Goal: Task Accomplishment & Management: Use online tool/utility

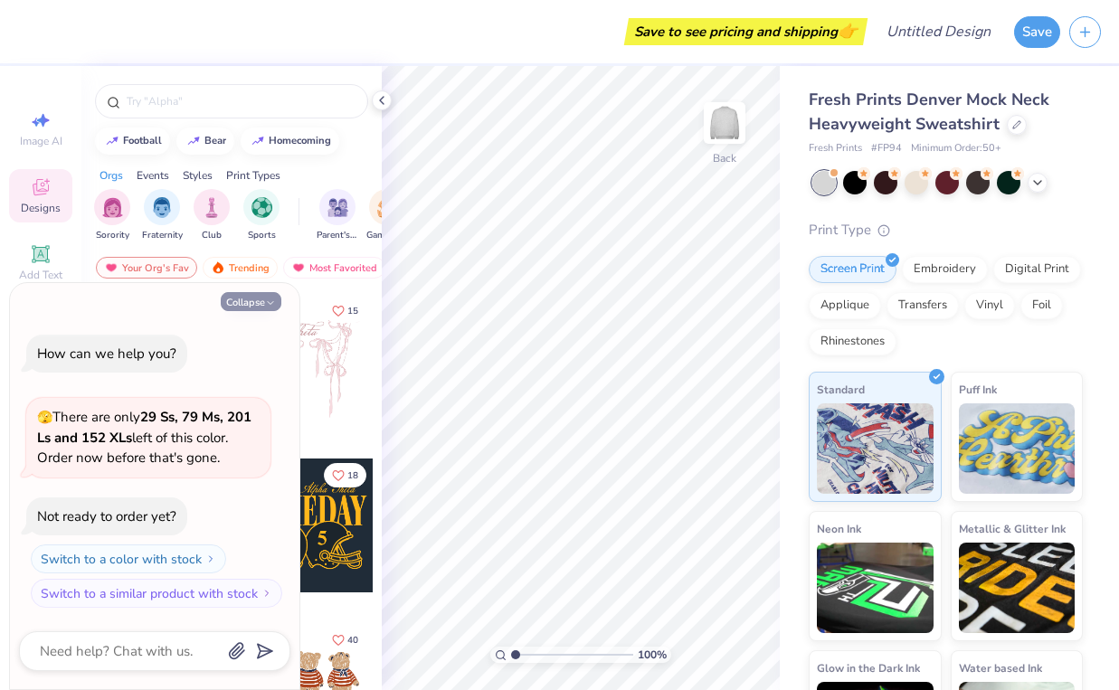
click at [255, 304] on button "Collapse" at bounding box center [251, 301] width 61 height 19
type textarea "x"
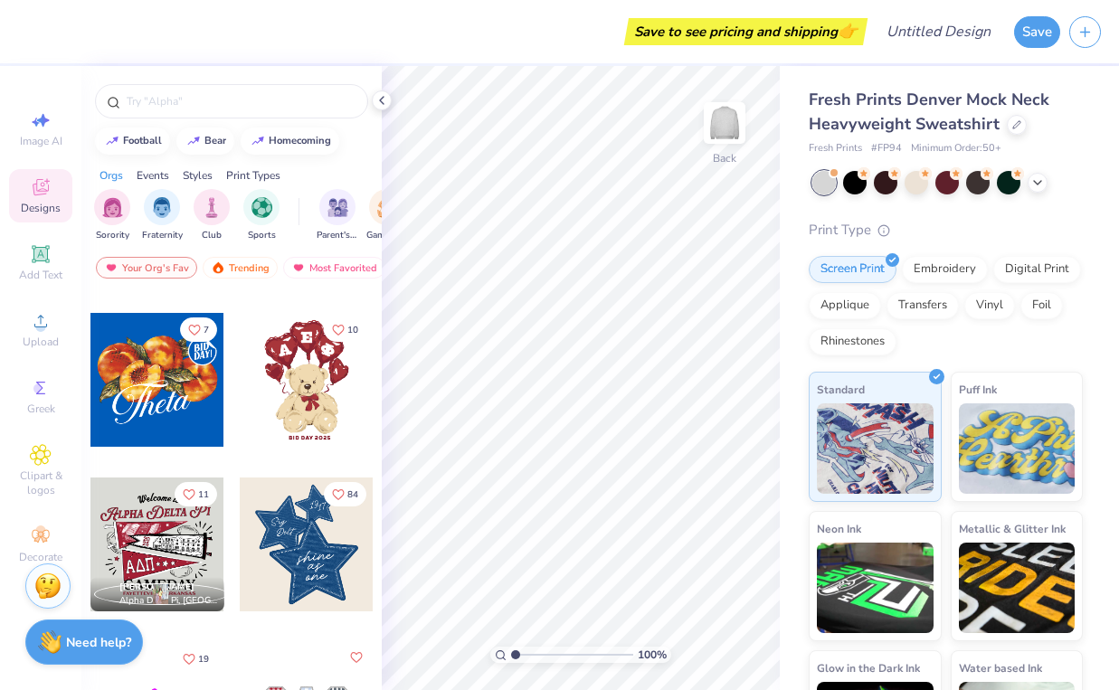
scroll to position [470, 0]
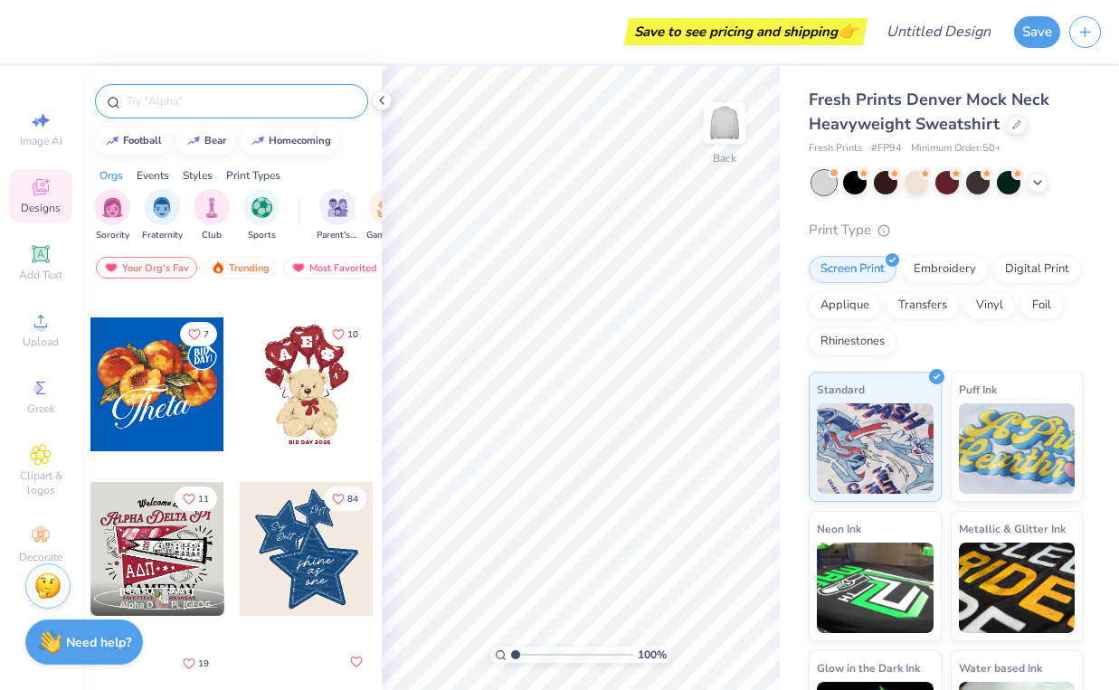
click at [195, 103] on input "text" at bounding box center [241, 101] width 232 height 18
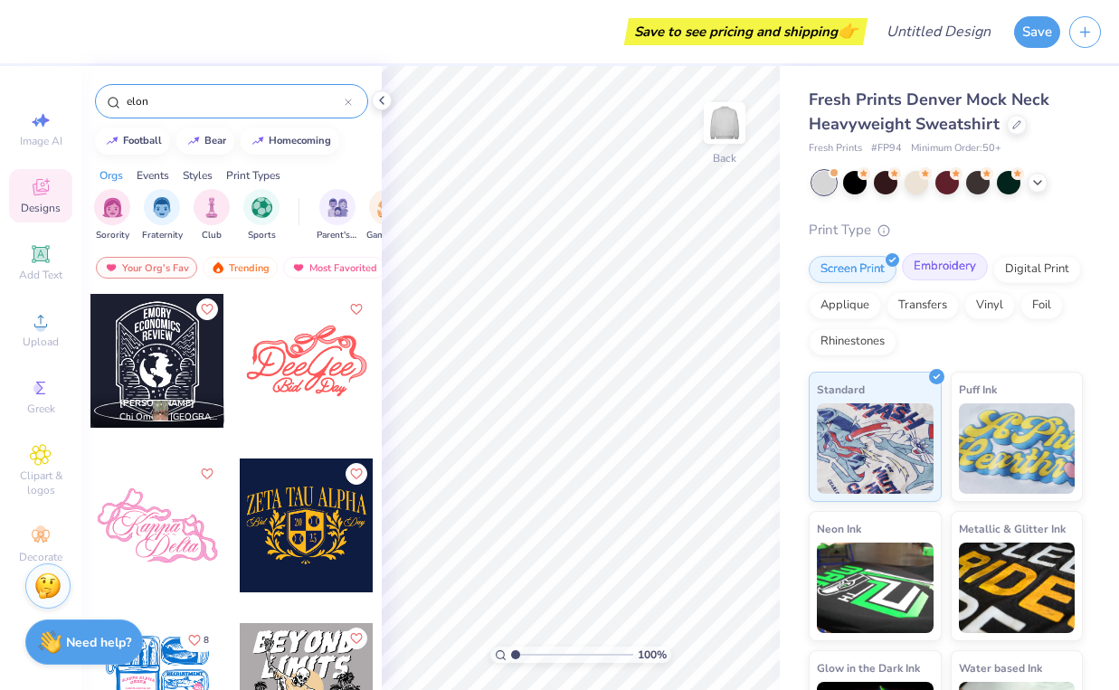
click at [943, 264] on div "Embroidery" at bounding box center [945, 266] width 86 height 27
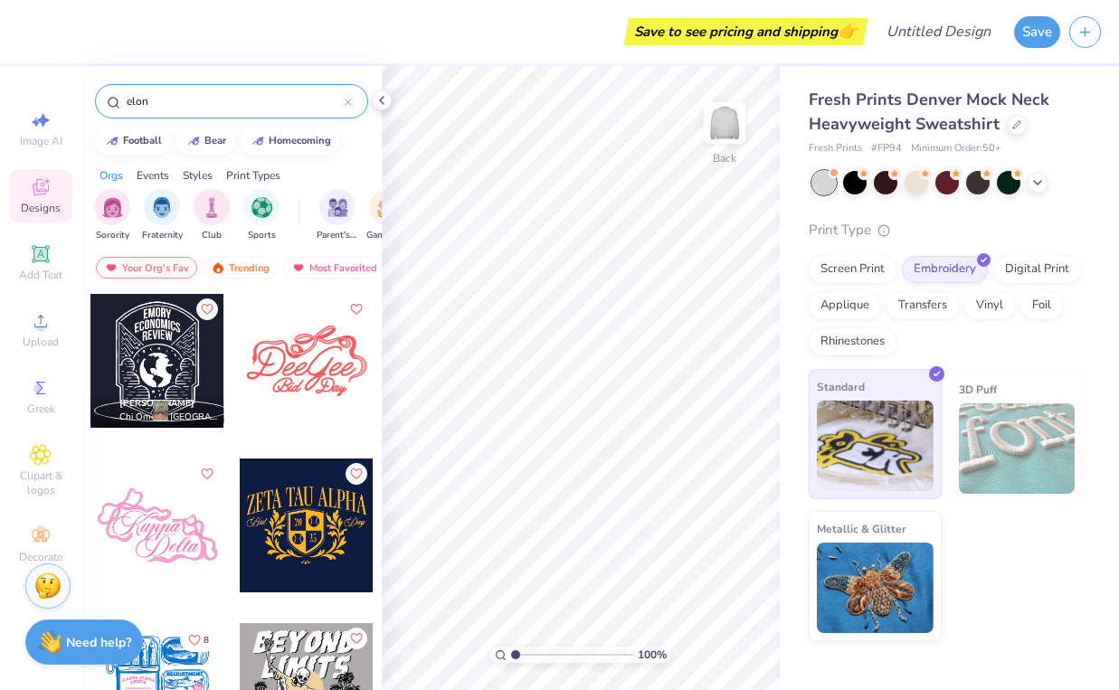
click at [879, 424] on img at bounding box center [875, 446] width 117 height 90
click at [240, 105] on input "elon" at bounding box center [235, 101] width 220 height 18
type input "e"
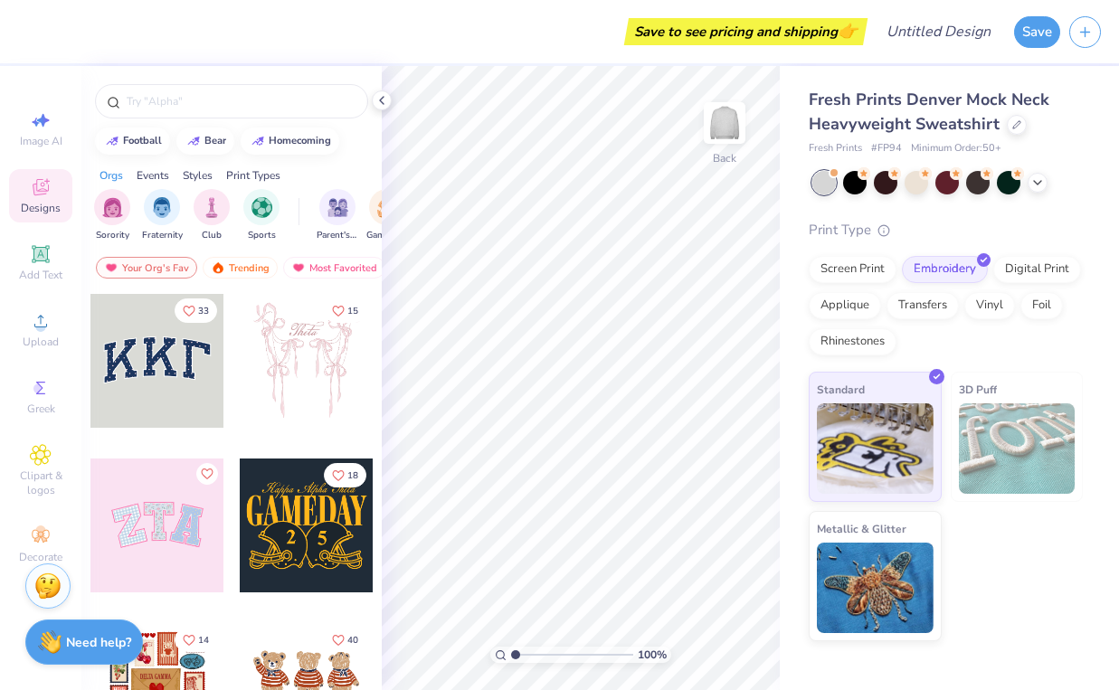
click at [161, 369] on div at bounding box center [157, 361] width 134 height 134
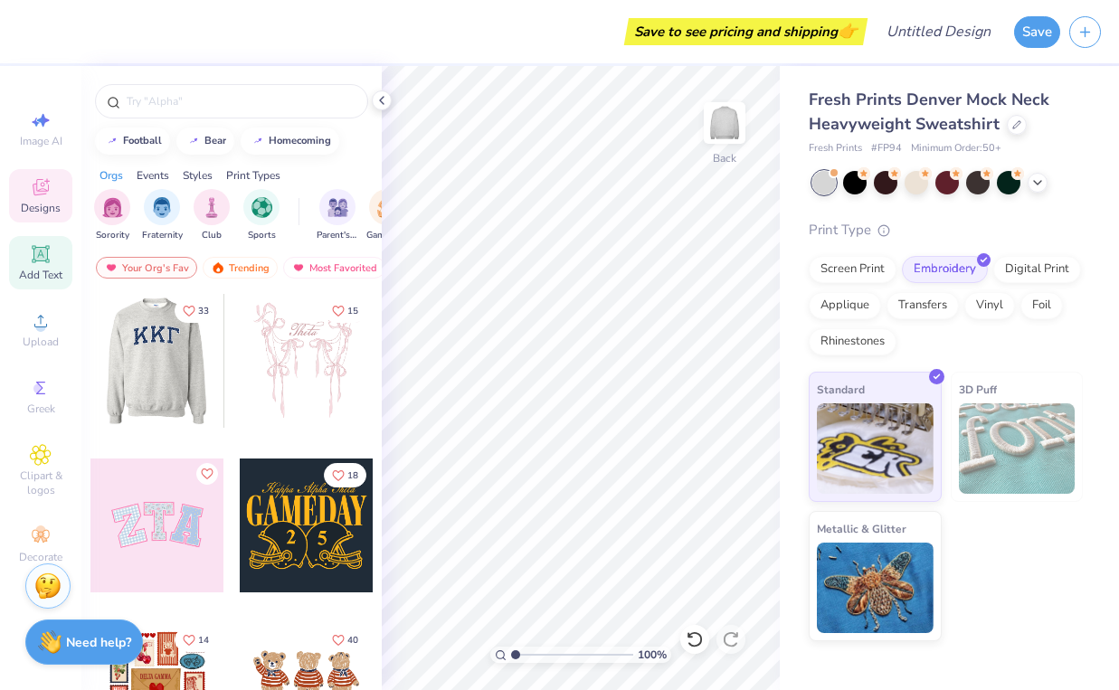
click at [44, 264] on icon at bounding box center [41, 254] width 22 height 22
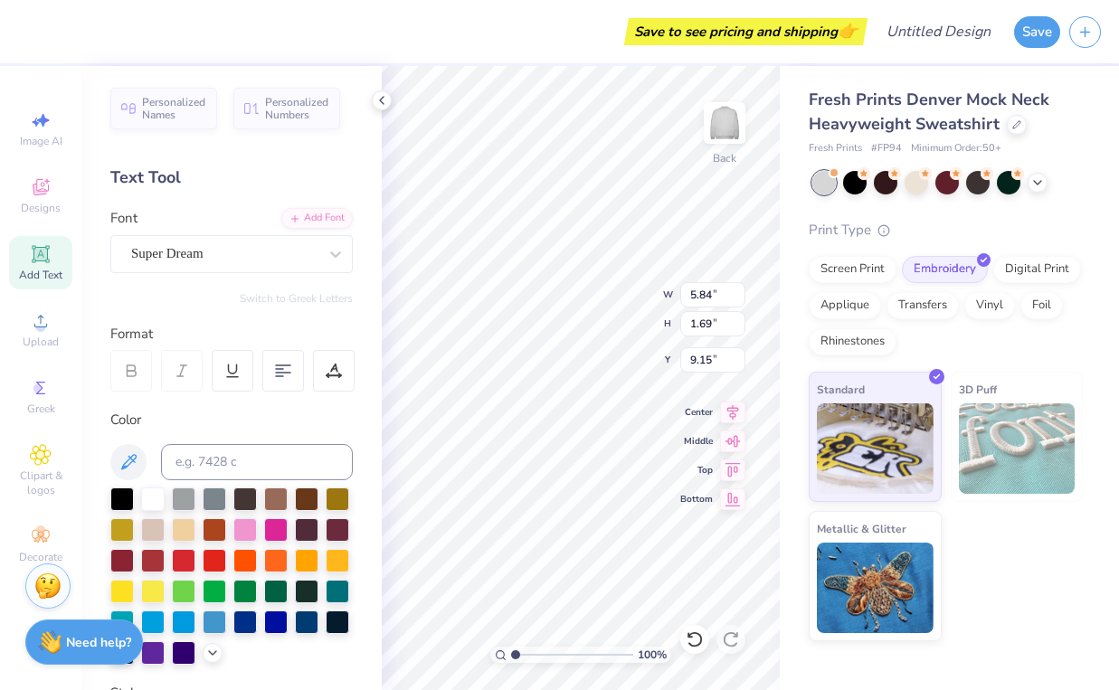
type textarea "TEEXT"
drag, startPoint x: 36, startPoint y: 191, endPoint x: 67, endPoint y: 199, distance: 31.8
click at [36, 192] on icon at bounding box center [40, 190] width 14 height 12
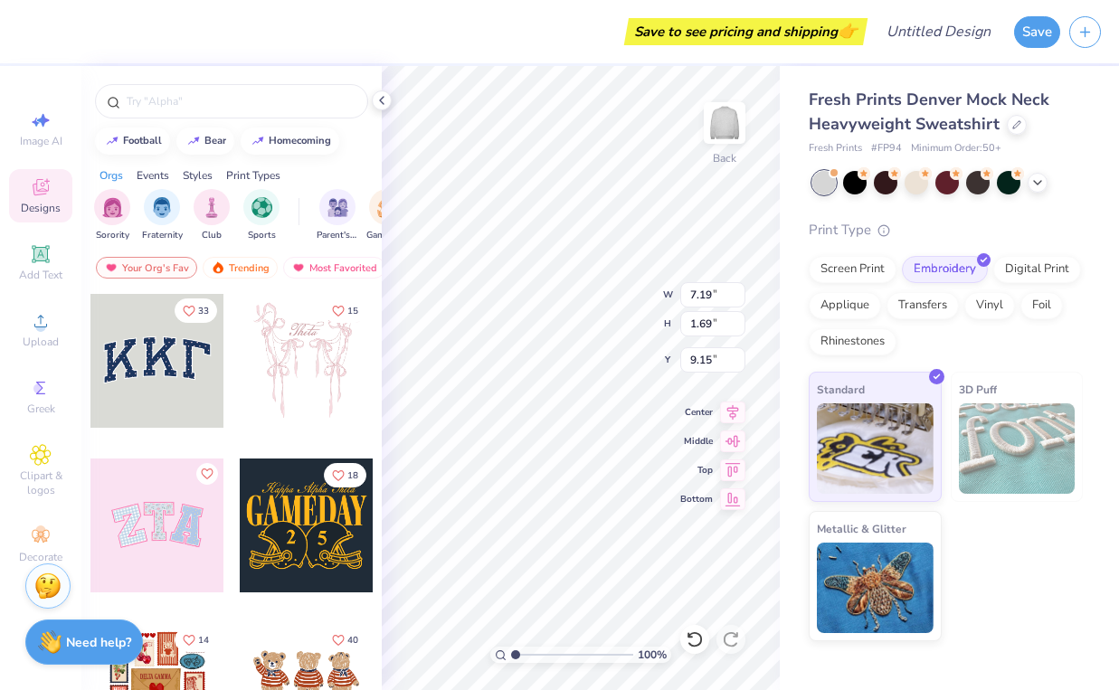
click at [138, 350] on div at bounding box center [157, 361] width 134 height 134
type input "10.91"
type input "4.79"
type input "3.00"
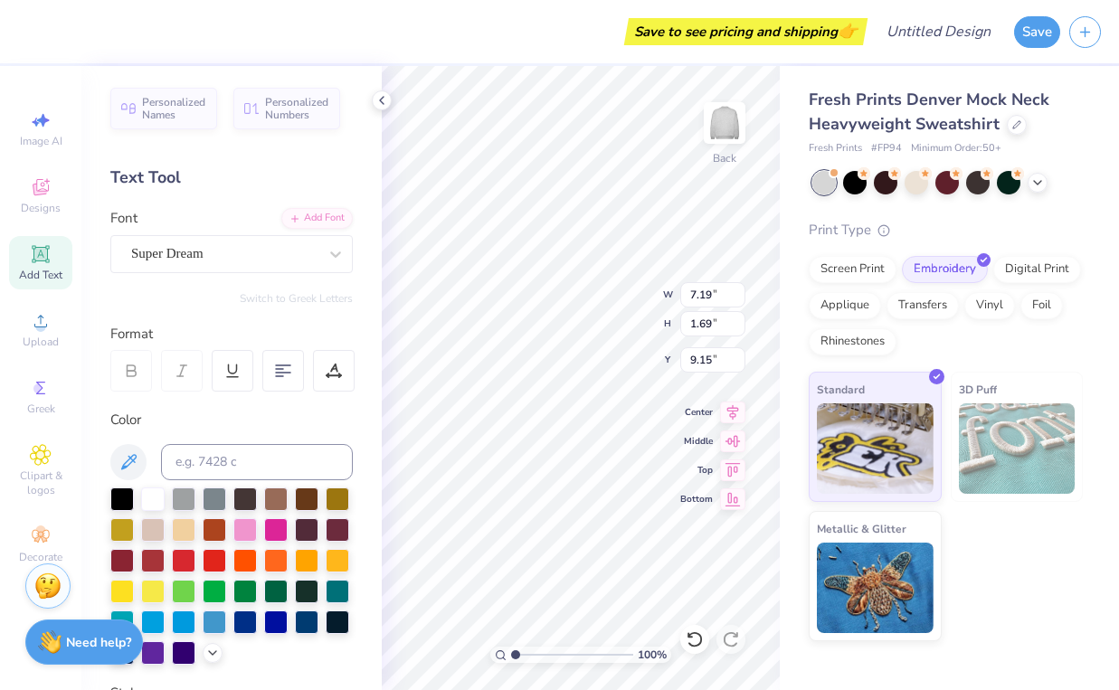
type textarea "ELON"
type input "1.65"
click at [151, 561] on div at bounding box center [153, 559] width 24 height 24
click at [110, 565] on div at bounding box center [122, 559] width 24 height 24
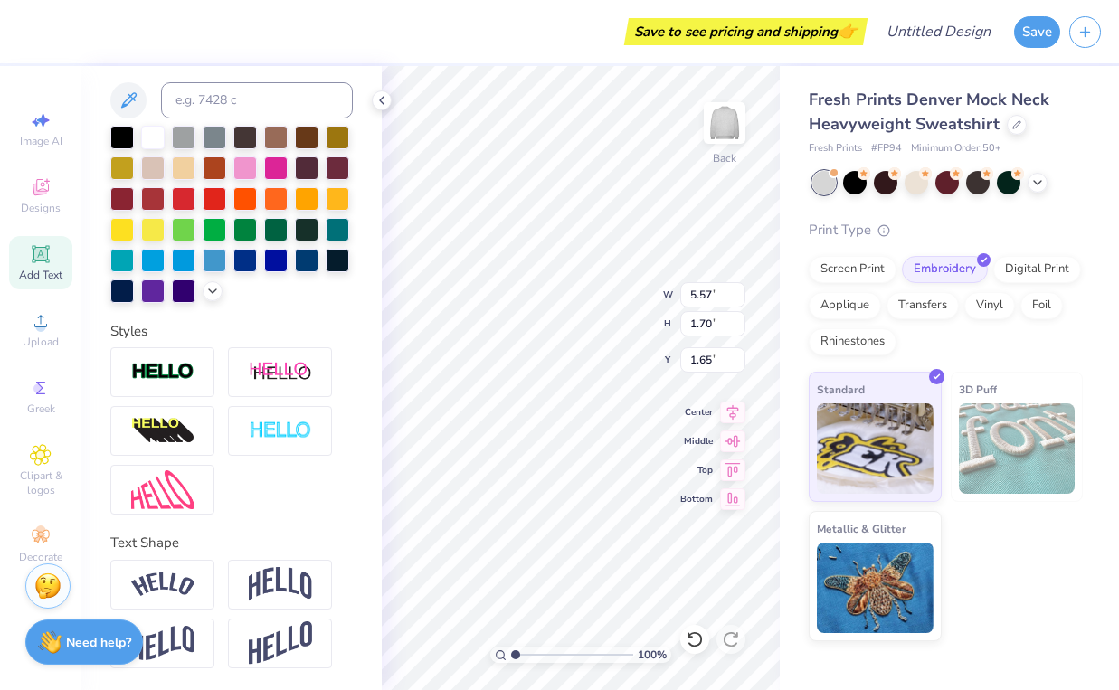
scroll to position [362, 0]
click at [265, 590] on img at bounding box center [280, 584] width 63 height 34
type input "2.69"
type input "1.15"
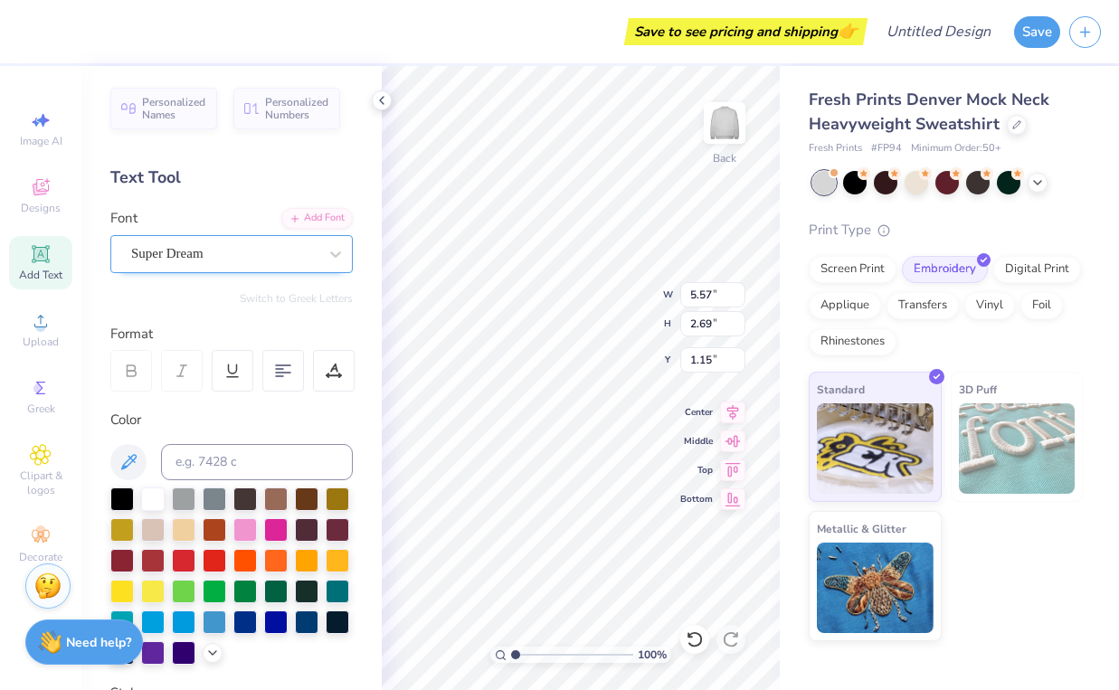
scroll to position [0, 0]
click at [259, 247] on div "Super Dream" at bounding box center [224, 254] width 190 height 28
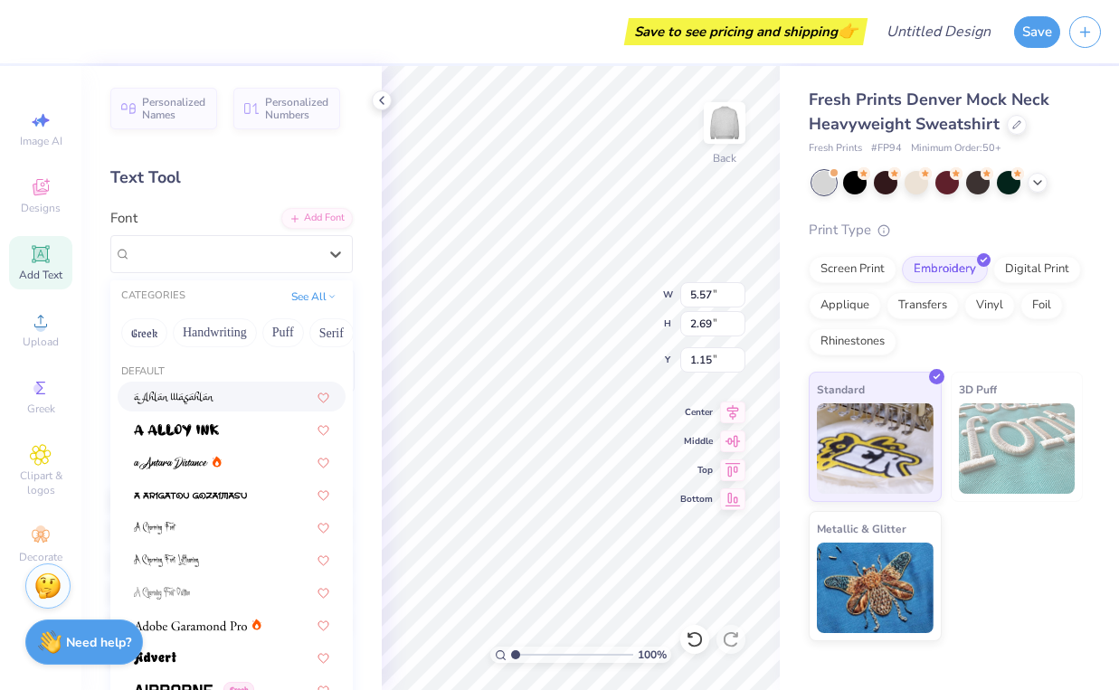
click at [168, 336] on div "Greek Handwriting Puff Serif Bold Calligraphy Retro Sans Serif Minimal Fantasy …" at bounding box center [231, 333] width 242 height 40
click at [156, 336] on button "Greek" at bounding box center [144, 332] width 46 height 29
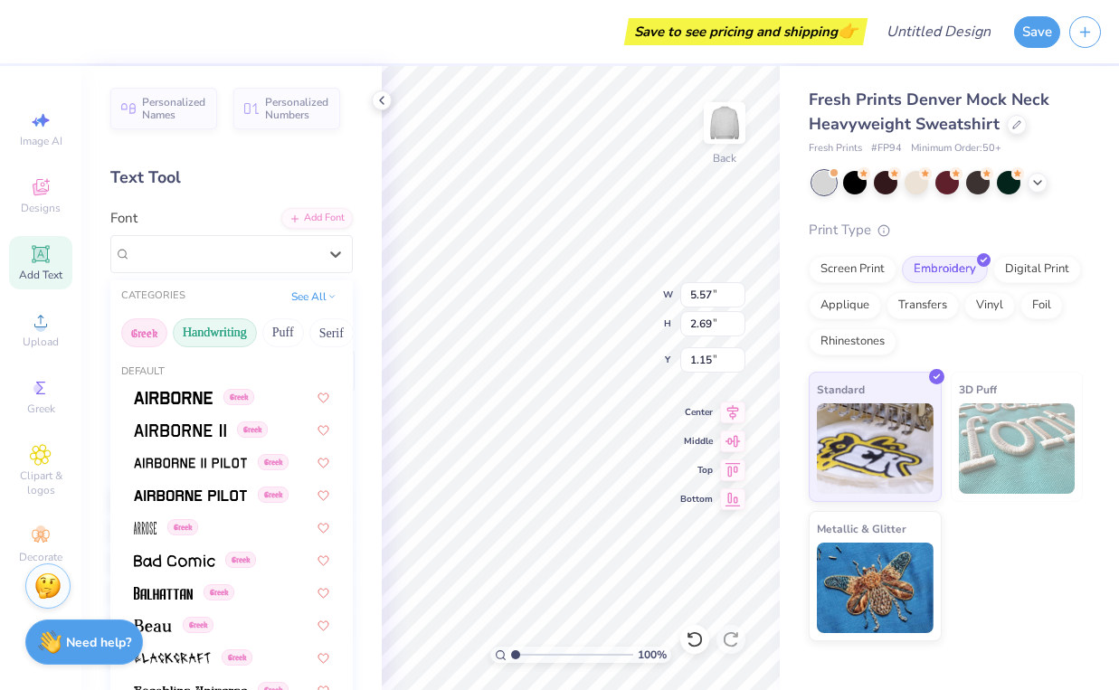
click at [222, 322] on button "Handwriting" at bounding box center [215, 332] width 84 height 29
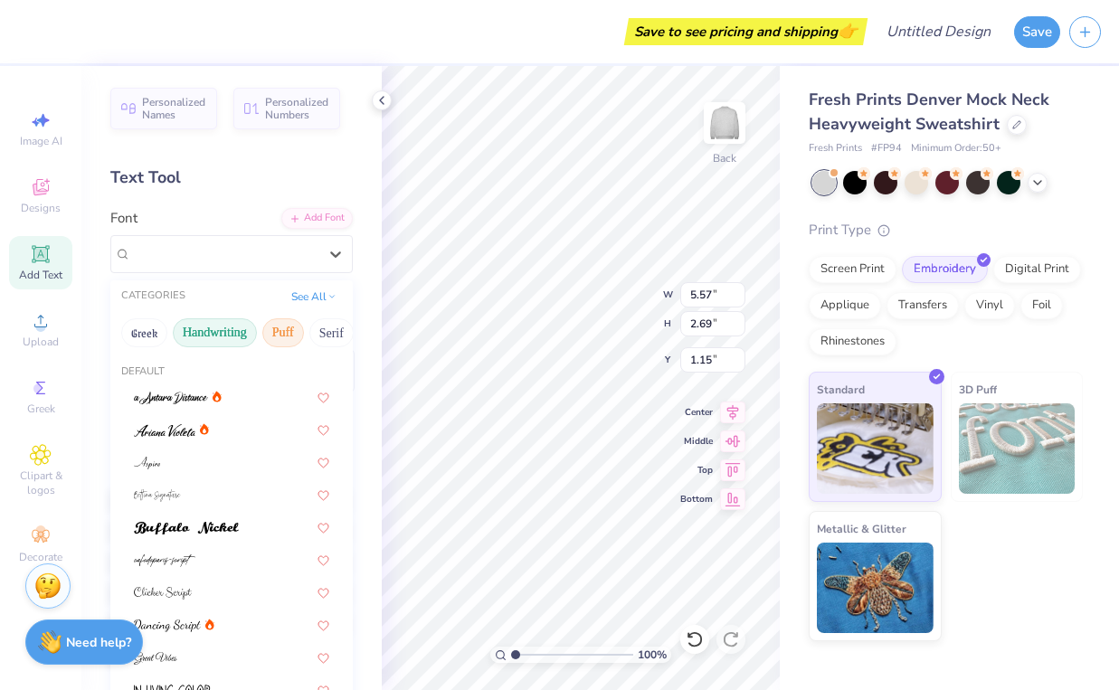
click at [278, 325] on button "Puff" at bounding box center [283, 332] width 42 height 29
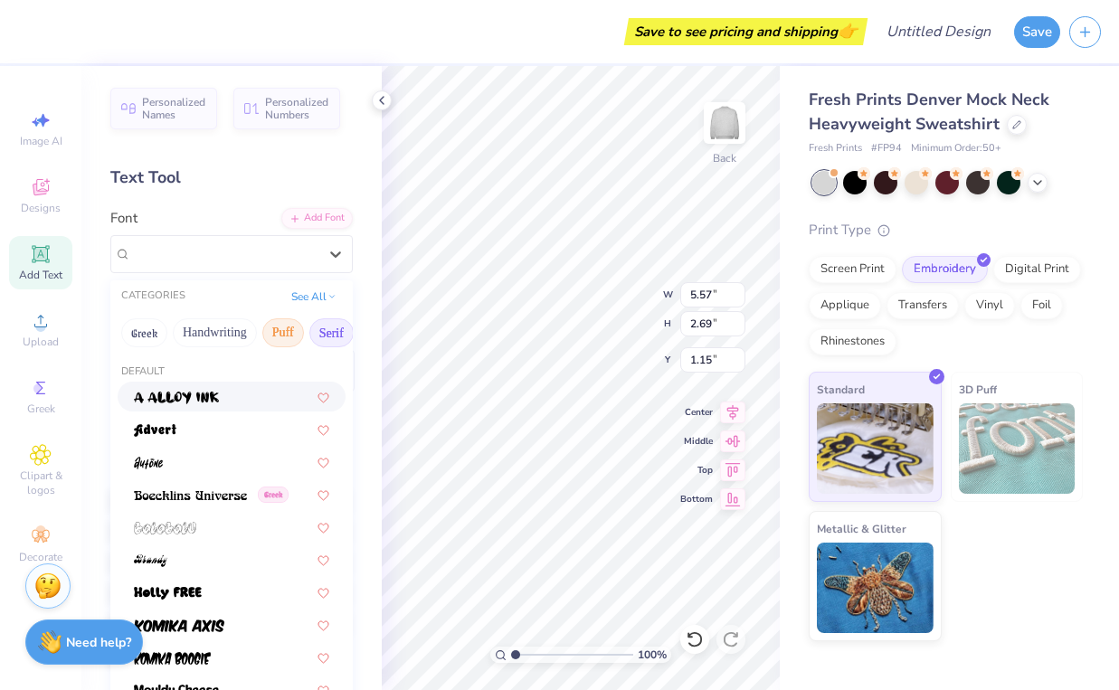
click at [309, 337] on button "Serif" at bounding box center [331, 332] width 44 height 29
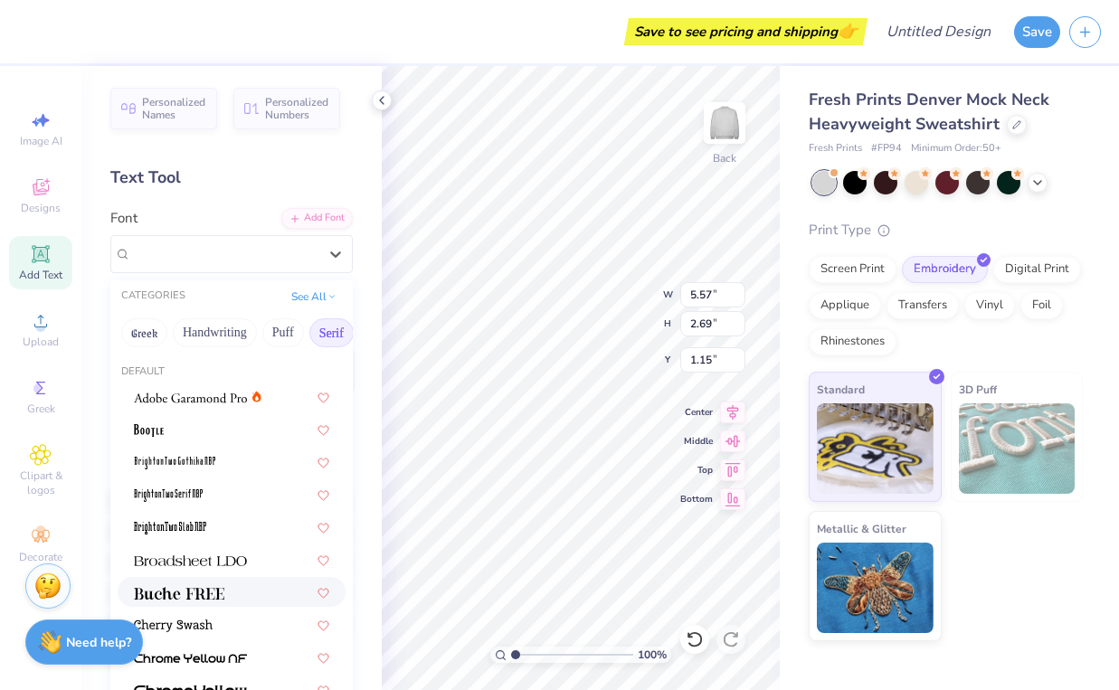
click at [222, 590] on img at bounding box center [179, 593] width 90 height 13
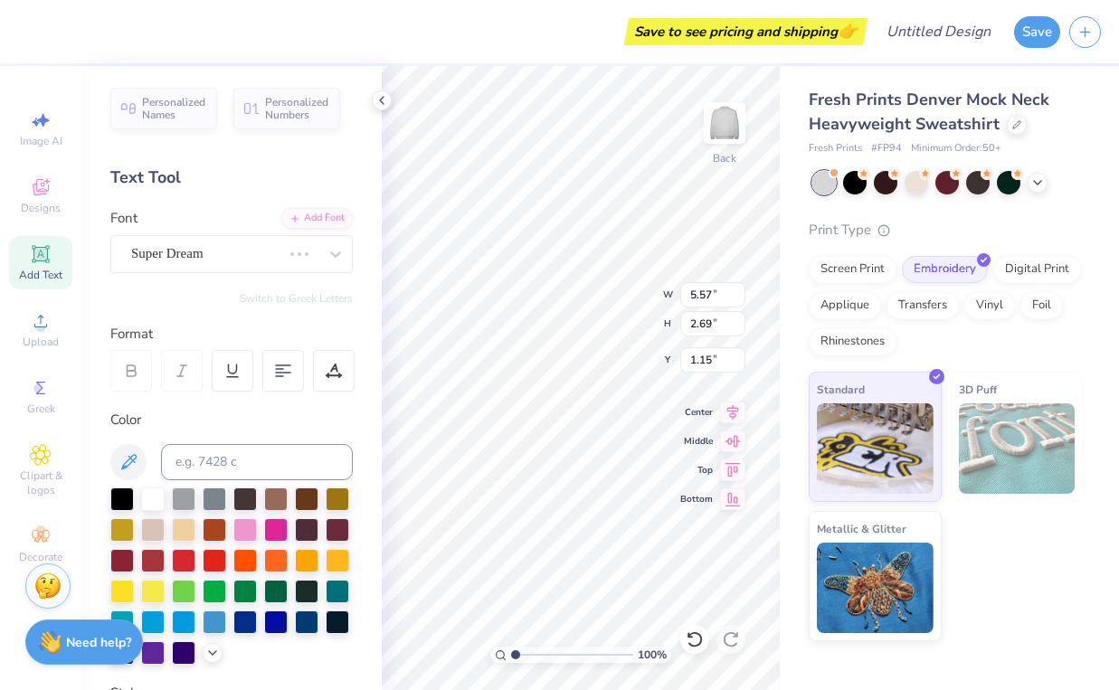
type input "5.86"
type input "2.82"
type input "1.09"
click at [289, 263] on div at bounding box center [224, 254] width 186 height 24
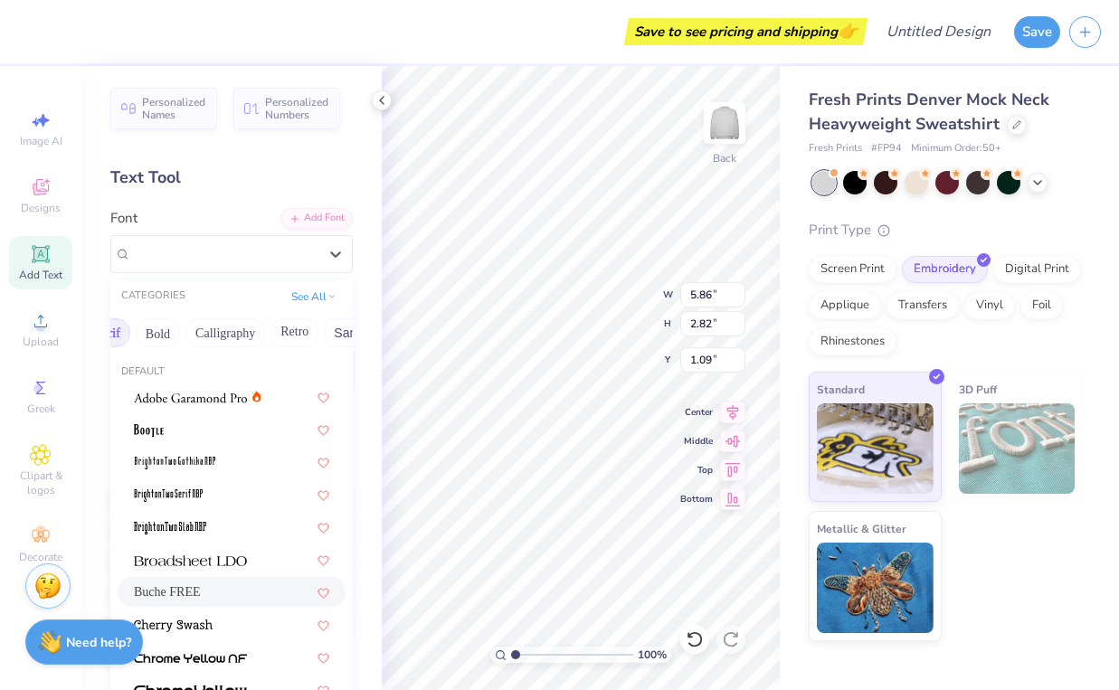
scroll to position [0, 257]
click at [326, 300] on button "See All" at bounding box center [314, 295] width 56 height 18
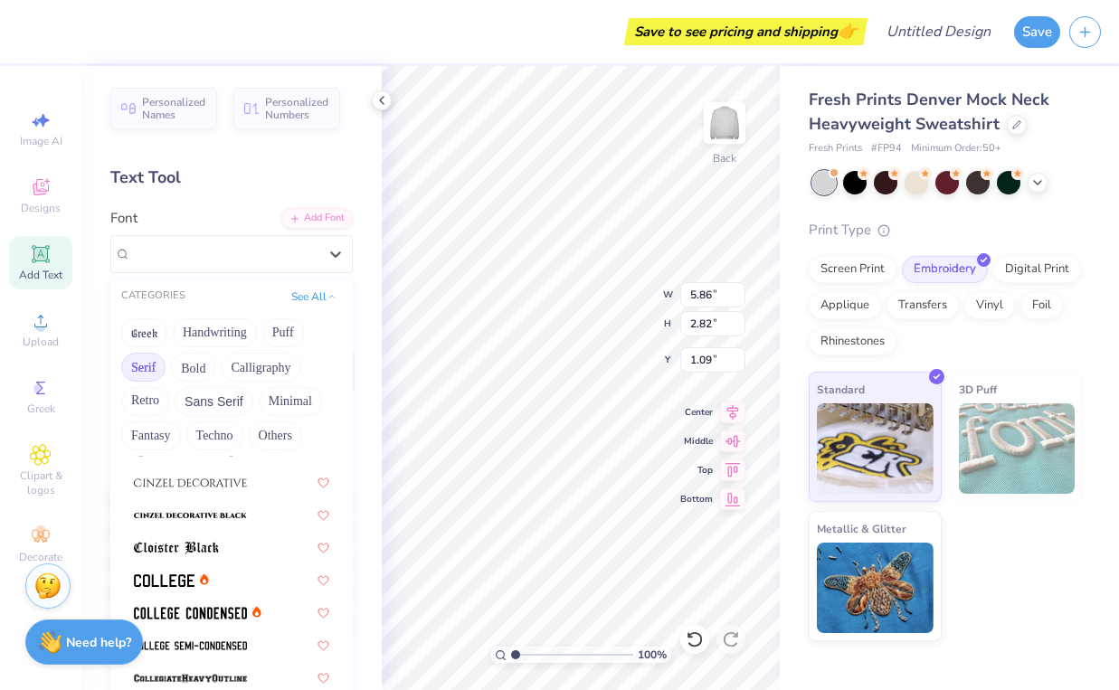
scroll to position [443, 0]
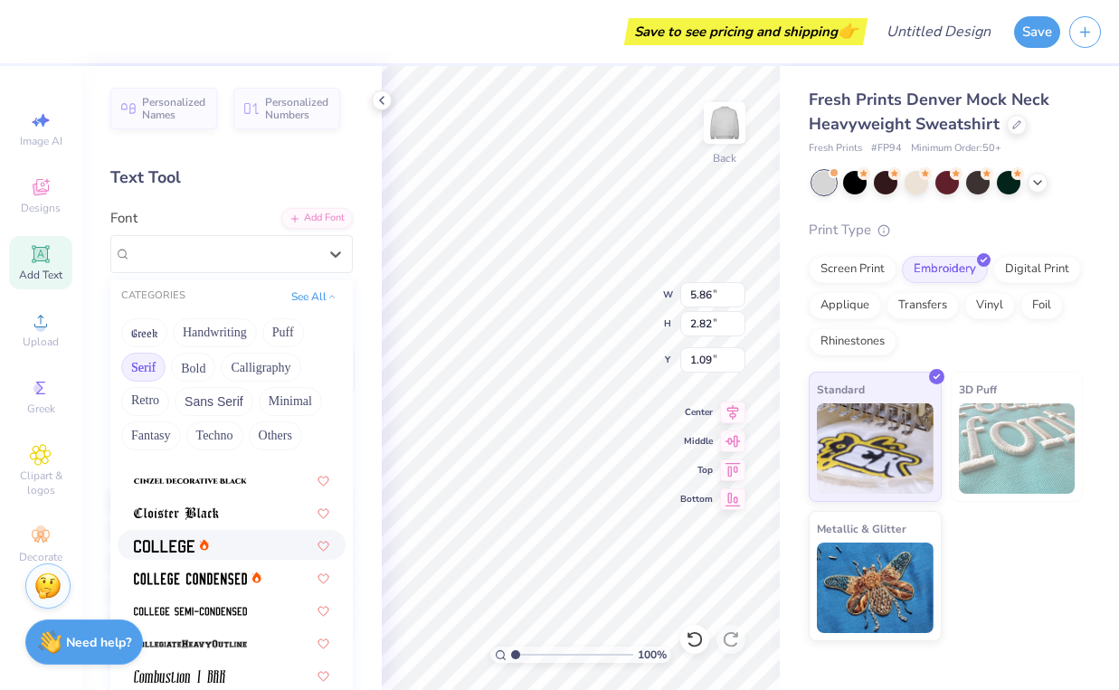
click at [252, 541] on div at bounding box center [231, 545] width 195 height 19
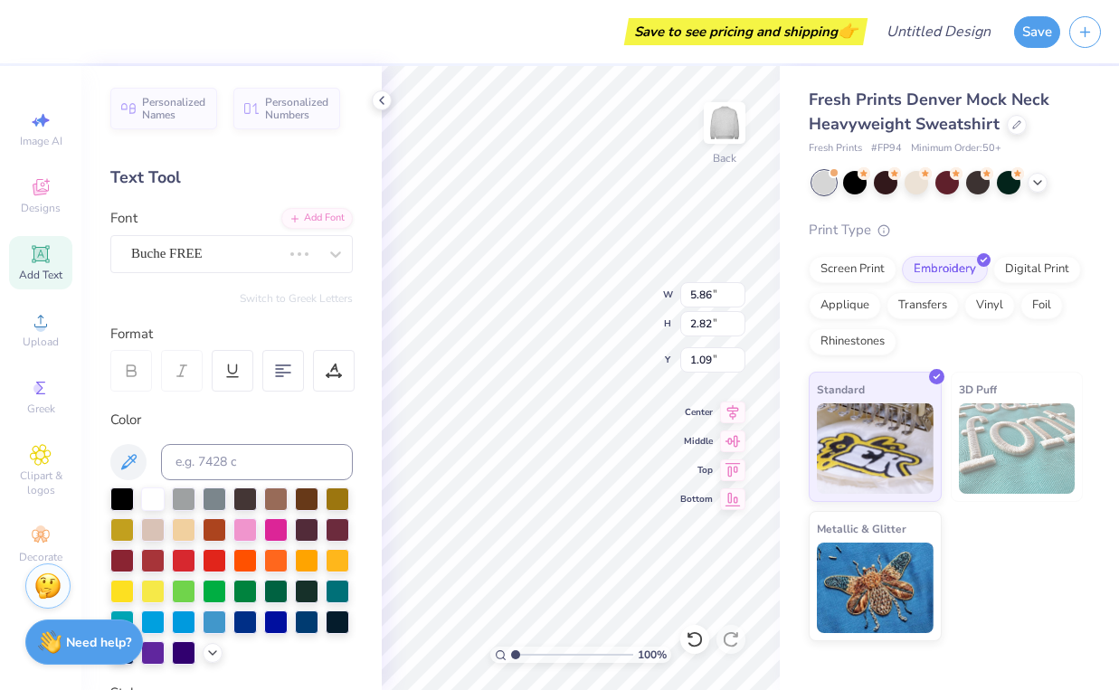
type input "5.07"
type input "2.69"
type input "1.15"
click at [40, 181] on icon at bounding box center [41, 187] width 22 height 22
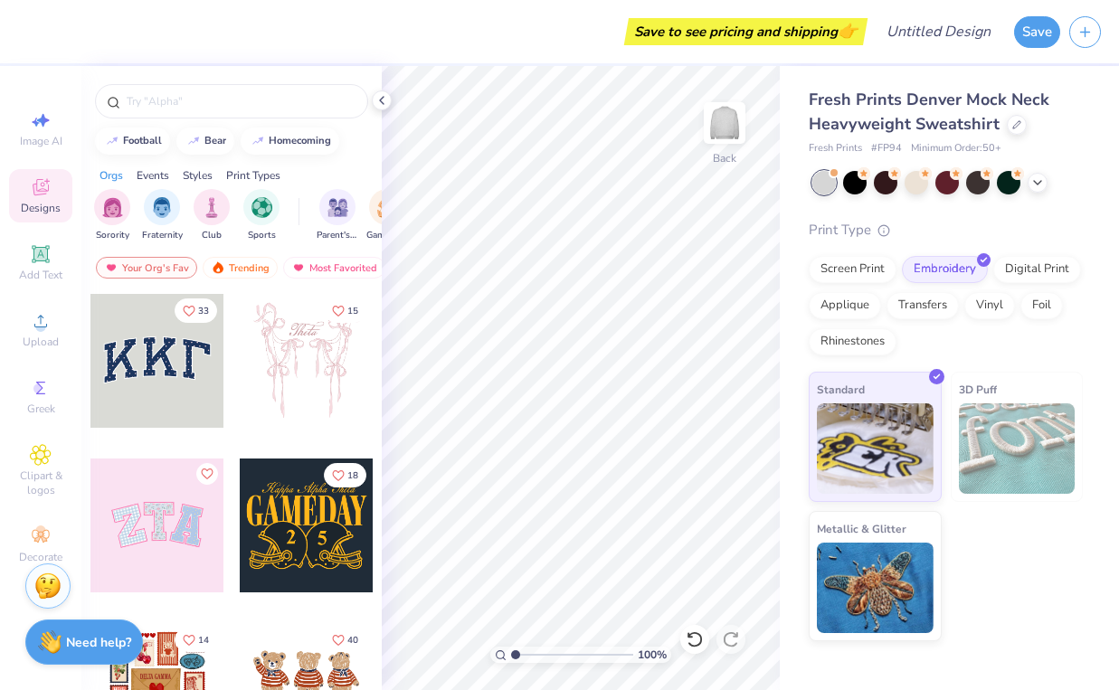
click at [176, 350] on div at bounding box center [157, 361] width 134 height 134
click at [254, 91] on div at bounding box center [231, 101] width 273 height 34
click at [267, 103] on input "text" at bounding box center [241, 101] width 232 height 18
type input "polka dot"
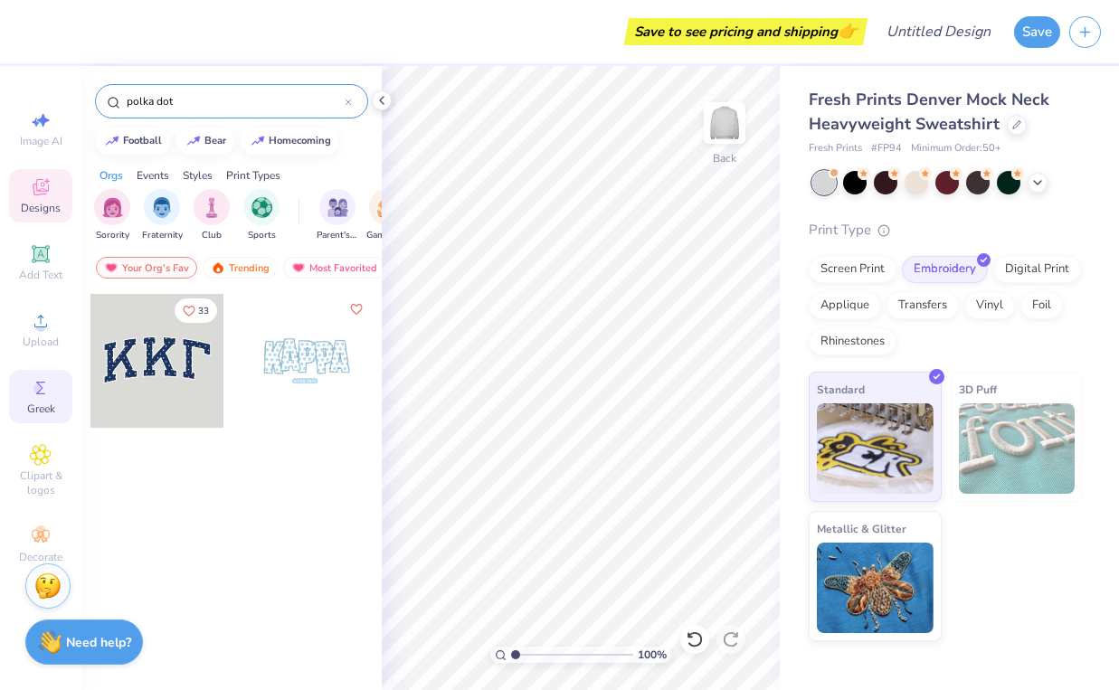
click at [40, 390] on circle at bounding box center [38, 389] width 10 height 10
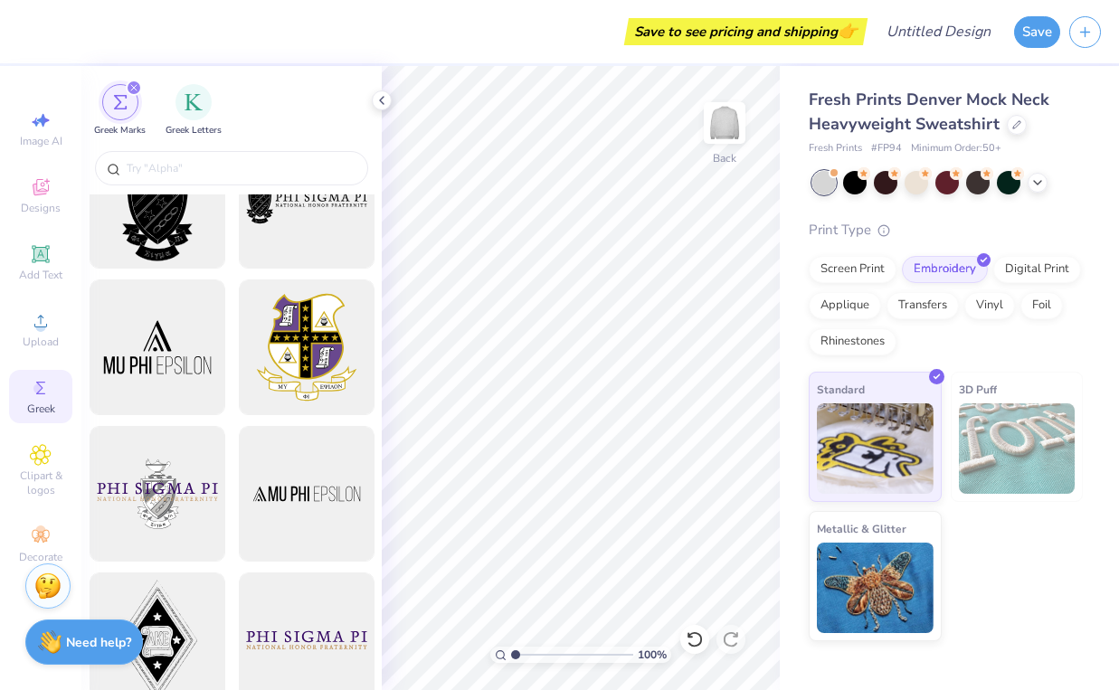
scroll to position [5, 0]
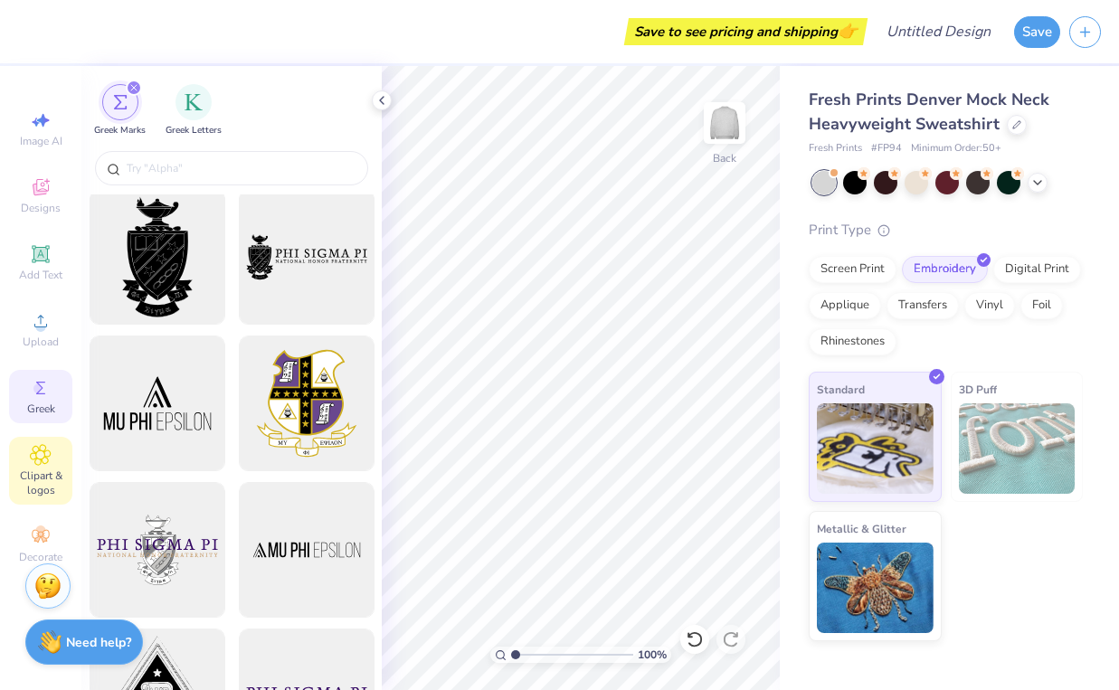
click at [52, 461] on div "Clipart & logos" at bounding box center [40, 471] width 63 height 68
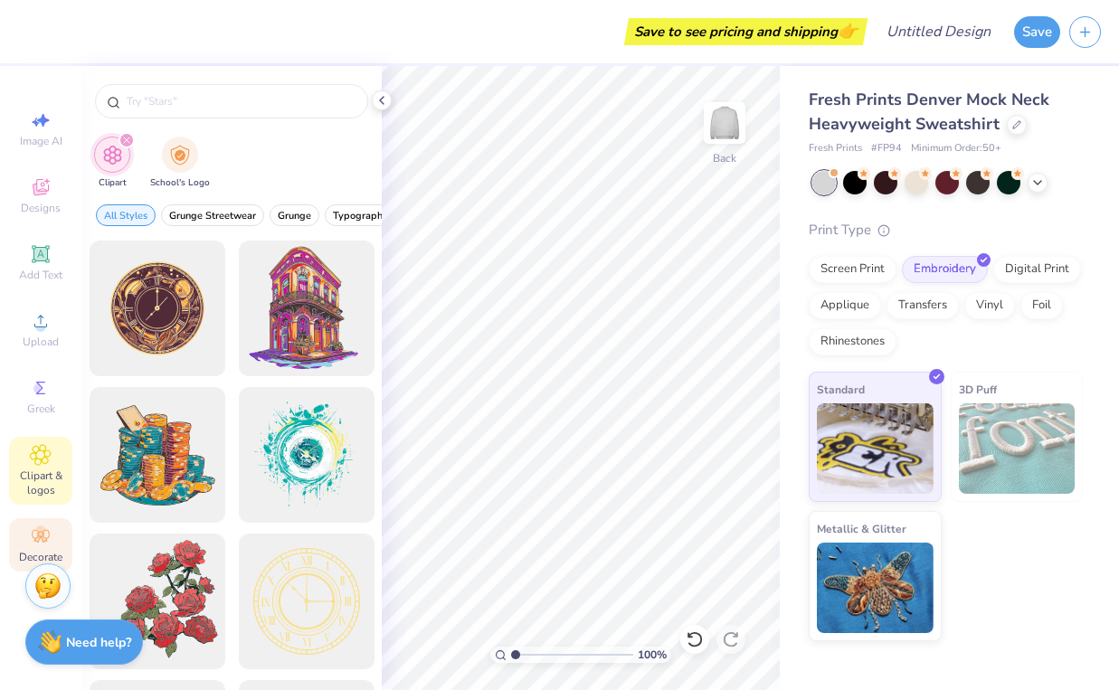
click at [41, 532] on icon at bounding box center [40, 536] width 17 height 13
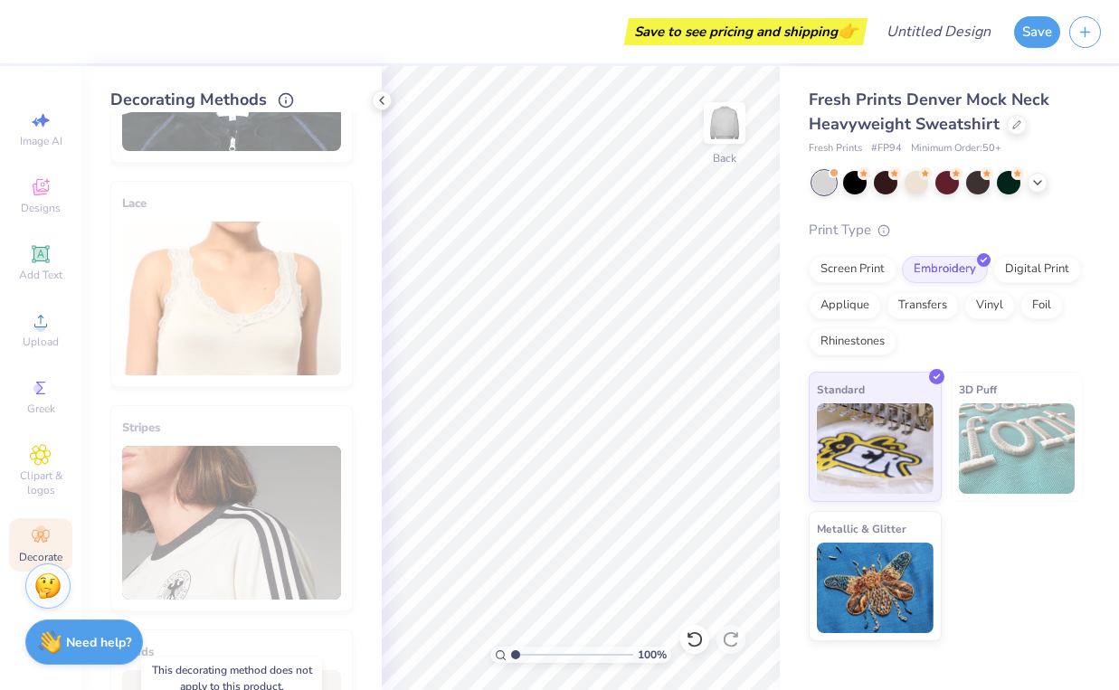
scroll to position [235, 0]
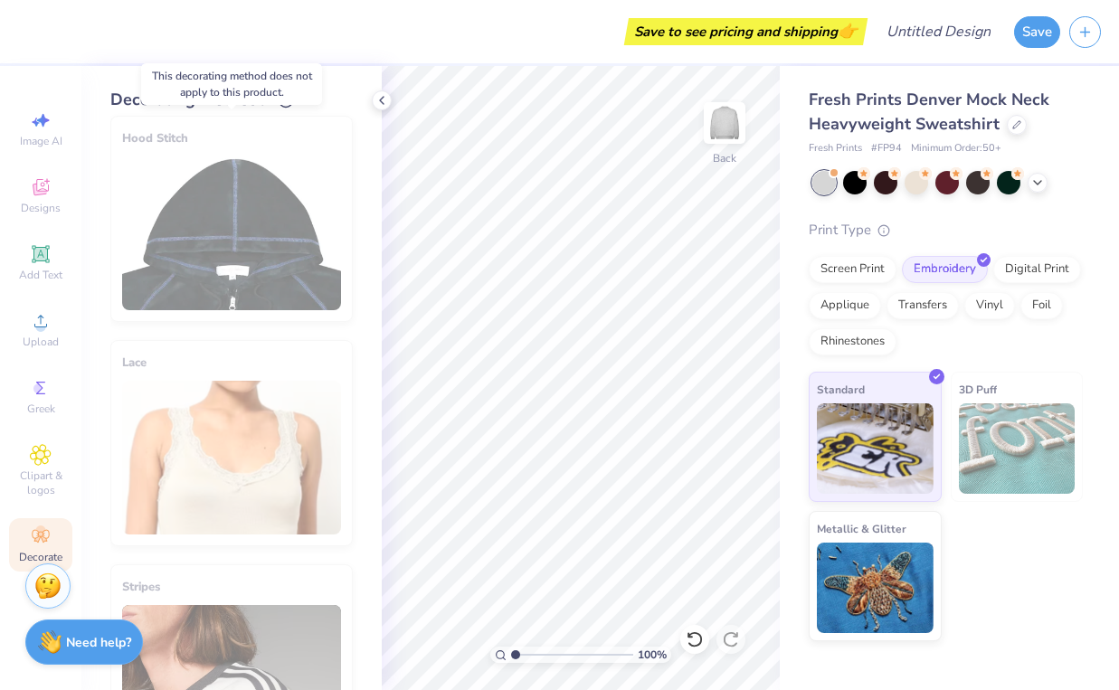
click at [281, 214] on div "Hood Stitch" at bounding box center [231, 219] width 242 height 206
click at [52, 193] on div "Designs" at bounding box center [40, 195] width 63 height 53
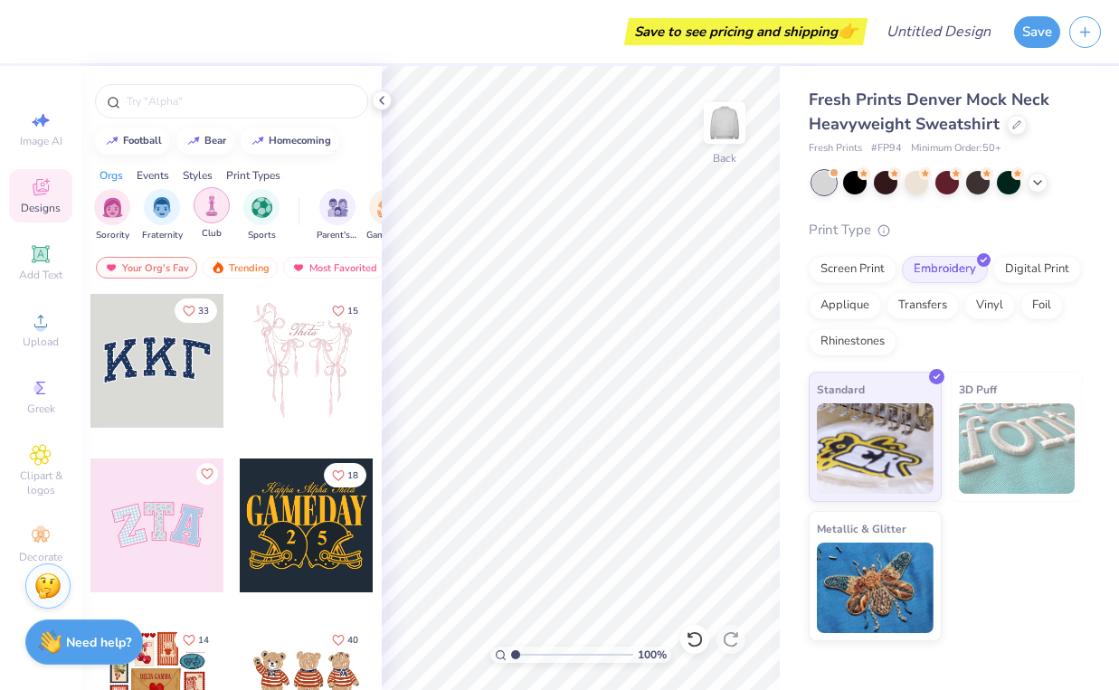
click at [219, 208] on img "filter for Club" at bounding box center [212, 205] width 20 height 21
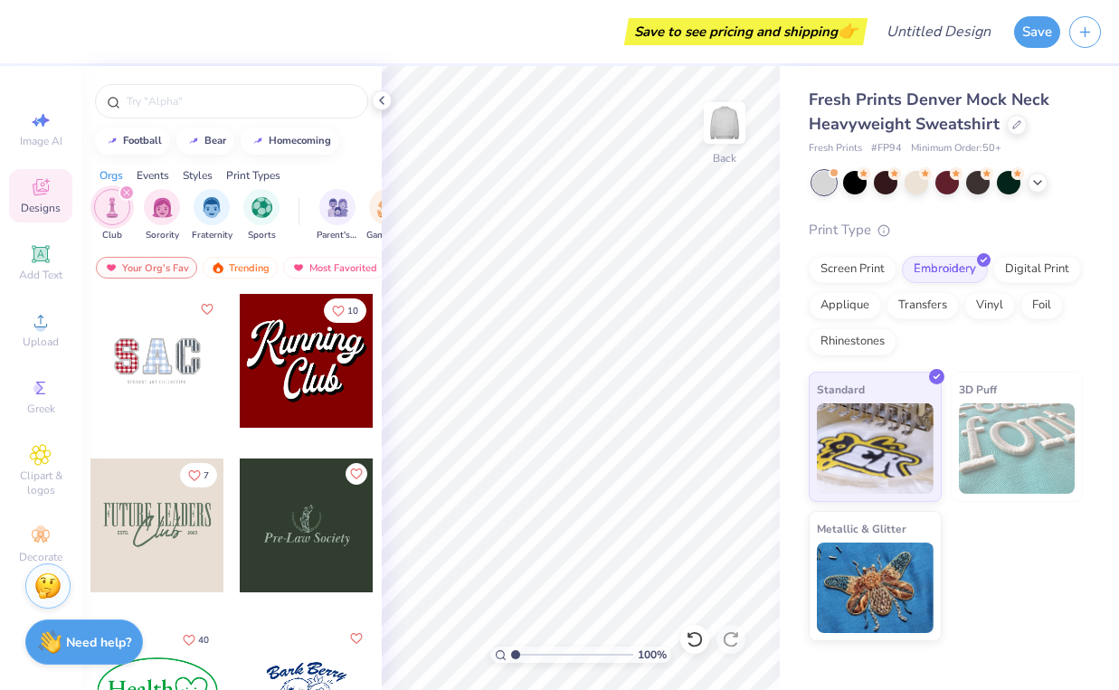
click at [124, 190] on icon "filter for Club" at bounding box center [126, 192] width 7 height 7
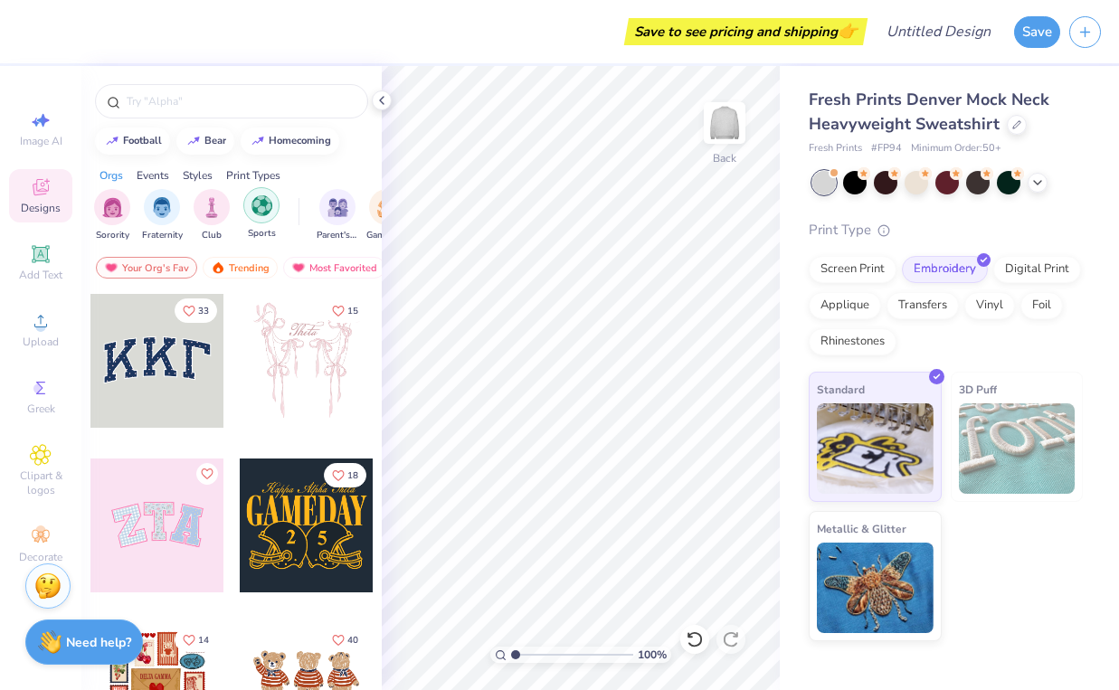
click at [258, 204] on img "filter for Sports" at bounding box center [262, 205] width 21 height 21
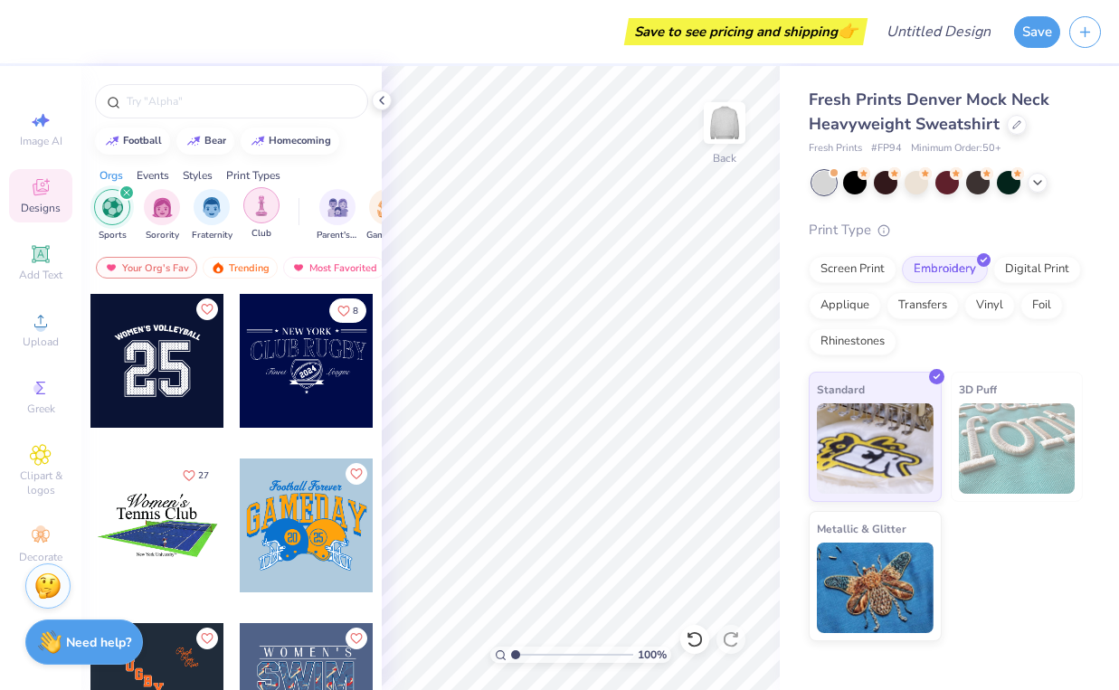
click at [265, 194] on div "filter for Club" at bounding box center [261, 205] width 36 height 36
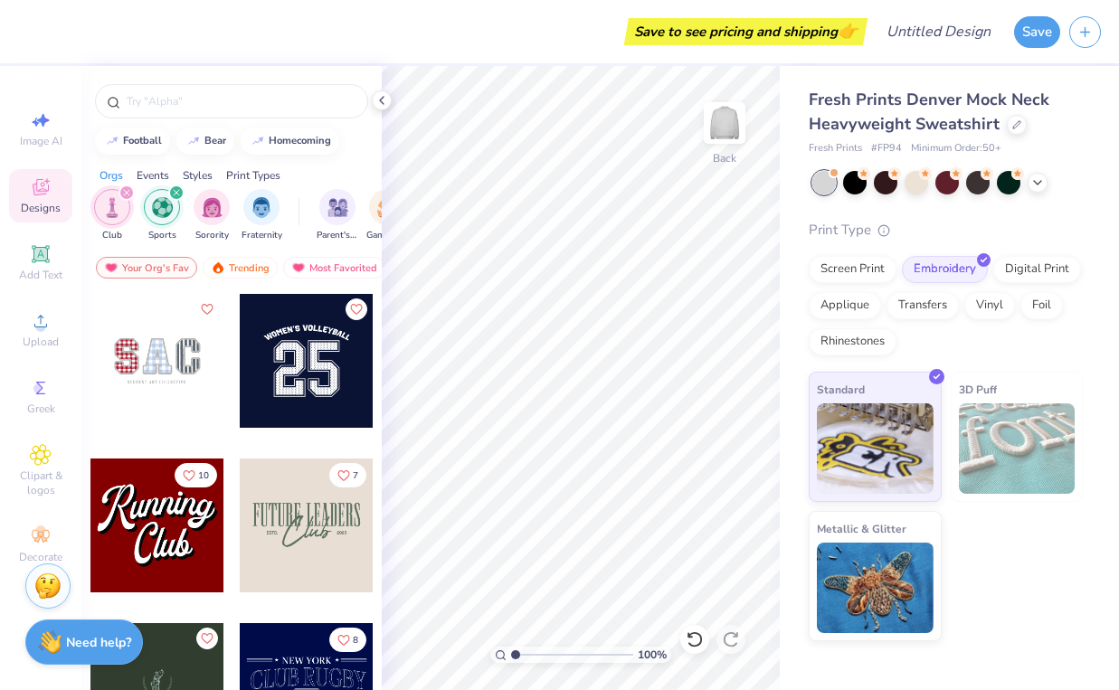
click at [165, 197] on img "filter for Sports" at bounding box center [162, 207] width 21 height 21
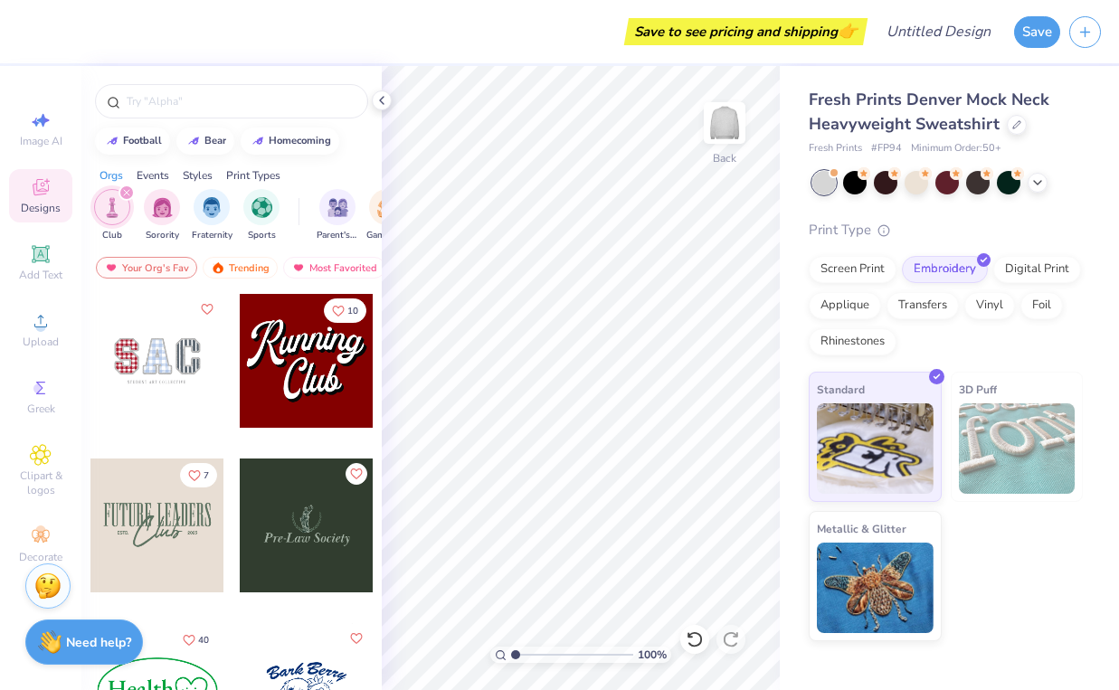
click at [128, 191] on icon "filter for Club" at bounding box center [126, 192] width 5 height 5
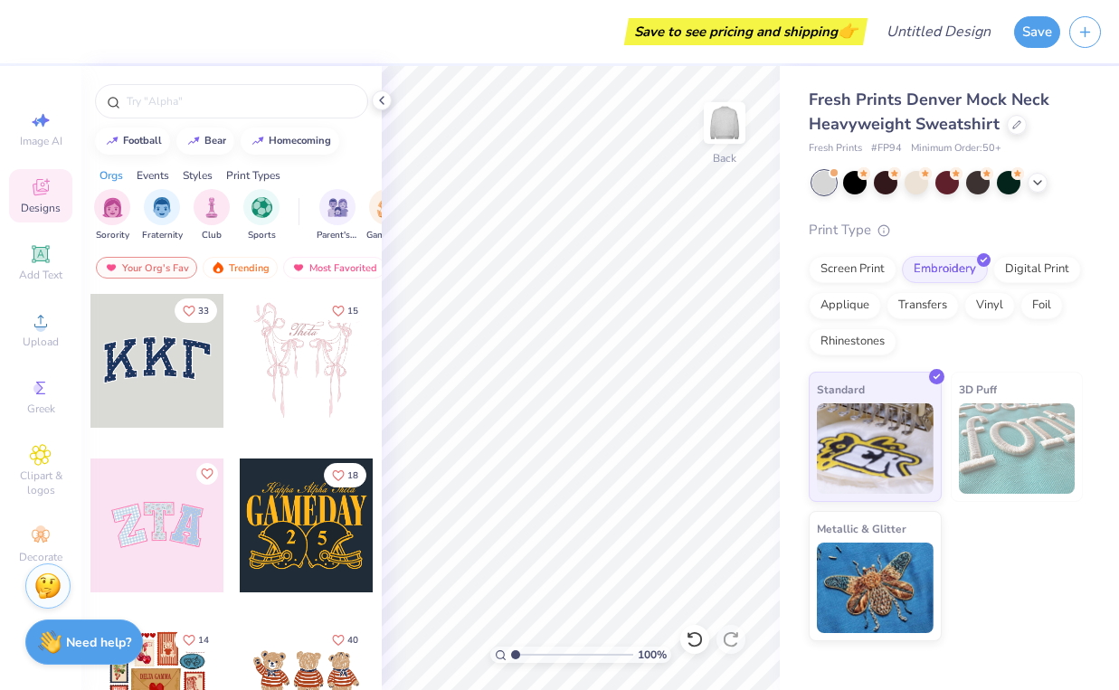
click at [239, 173] on div "Print Types" at bounding box center [253, 175] width 54 height 16
click at [120, 203] on img "filter for Embroidery" at bounding box center [112, 205] width 21 height 21
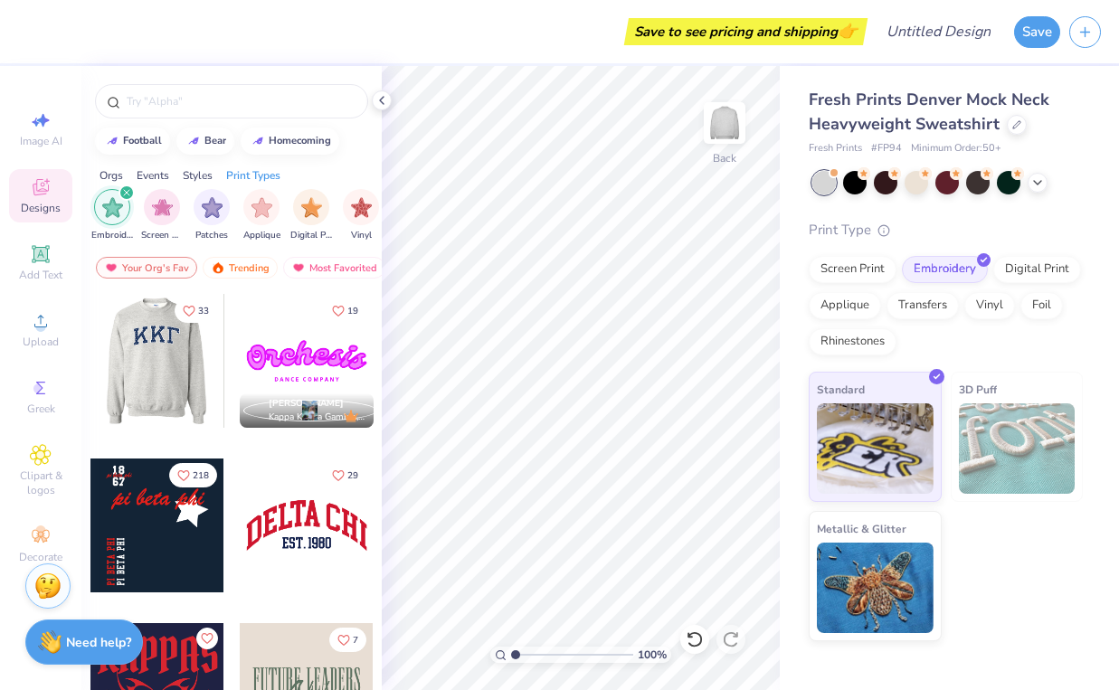
click at [164, 516] on div at bounding box center [157, 526] width 134 height 134
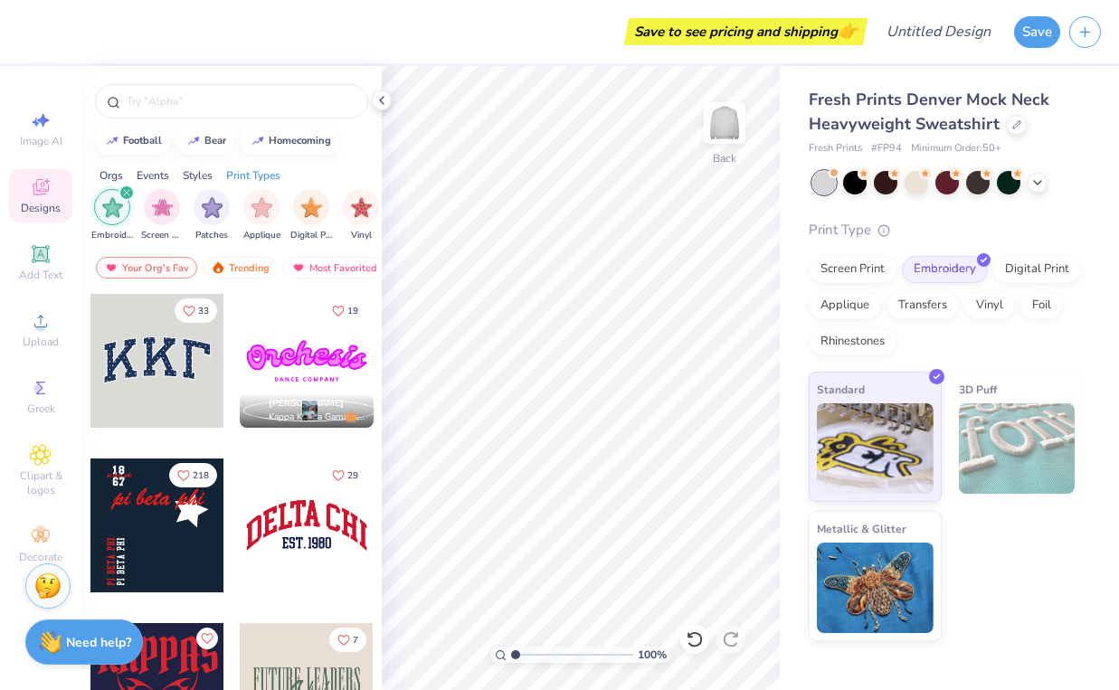
scroll to position [-1, 0]
click at [166, 365] on div "33 19 [PERSON_NAME] Kappa Kappa Gamma, [GEOGRAPHIC_DATA][US_STATE] 218 29 7 271…" at bounding box center [231, 525] width 300 height 464
click at [166, 365] on div at bounding box center [157, 361] width 134 height 134
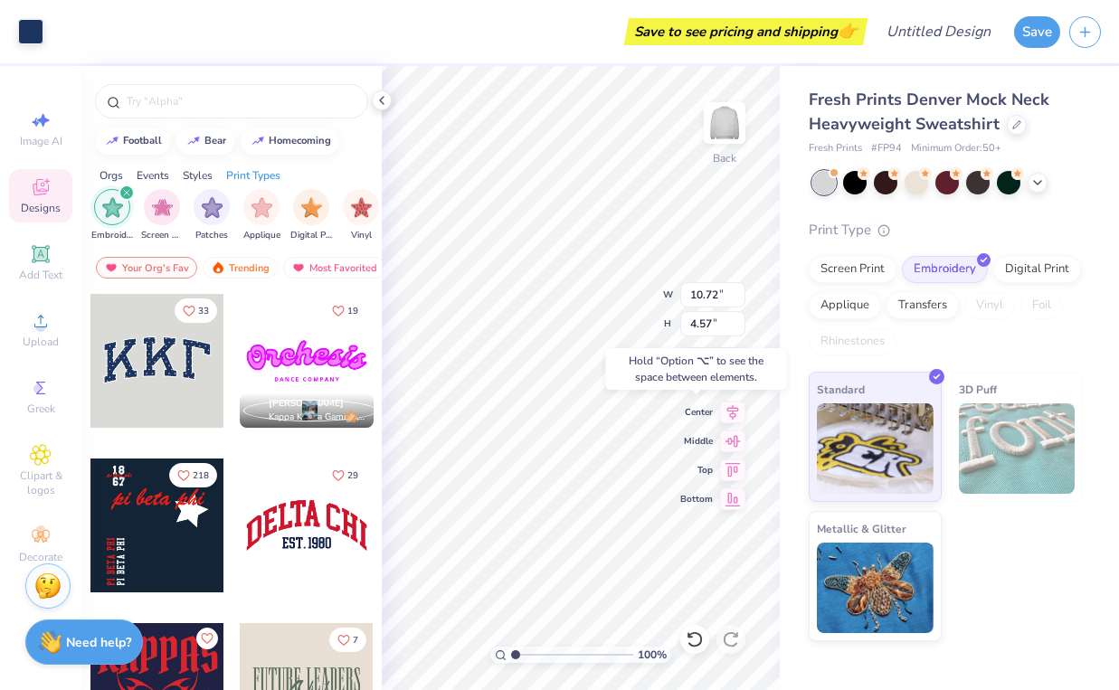
type input "10.00"
type input "10.91"
type input "4.79"
type input "3.00"
type input "10.63"
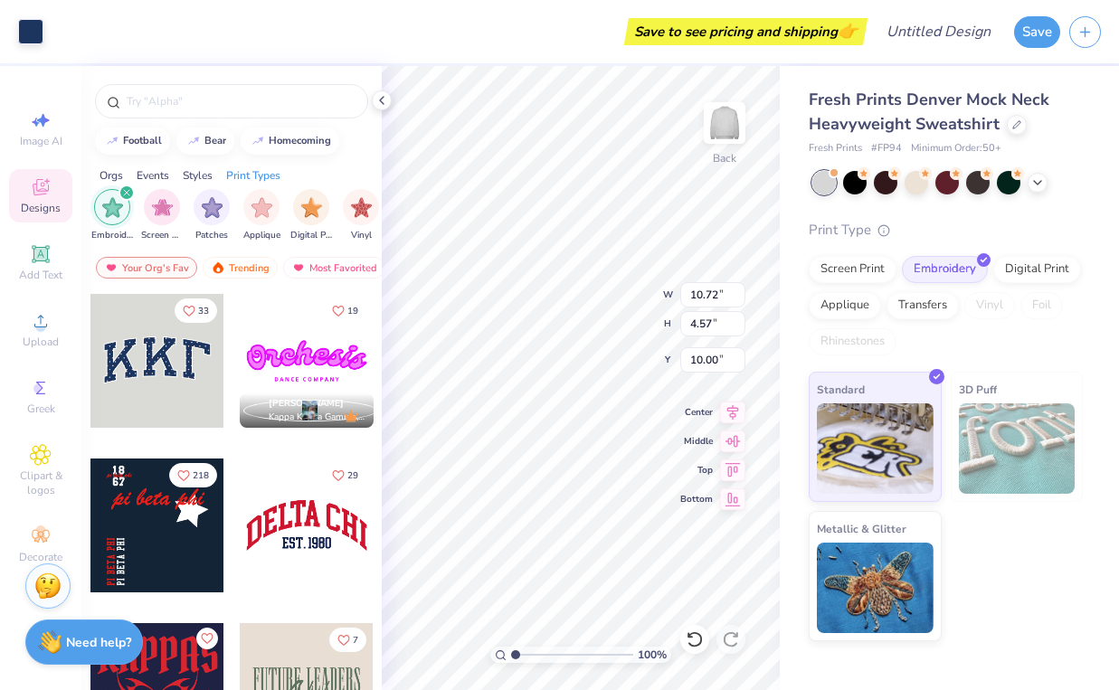
type input "4.44"
type input "3.00"
type input "10.91"
type input "4.79"
type input "3.74"
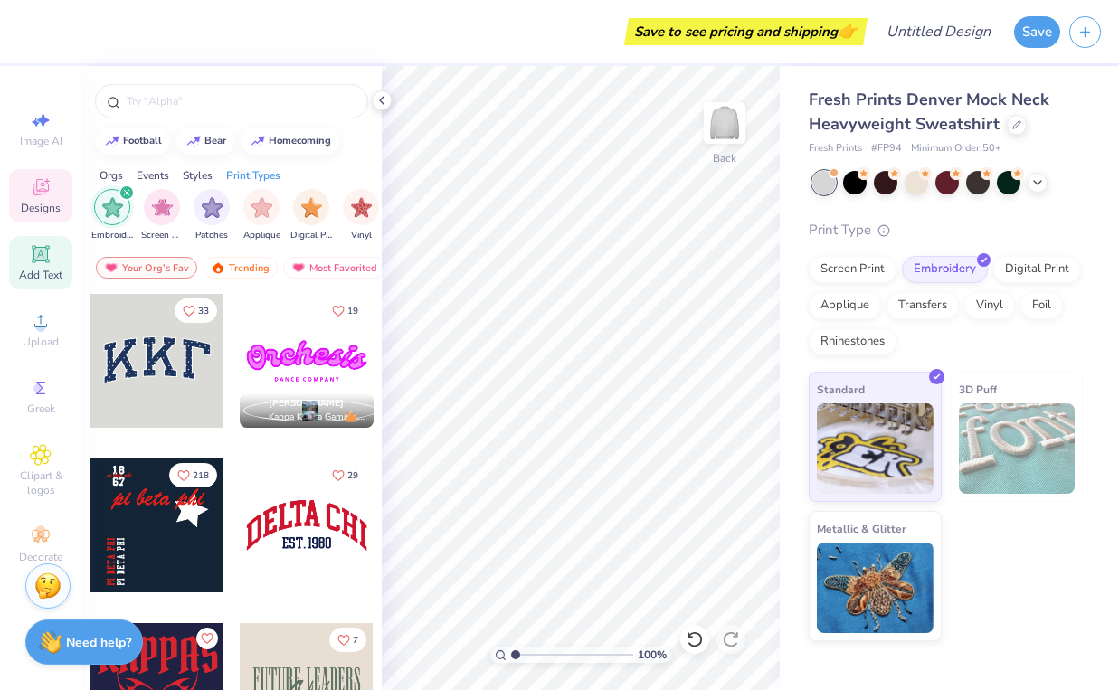
click at [43, 269] on span "Add Text" at bounding box center [40, 275] width 43 height 14
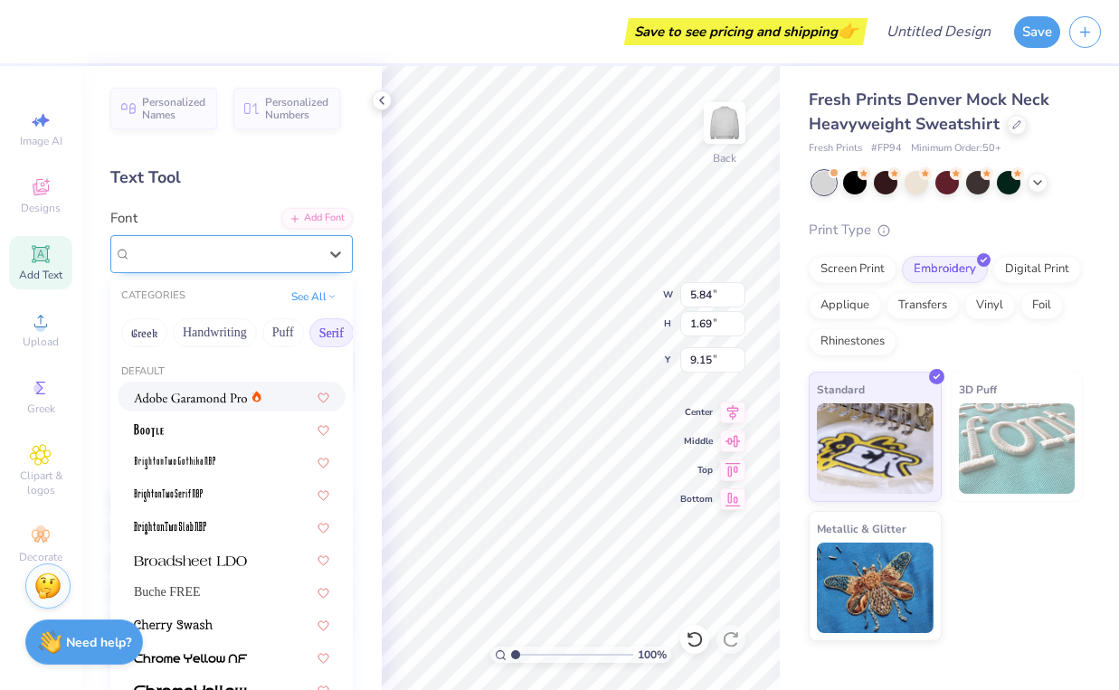
click at [291, 235] on div "Super Dream" at bounding box center [231, 254] width 242 height 38
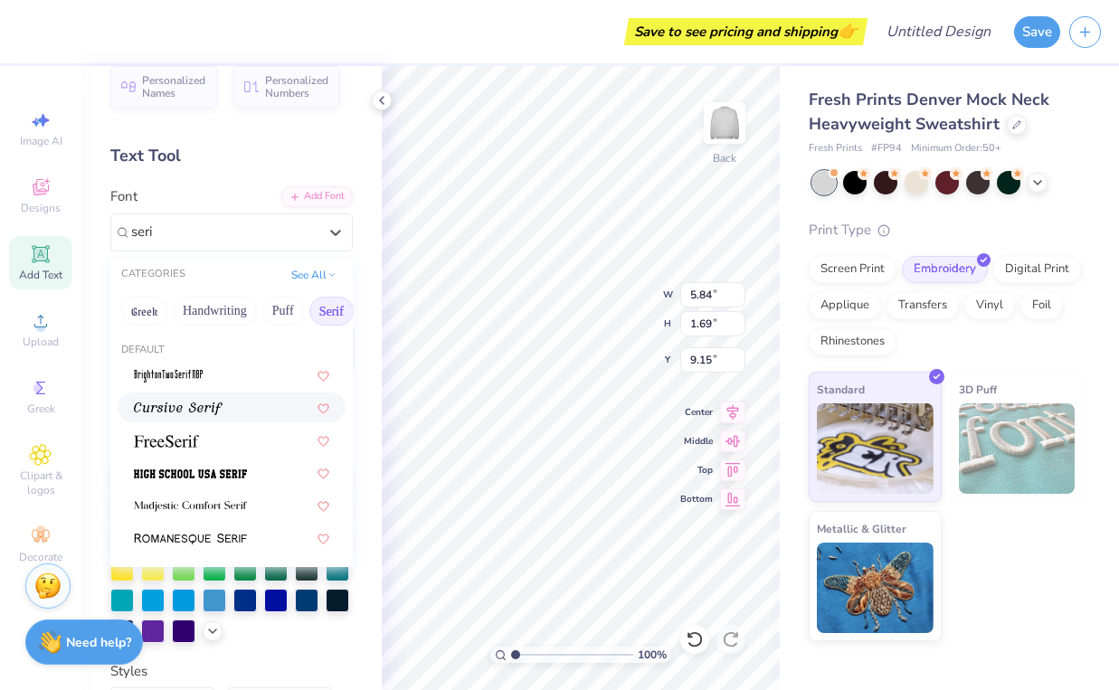
scroll to position [26, 0]
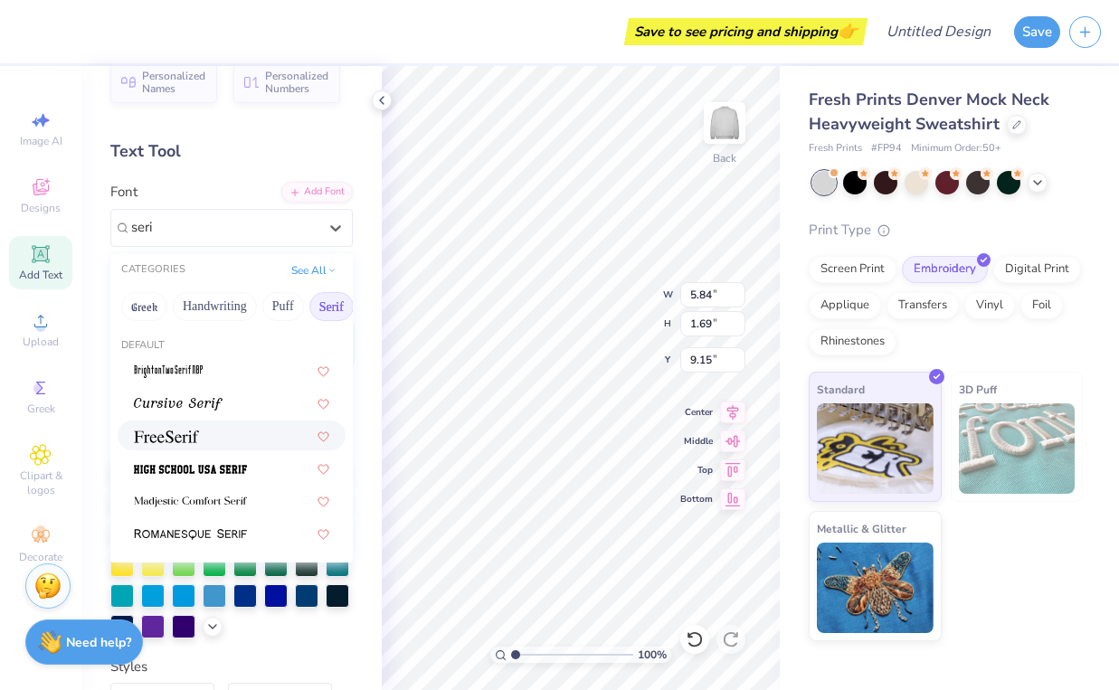
click at [231, 434] on div at bounding box center [231, 435] width 195 height 19
type input "seri"
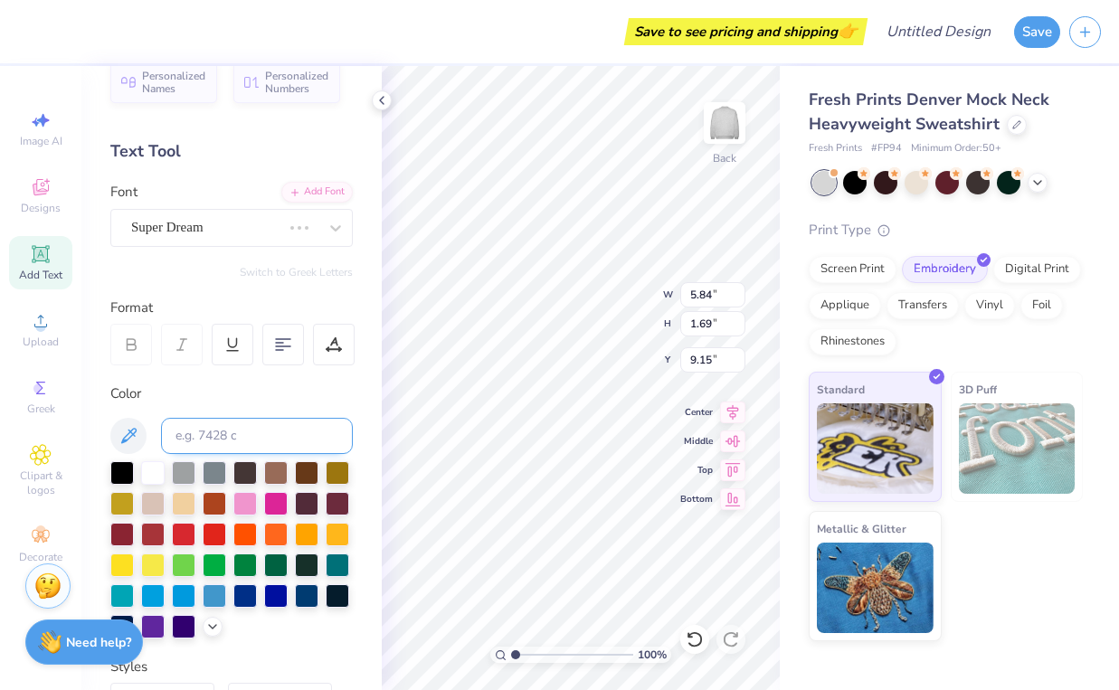
type input "5.96"
type input "1.60"
type input "9.20"
type textarea "ELON"
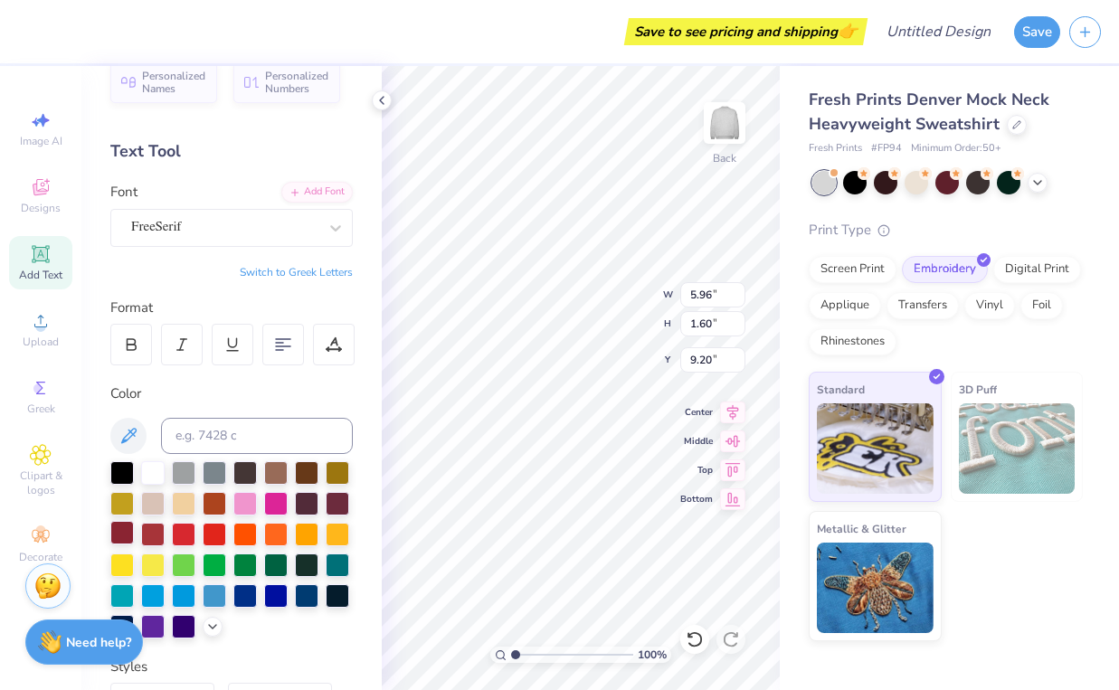
click at [125, 531] on div at bounding box center [122, 533] width 24 height 24
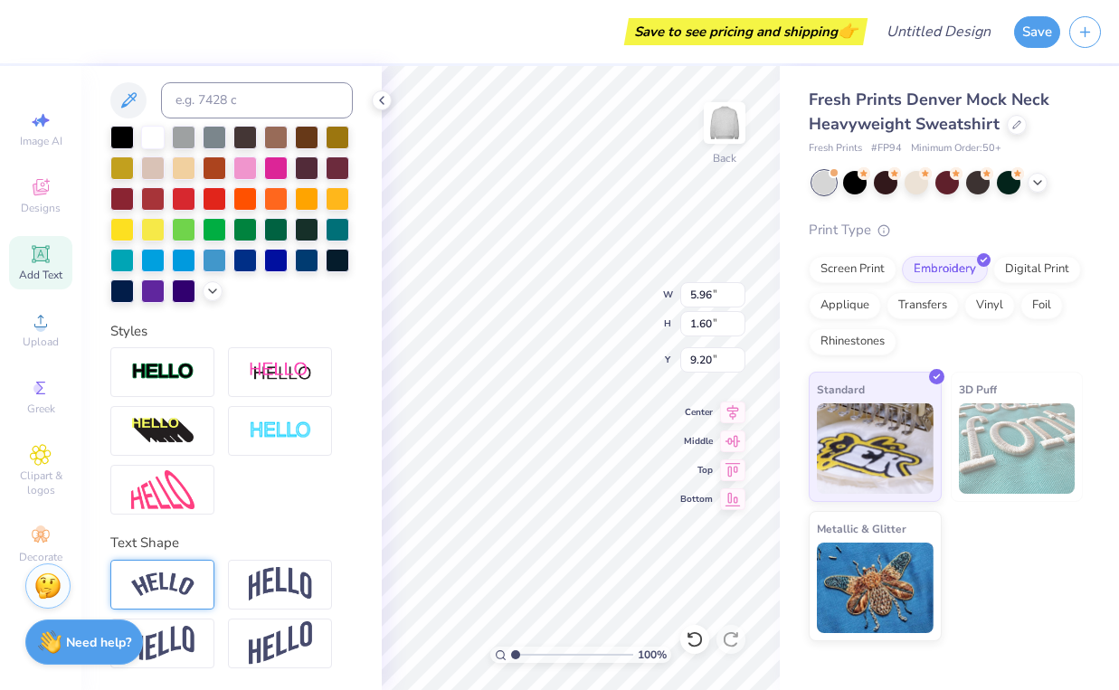
scroll to position [362, 0]
click at [180, 575] on img at bounding box center [162, 585] width 63 height 24
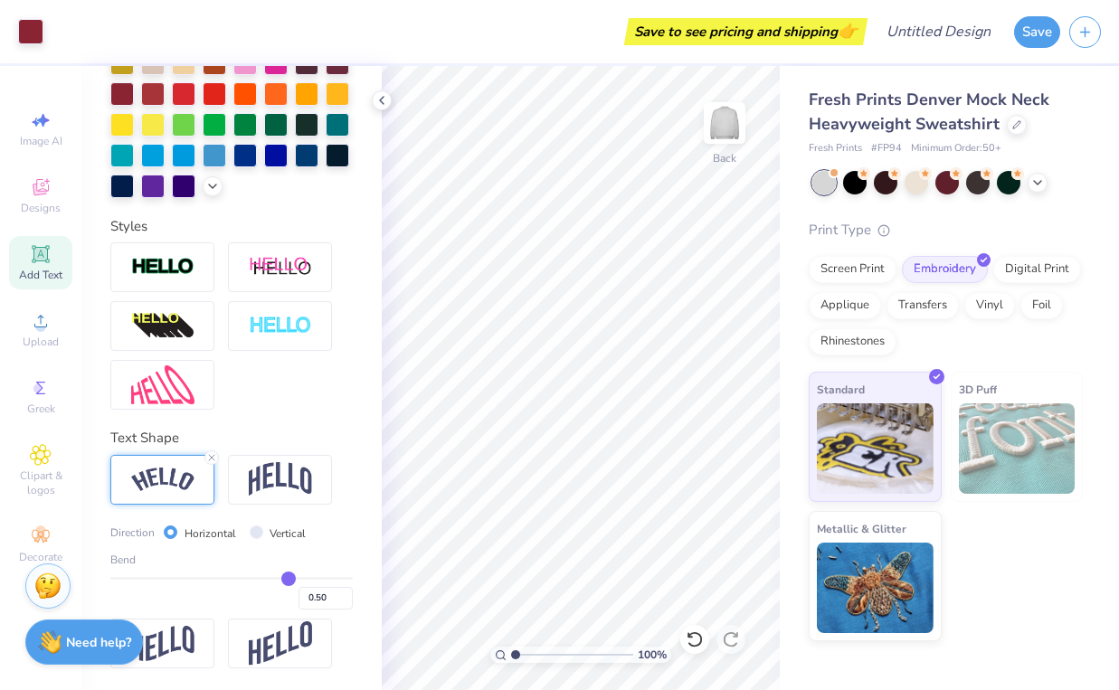
scroll to position [468, 0]
click at [295, 486] on img at bounding box center [280, 479] width 63 height 34
type input "0.48"
type input "0.47"
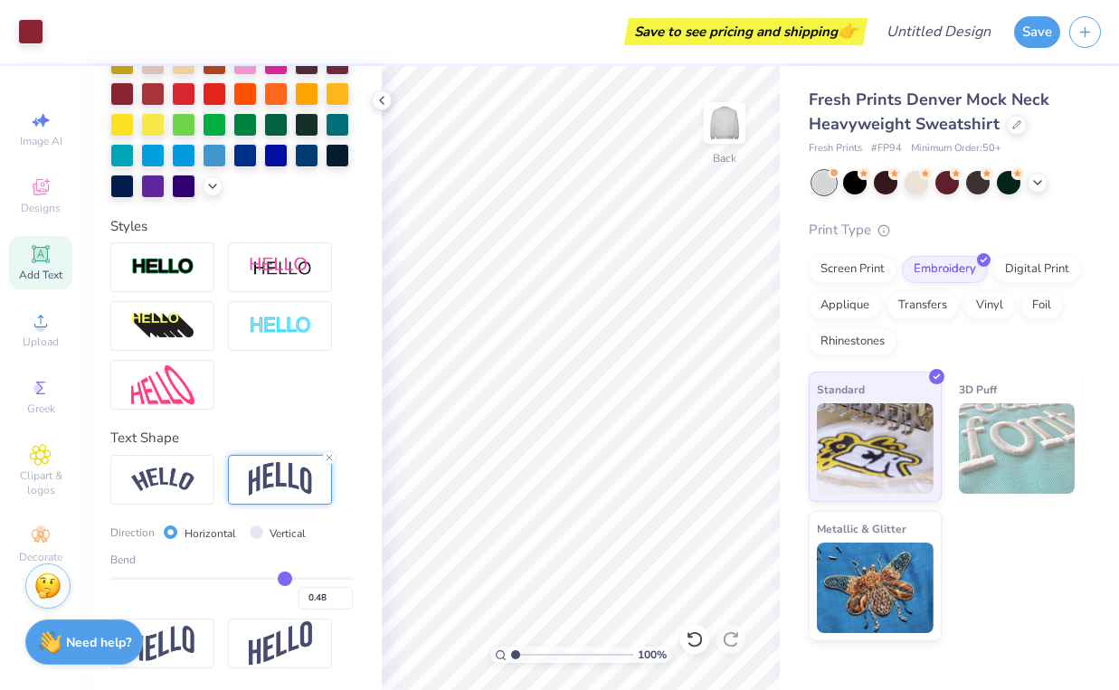
type input "0.47"
type input "0.44"
type input "0.4"
type input "0.40"
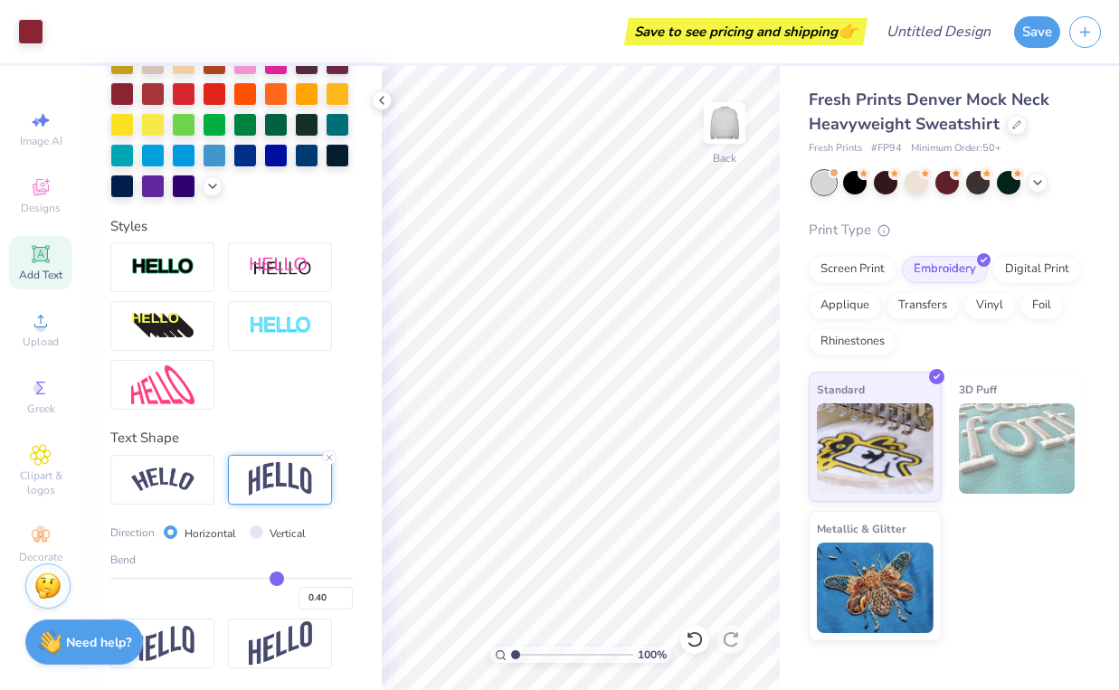
type input "0.33"
type input "0.26"
type input "0.21"
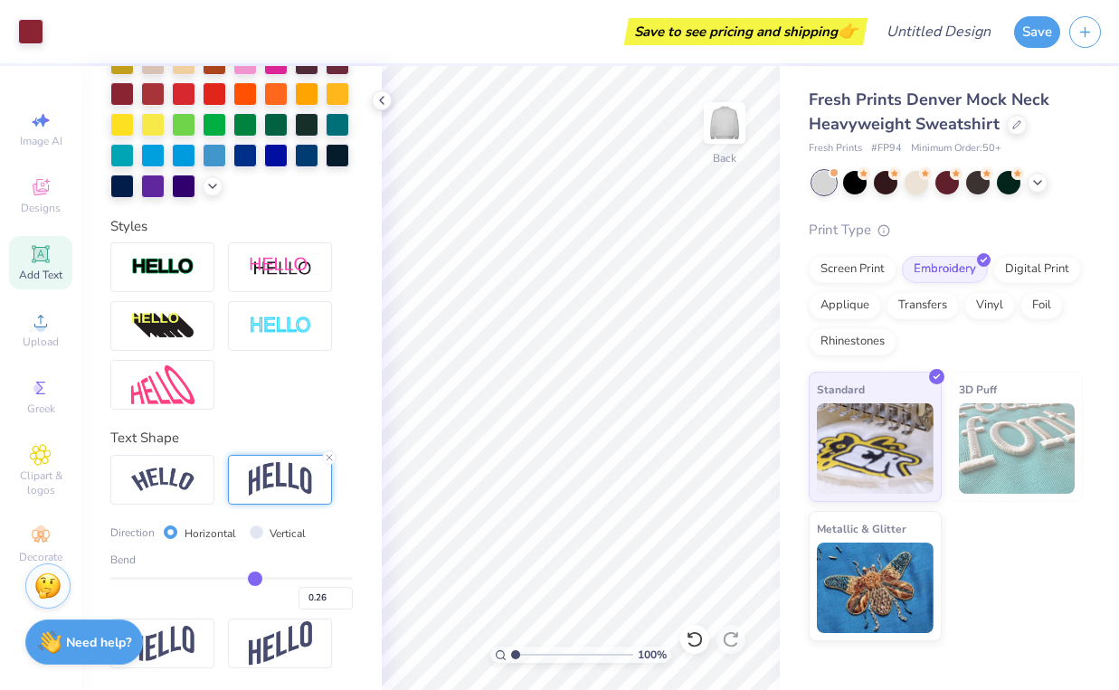
type input "0.21"
type input "0.15"
type input "0.11"
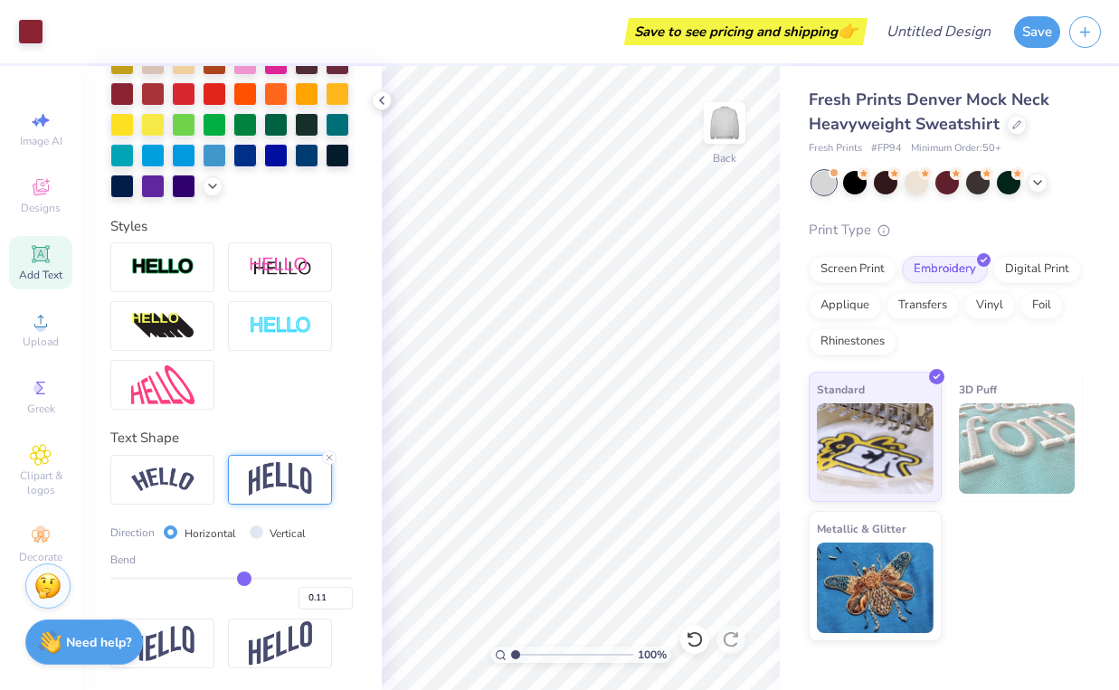
type input "0.08"
type input "0.06"
type input "0.03"
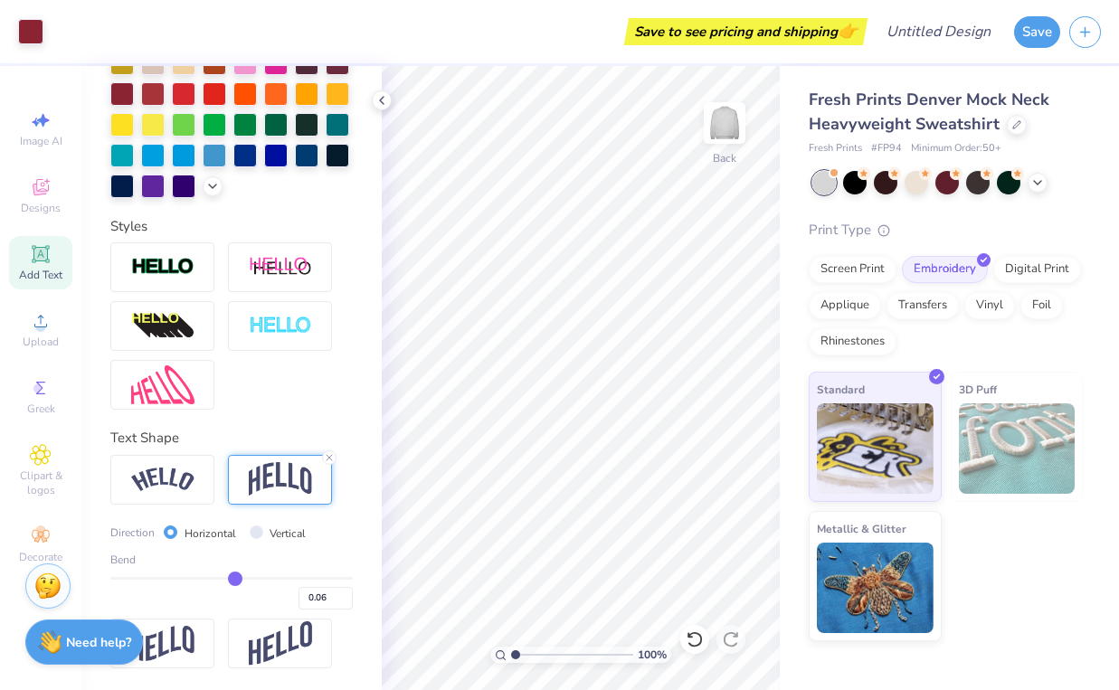
type input "0.03"
type input "0.01"
type input "-0.02"
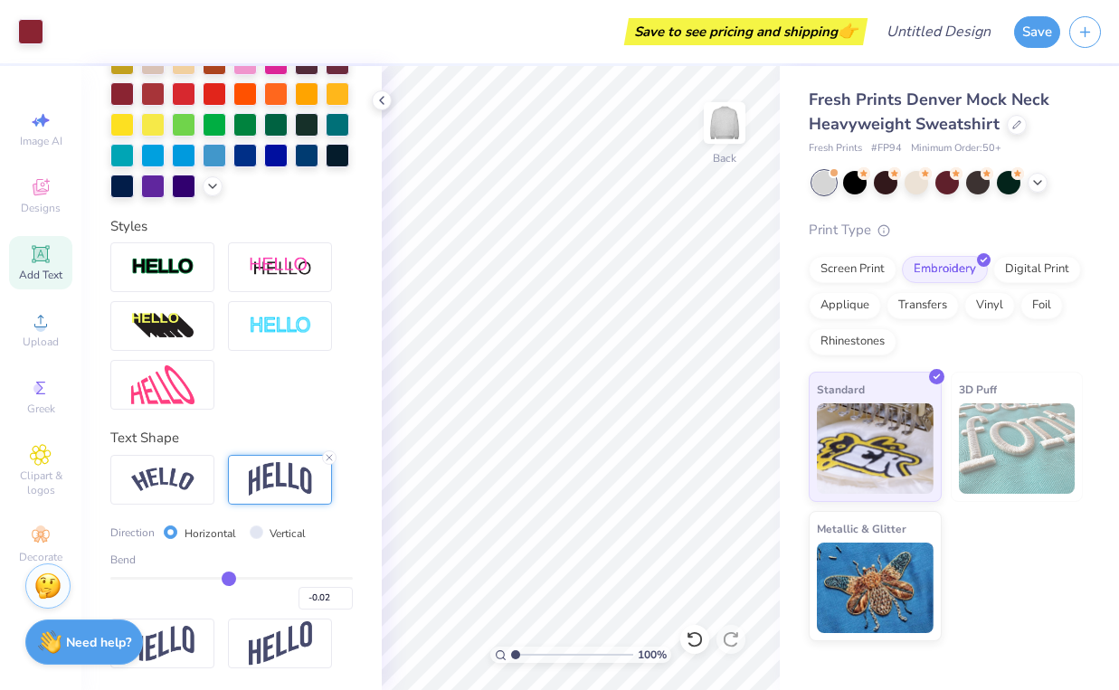
type input "-0.06"
type input "-0.1"
type input "-0.10"
type input "-0.13"
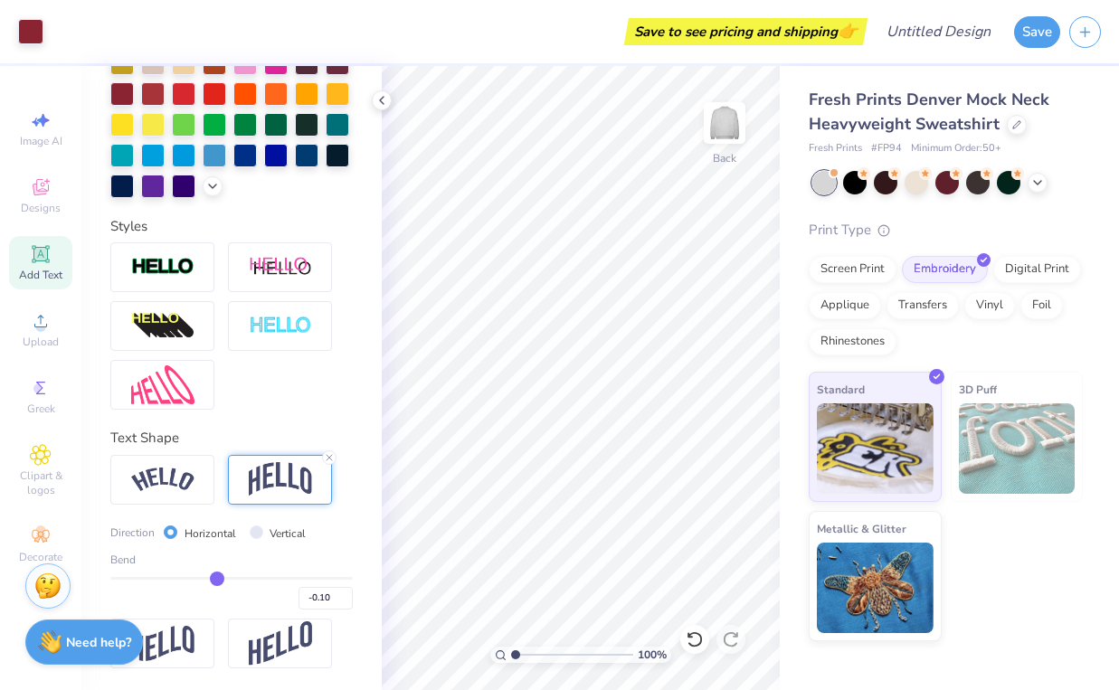
type input "-0.13"
type input "-0.15"
type input "-0.17"
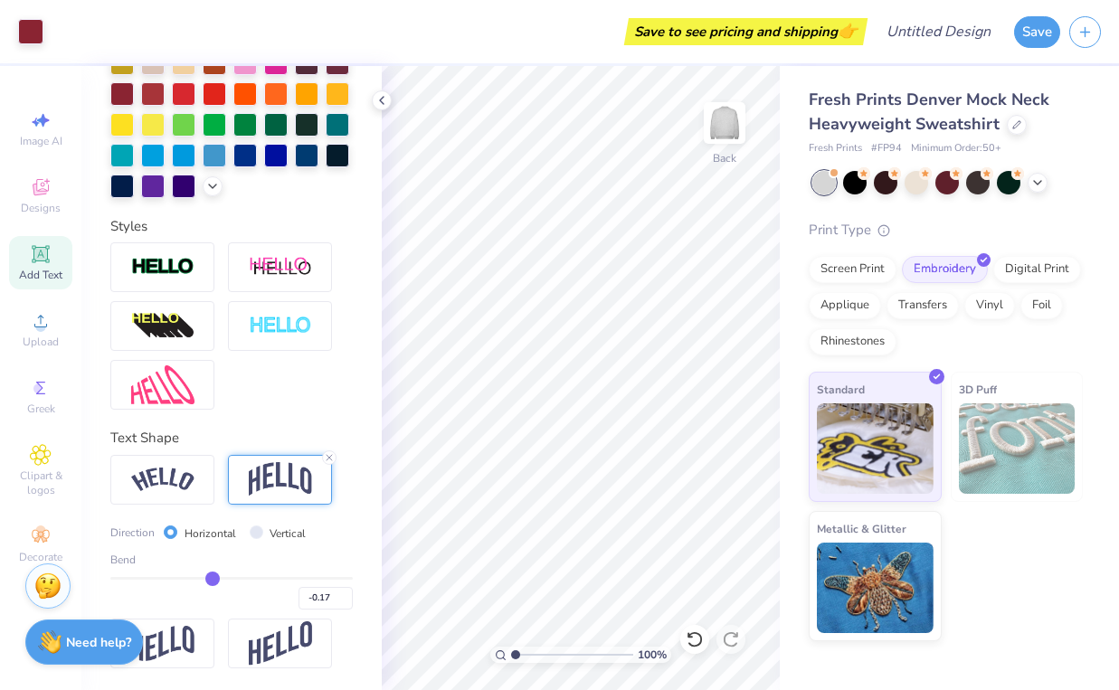
type input "-0.18"
type input "-0.2"
type input "-0.20"
type input "-0.21"
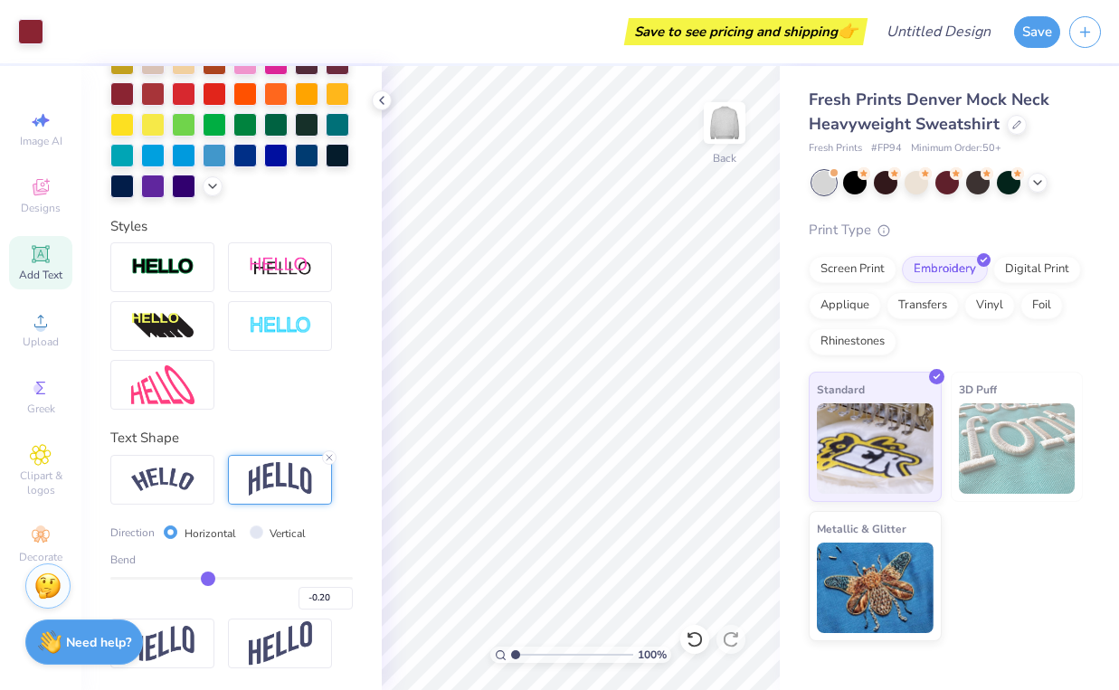
type input "-0.21"
type input "-0.22"
type input "-0.23"
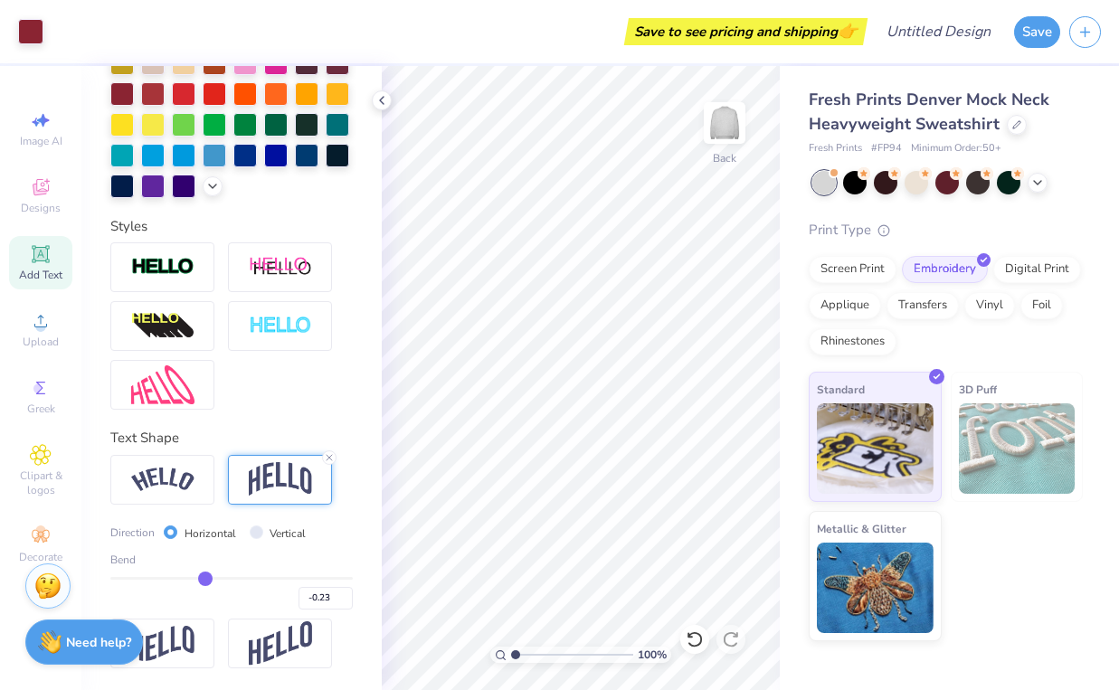
drag, startPoint x: 287, startPoint y: 575, endPoint x: 205, endPoint y: 576, distance: 81.5
type input "-0.23"
click at [205, 577] on input "range" at bounding box center [231, 578] width 242 height 3
click at [330, 457] on icon at bounding box center [329, 457] width 11 height 11
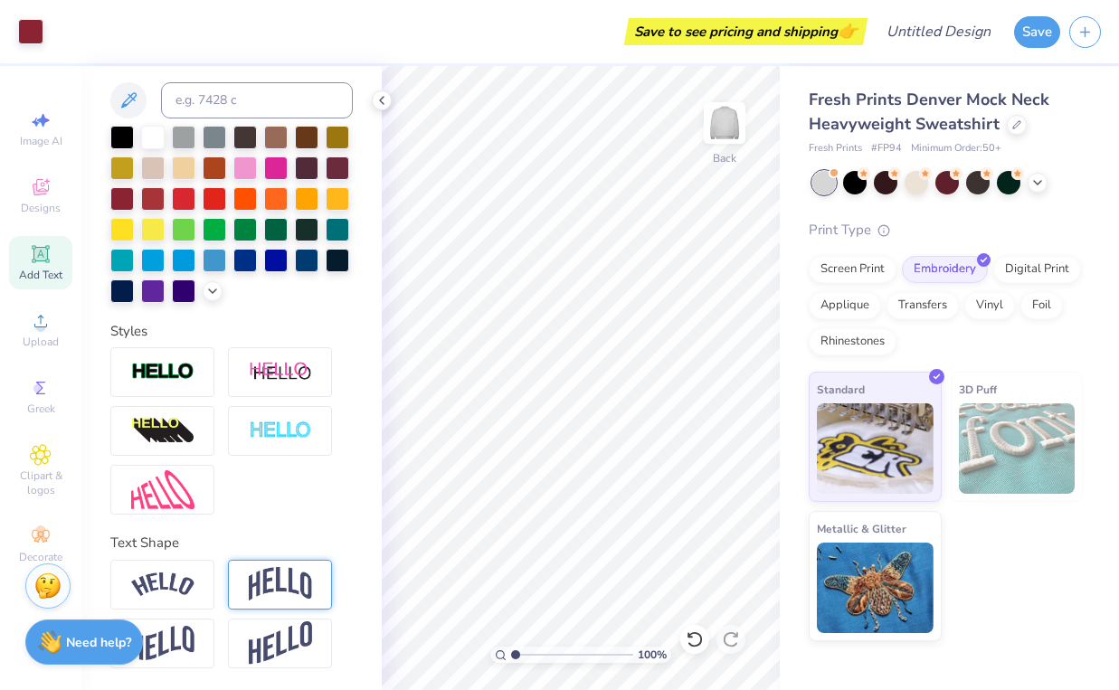
scroll to position [362, 0]
click at [280, 581] on img at bounding box center [280, 584] width 63 height 34
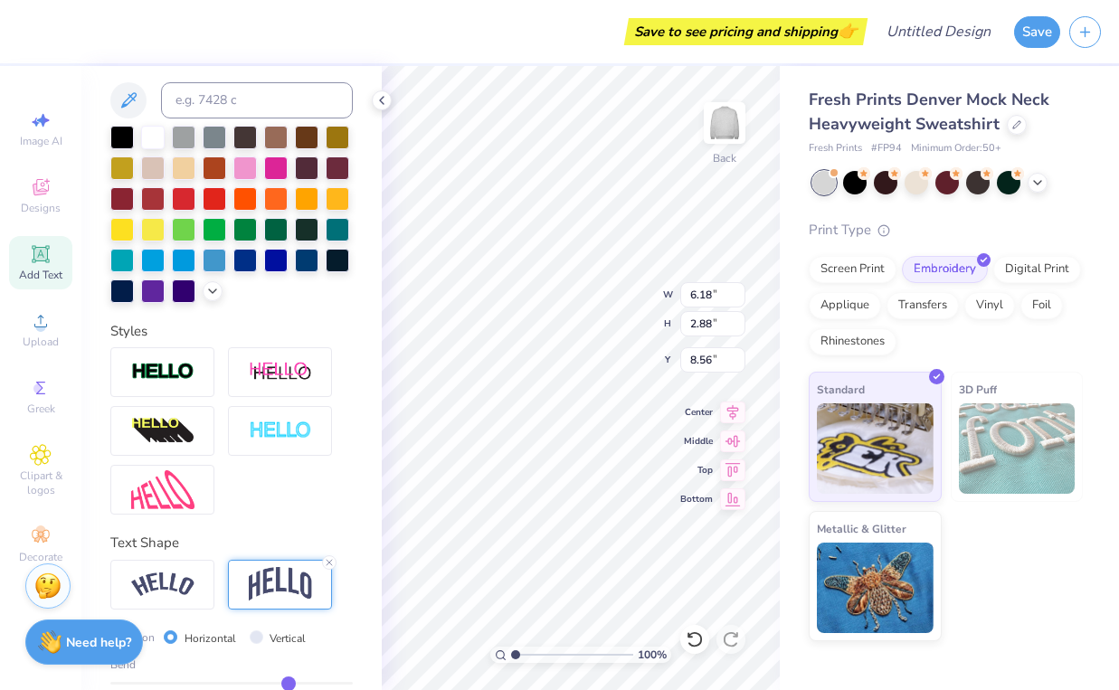
type input "2.11"
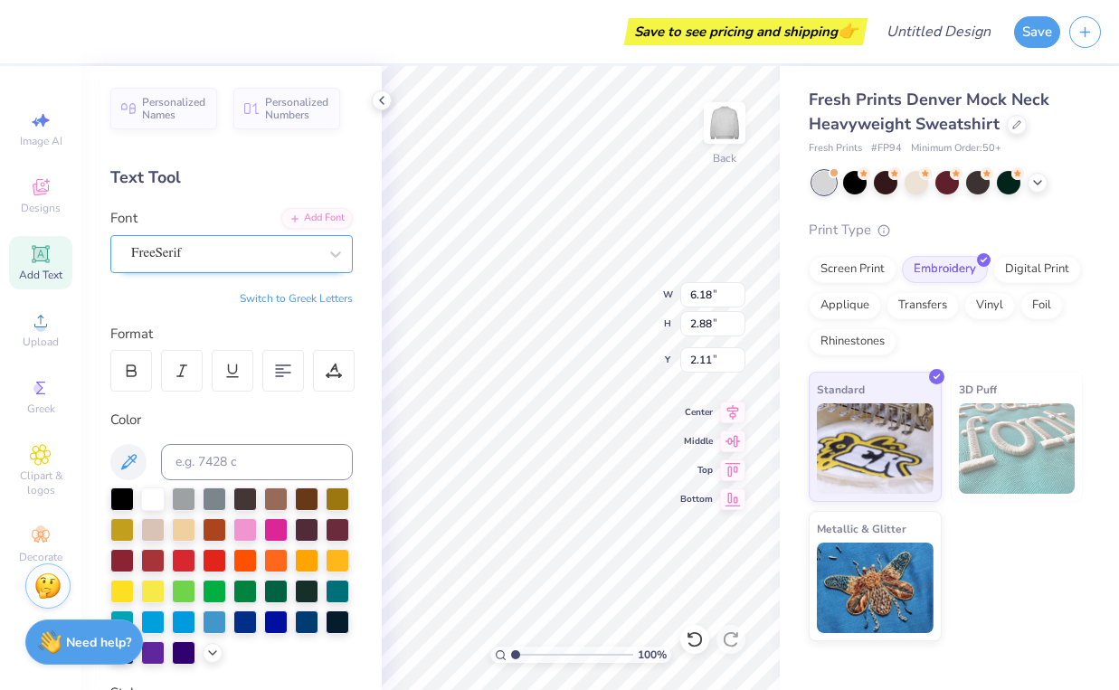
scroll to position [-1, 0]
click at [234, 257] on div "FreeSerif" at bounding box center [224, 254] width 190 height 28
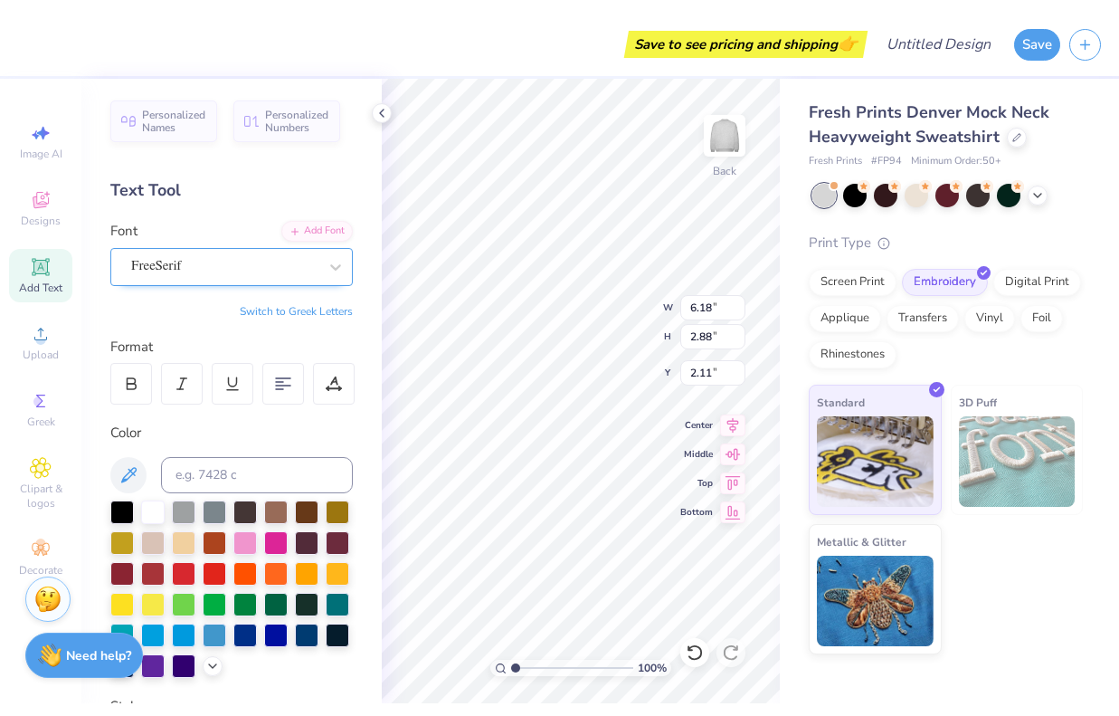
scroll to position [0, 0]
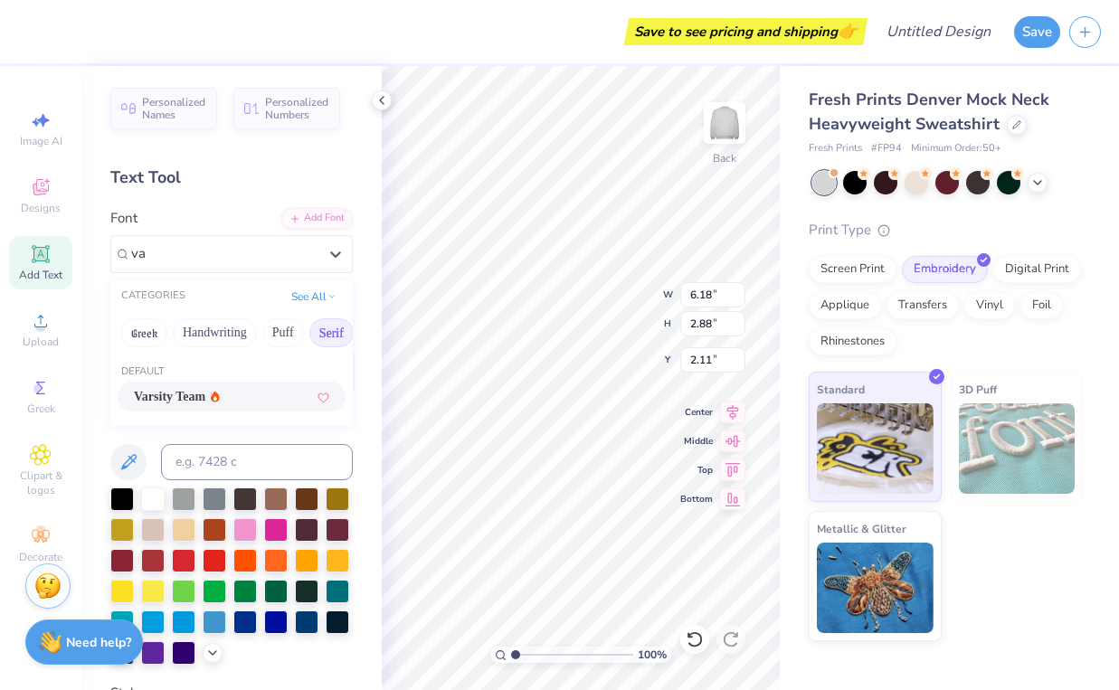
type input "v"
type input "b"
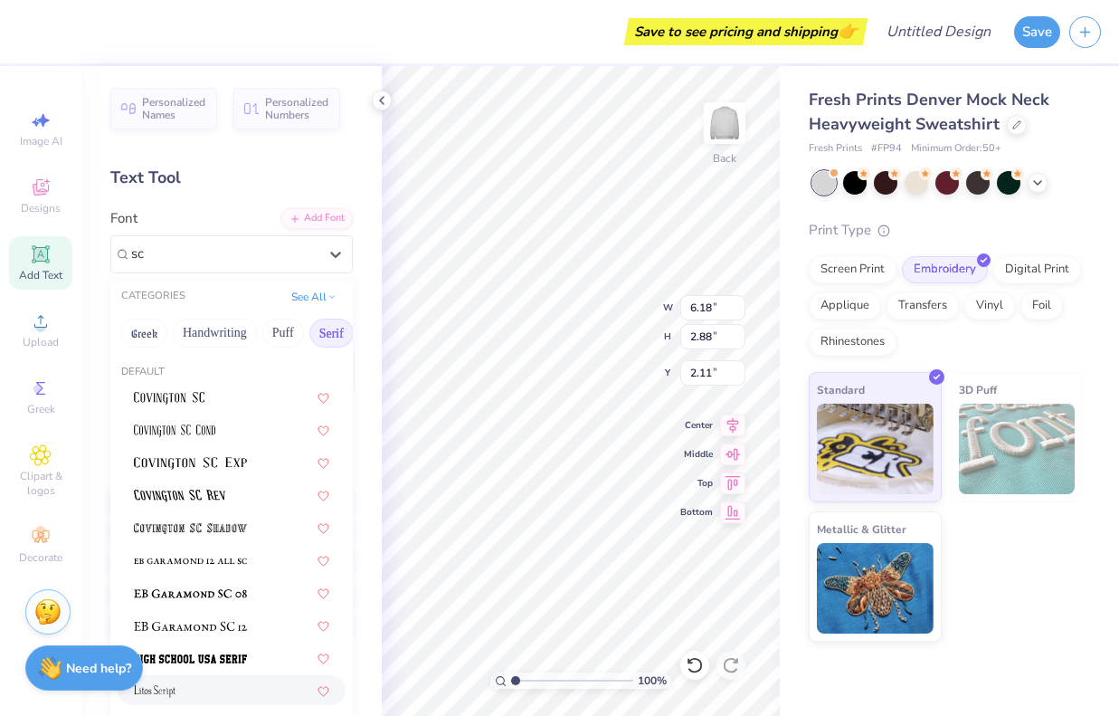
type input "s"
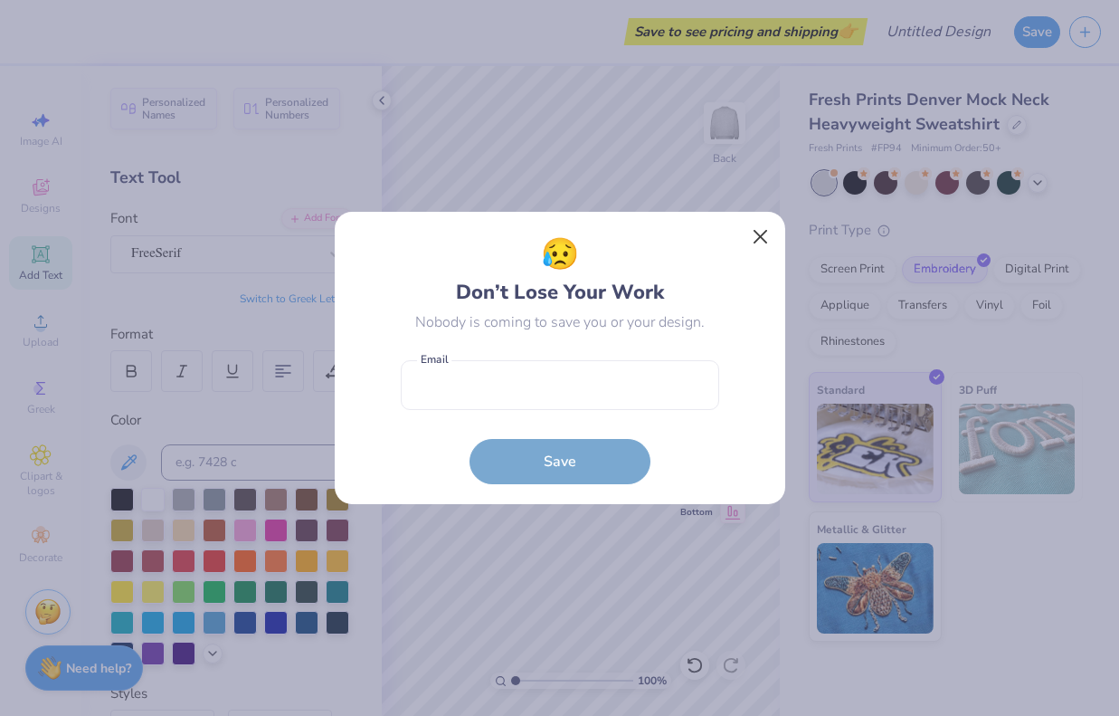
click at [757, 243] on button "Close" at bounding box center [760, 237] width 34 height 34
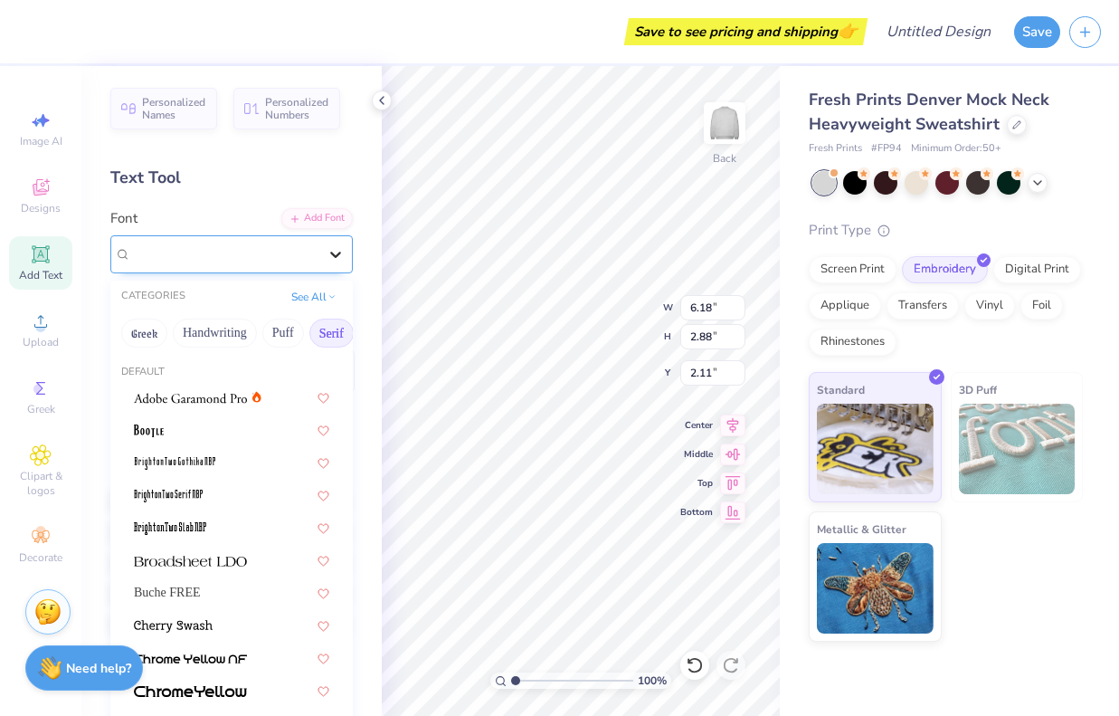
click at [339, 252] on icon at bounding box center [336, 254] width 18 height 18
click at [324, 294] on button "See All" at bounding box center [314, 295] width 56 height 18
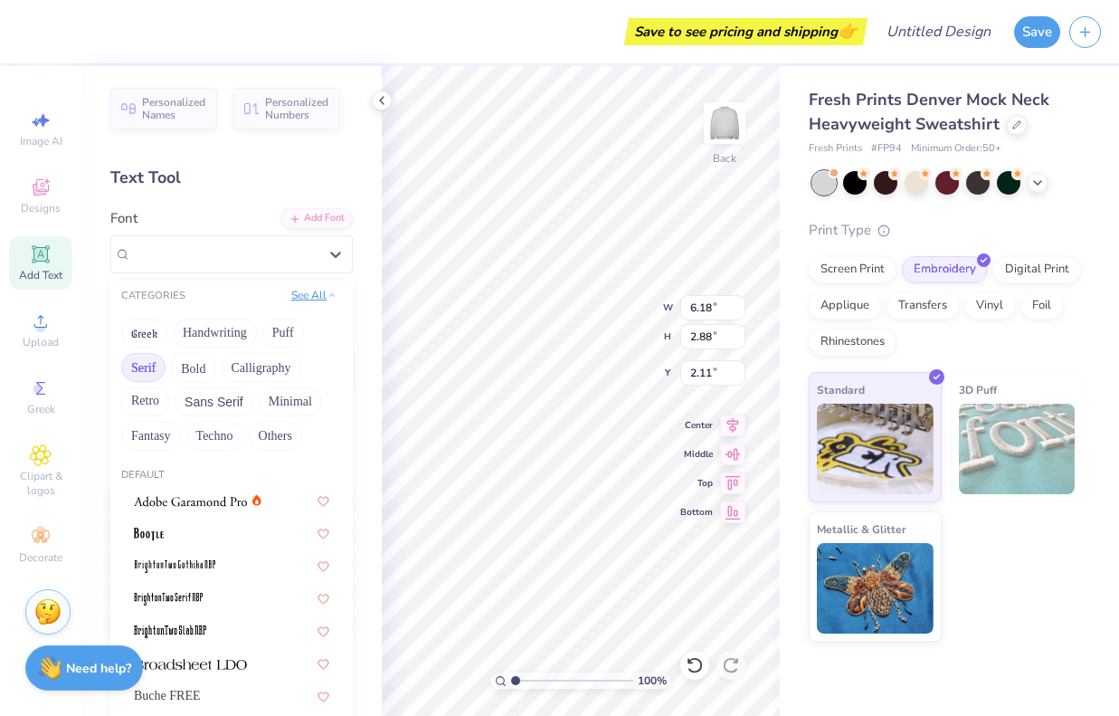
scroll to position [0, 0]
click at [308, 299] on button "See All" at bounding box center [314, 295] width 56 height 18
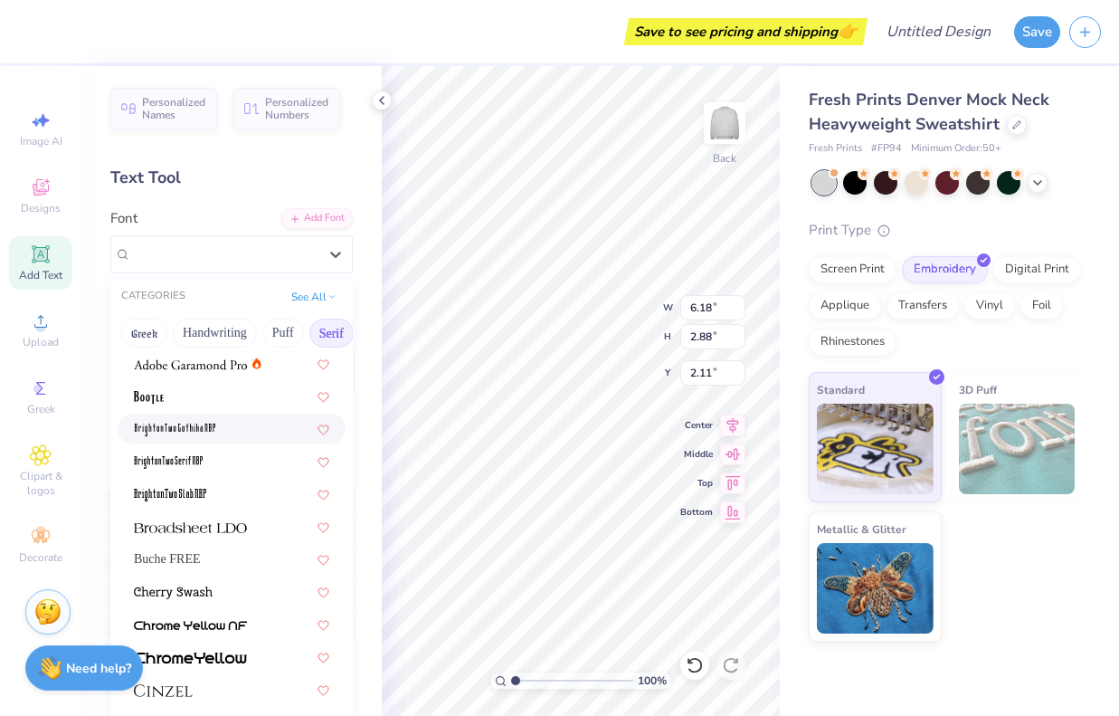
scroll to position [33, 0]
click at [233, 331] on button "Handwriting" at bounding box center [215, 332] width 84 height 29
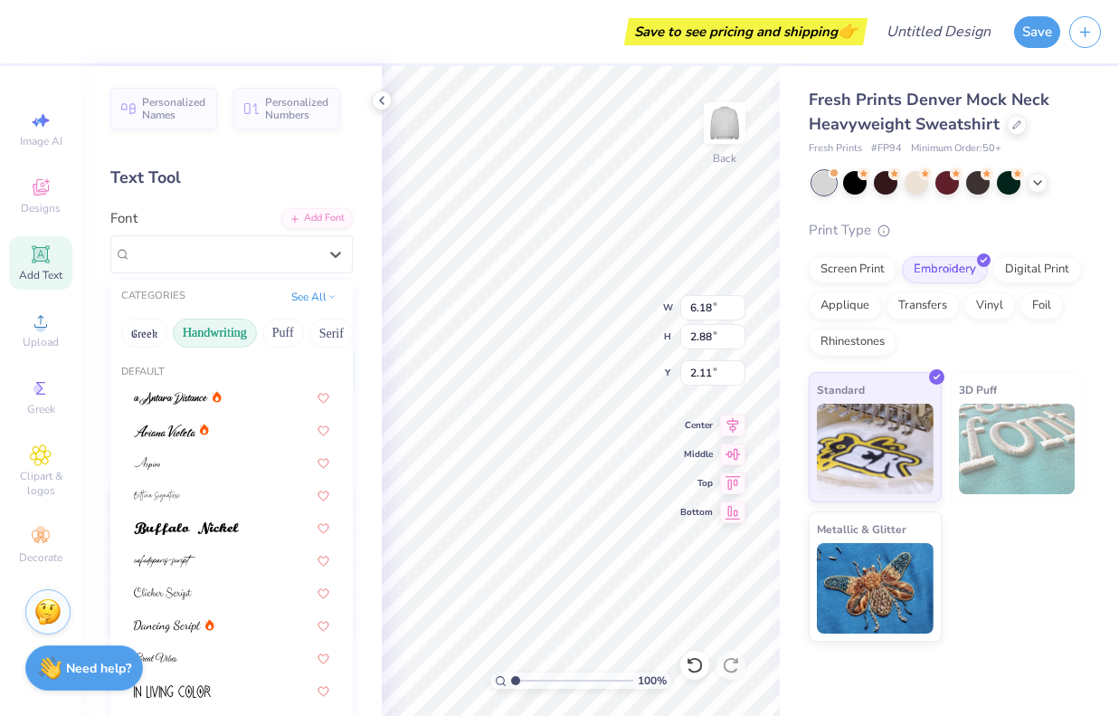
click at [233, 331] on button "Handwriting" at bounding box center [215, 332] width 84 height 29
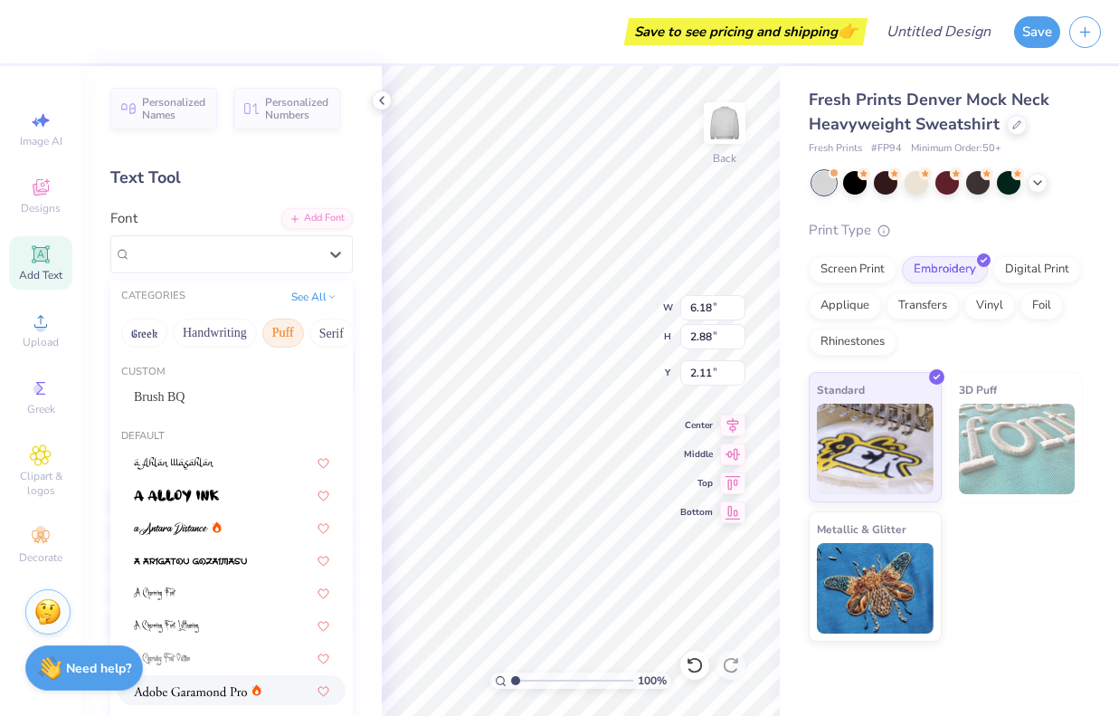
click at [284, 331] on button "Puff" at bounding box center [283, 332] width 42 height 29
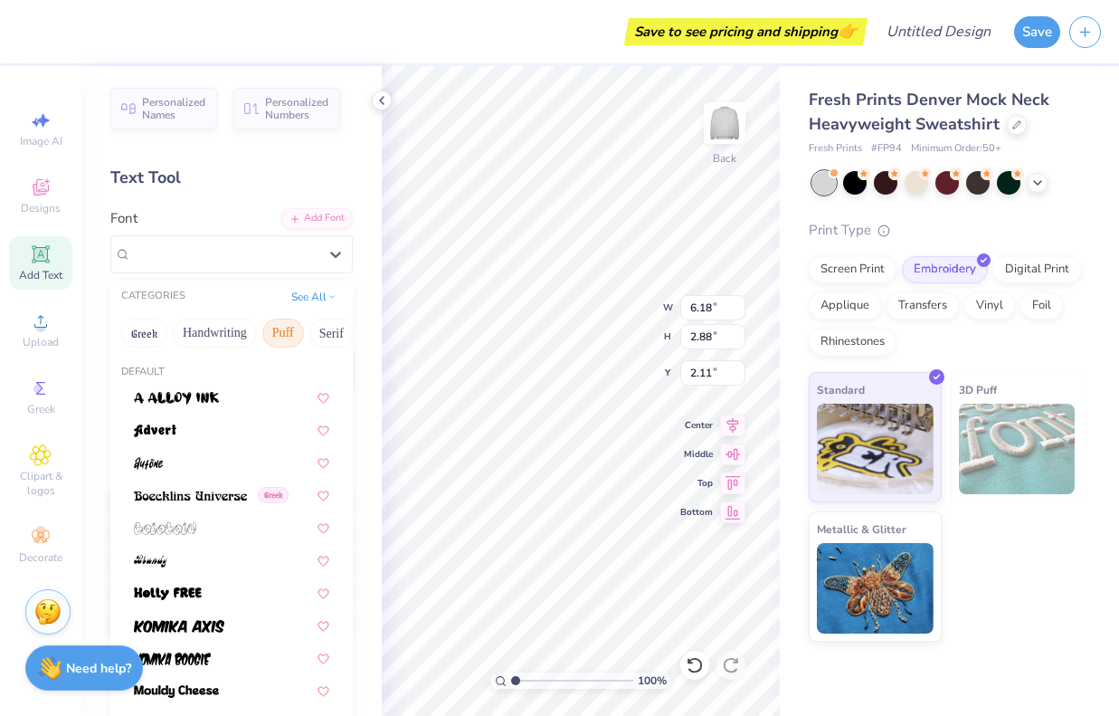
click at [282, 333] on button "Puff" at bounding box center [283, 332] width 42 height 29
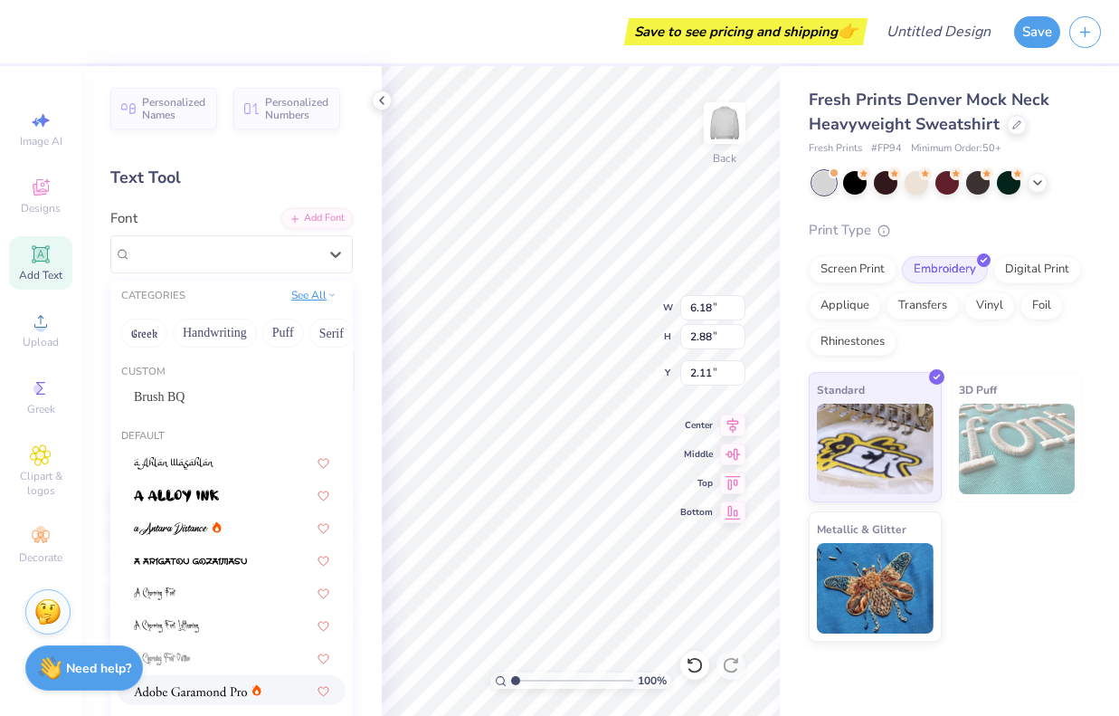
click at [310, 298] on button "See All" at bounding box center [314, 295] width 56 height 18
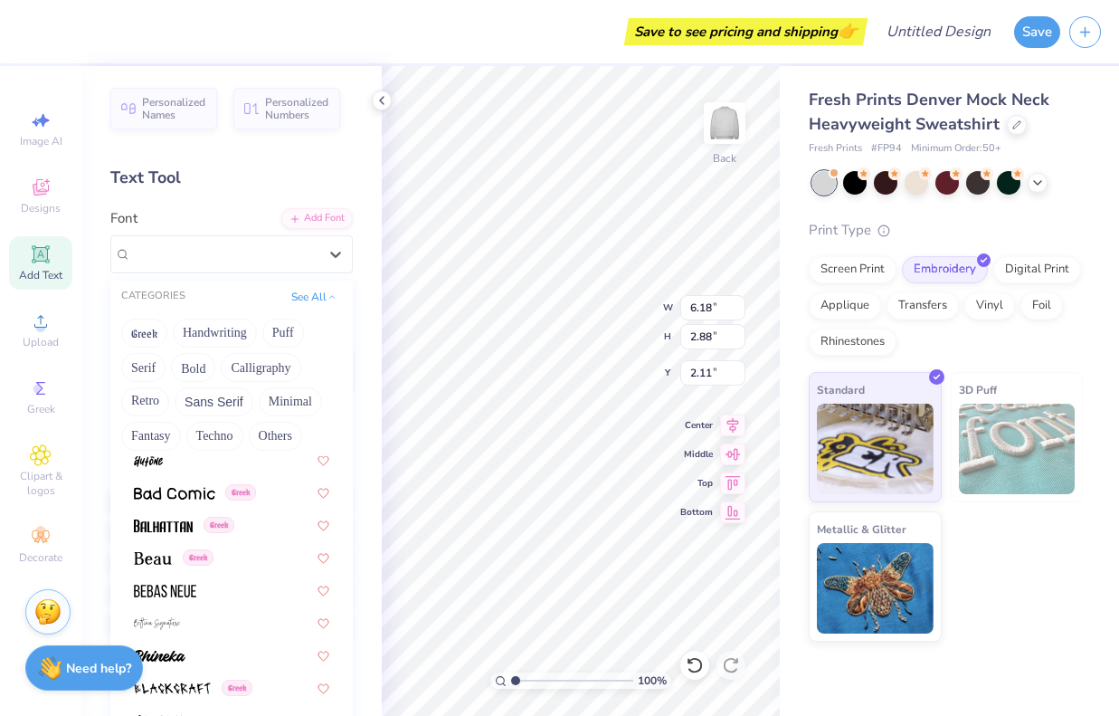
scroll to position [820, 0]
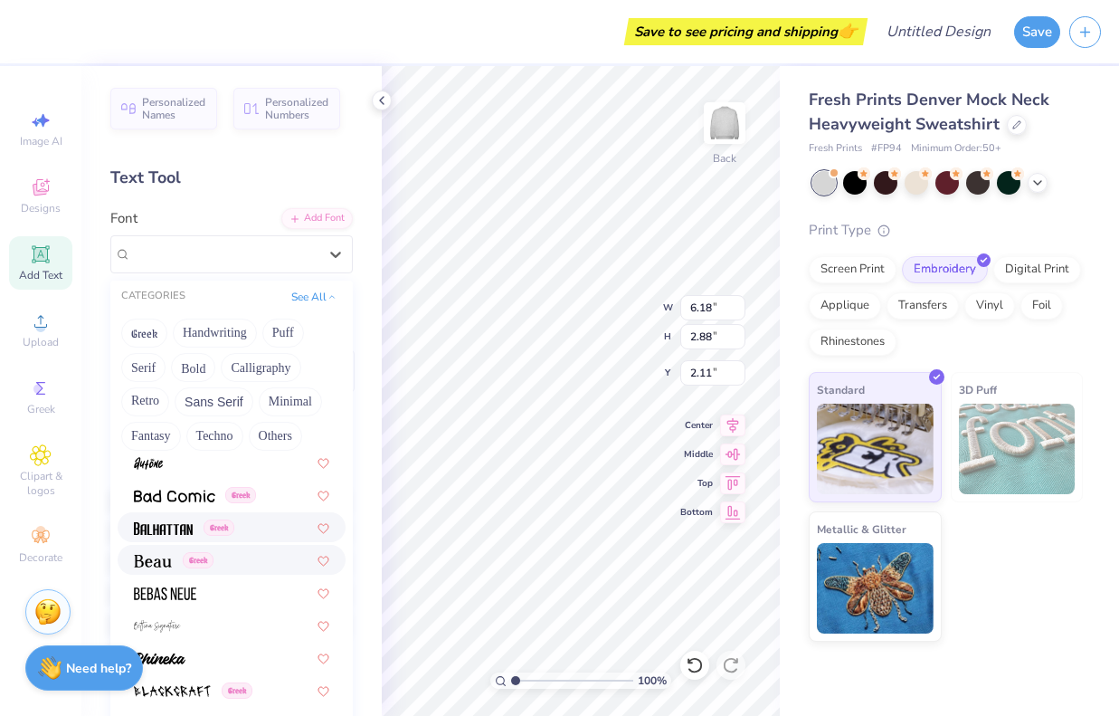
click at [173, 533] on img at bounding box center [163, 528] width 59 height 13
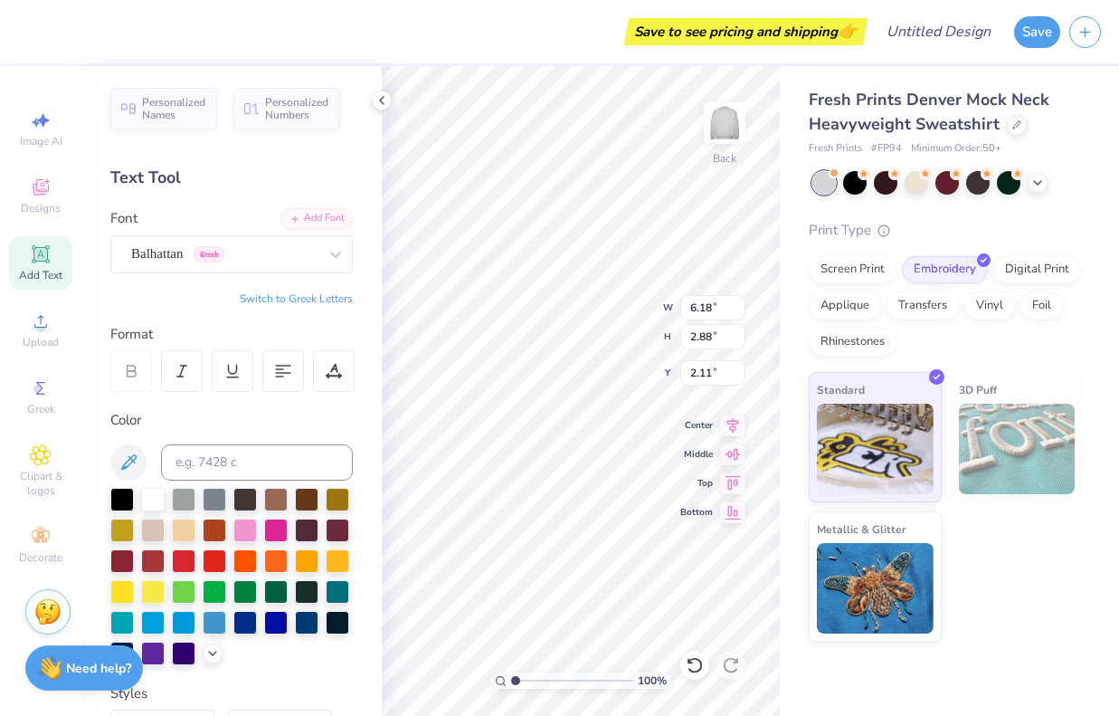
type input "3.92"
type input "2.75"
type input "2.18"
click at [322, 301] on button "Switch to Greek Letters" at bounding box center [296, 298] width 113 height 14
type input "4.07"
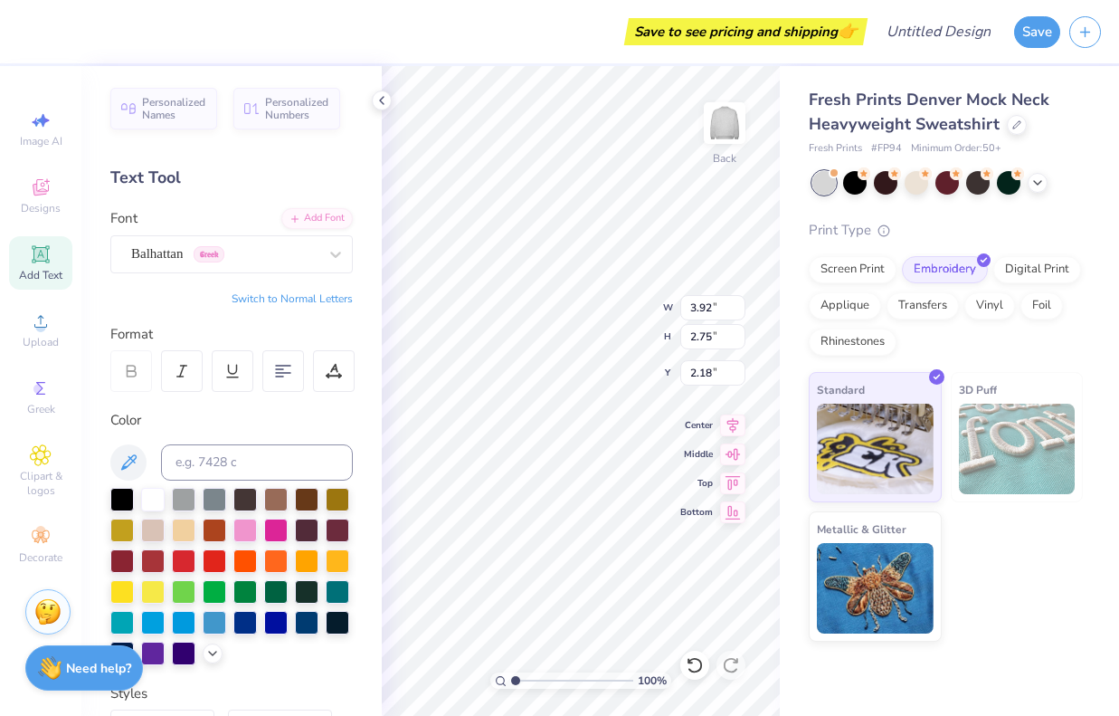
type input "2.78"
type input "2.16"
click at [322, 301] on button "Switch to Normal Letters" at bounding box center [292, 298] width 121 height 14
type input "3.92"
type input "2.75"
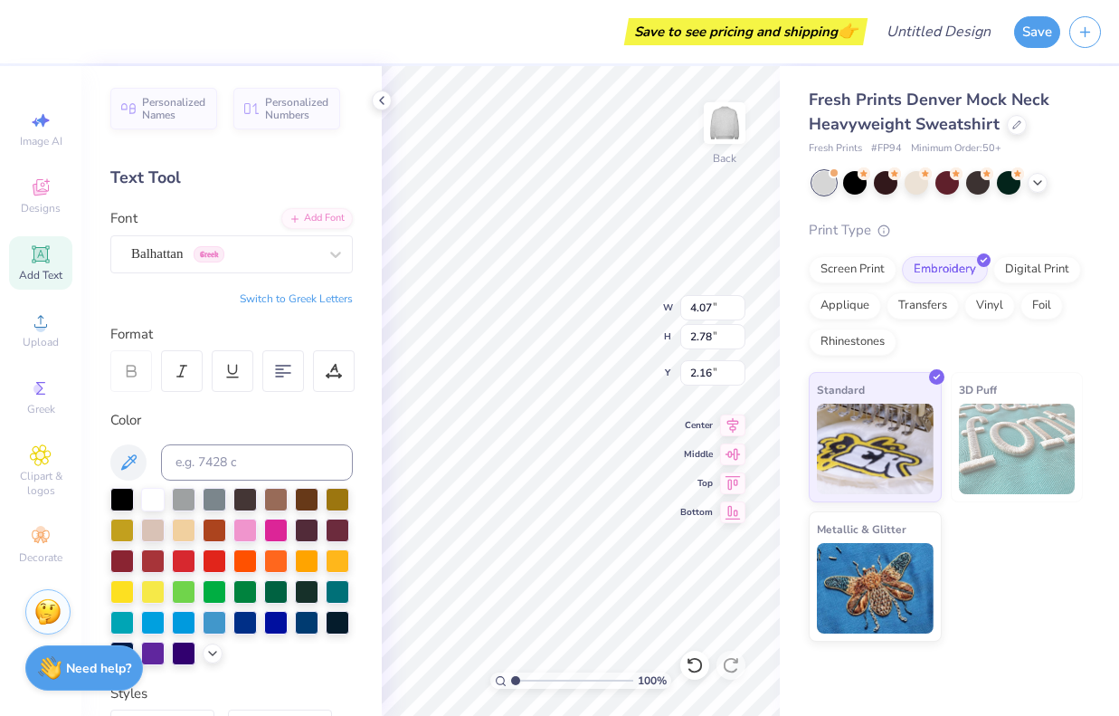
type input "2.18"
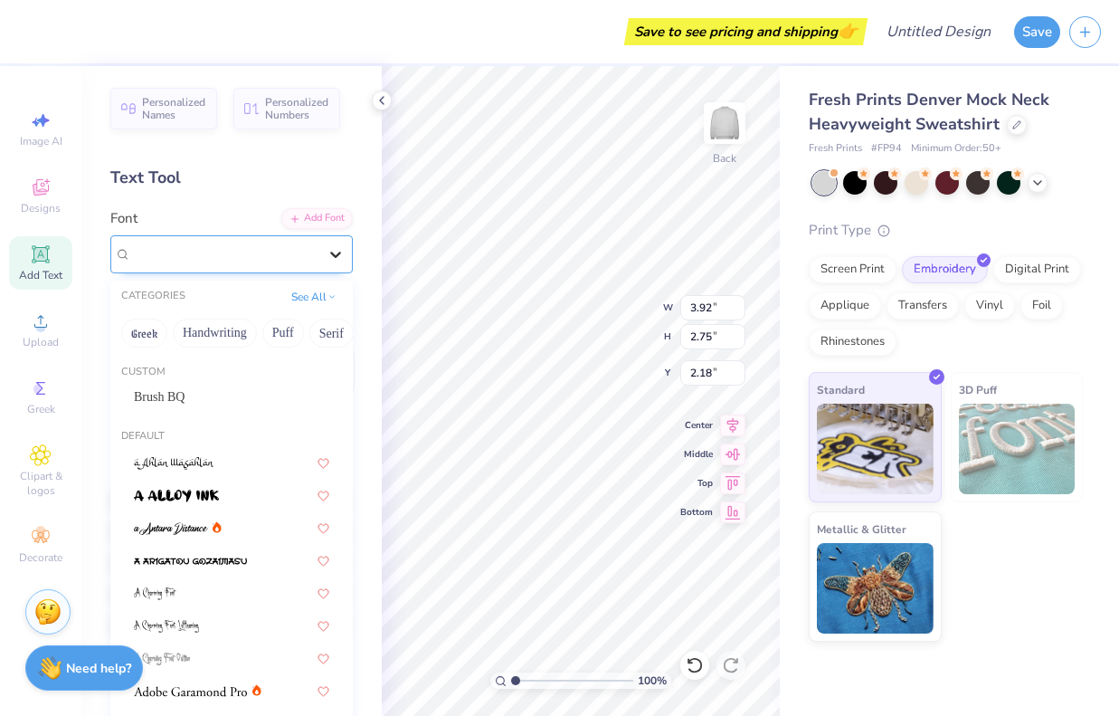
click at [326, 260] on div at bounding box center [335, 254] width 33 height 33
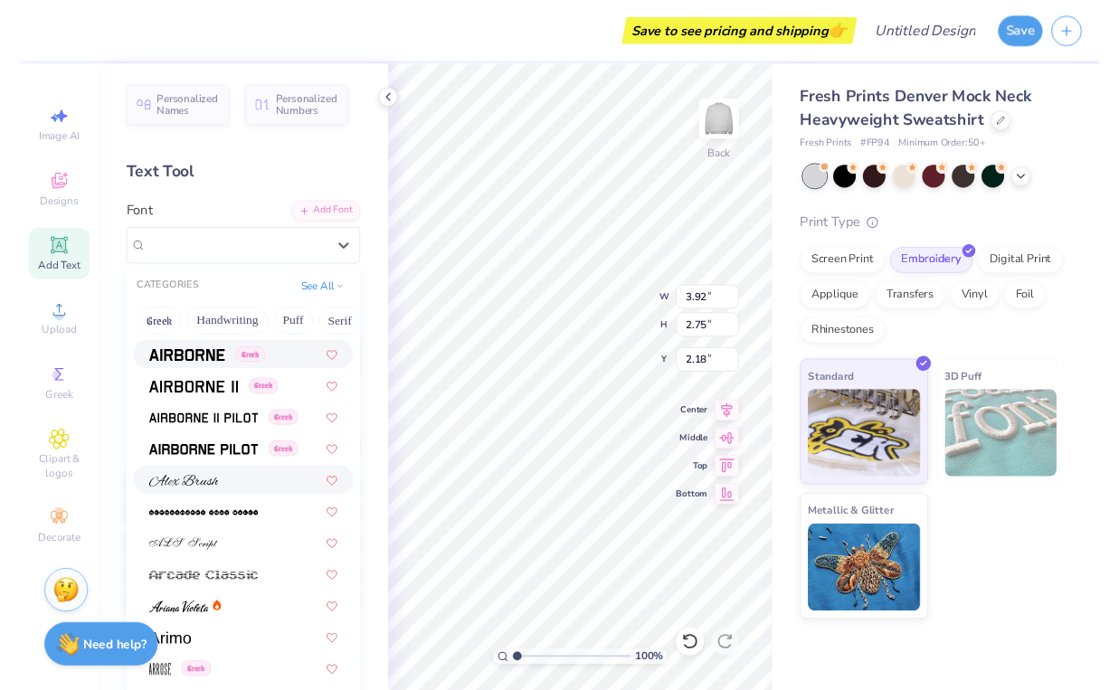
scroll to position [391, 0]
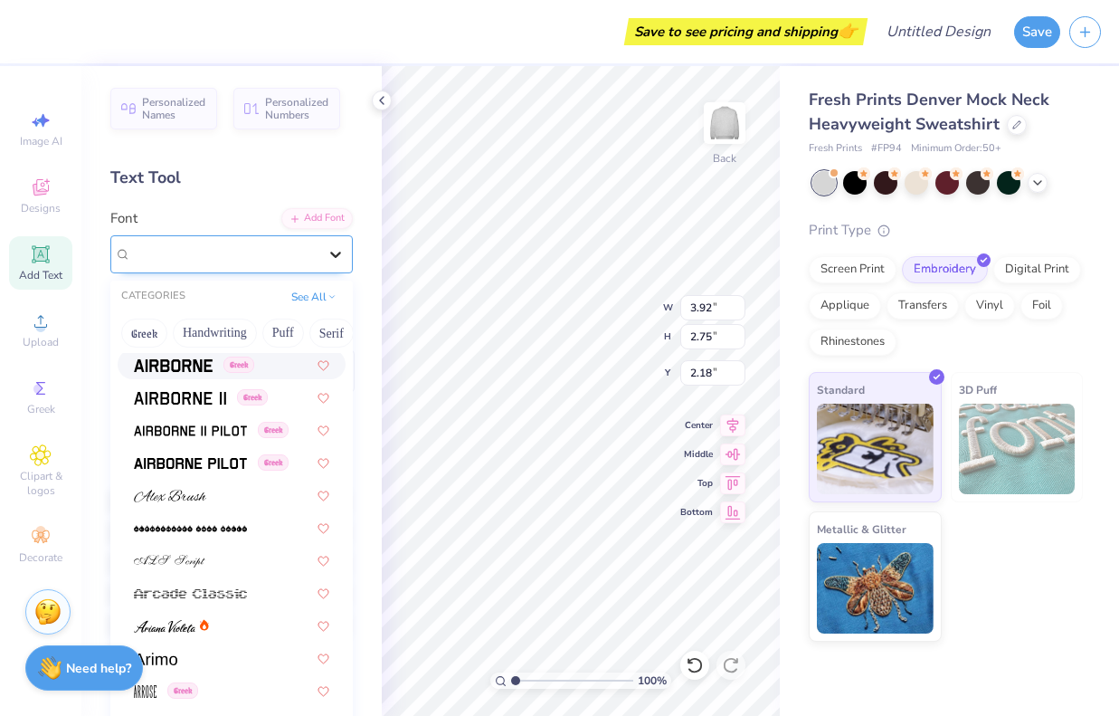
click at [337, 253] on icon at bounding box center [336, 254] width 18 height 18
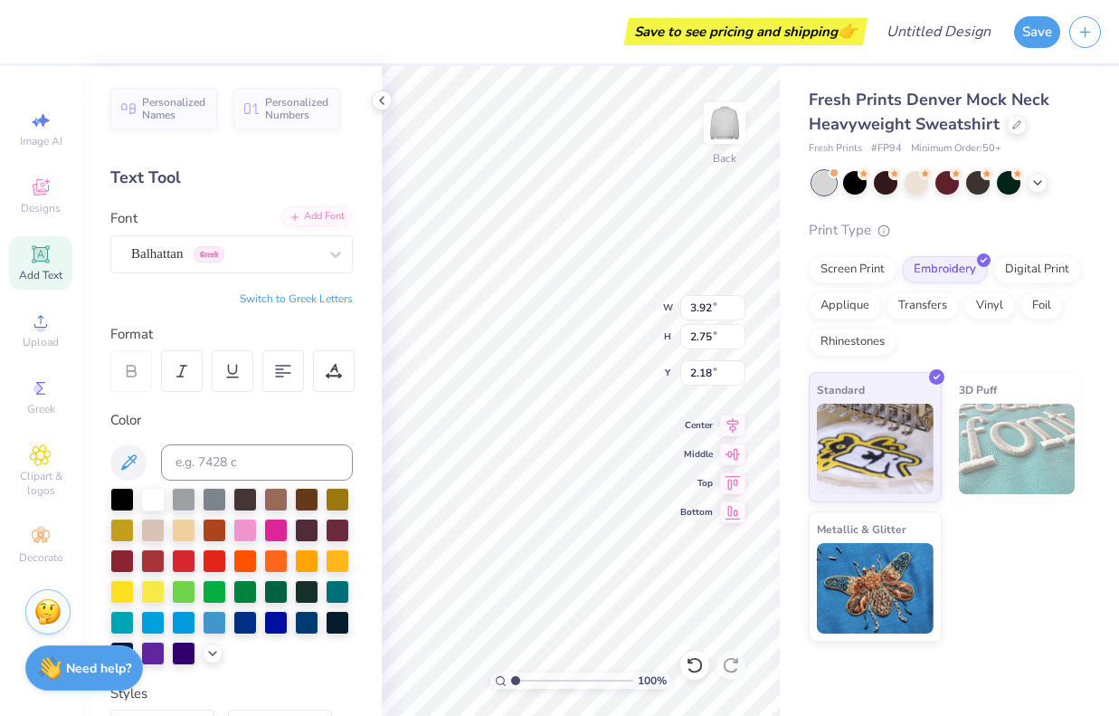
click at [330, 225] on div "Add Font" at bounding box center [316, 216] width 71 height 21
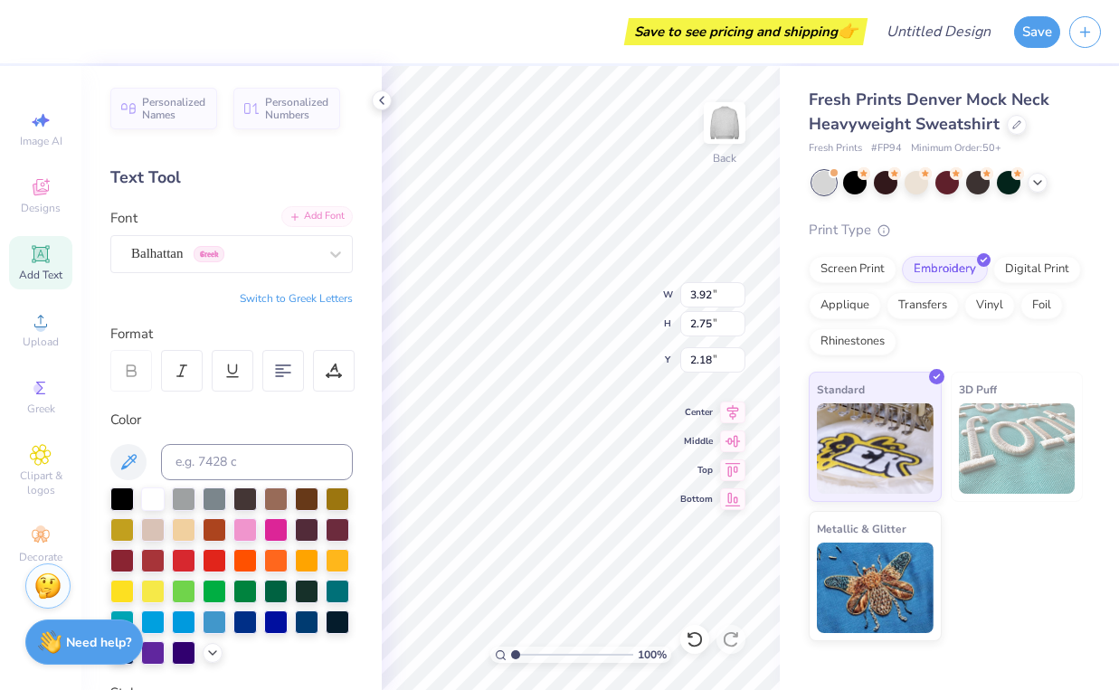
click at [337, 223] on div "Add Font" at bounding box center [316, 216] width 71 height 21
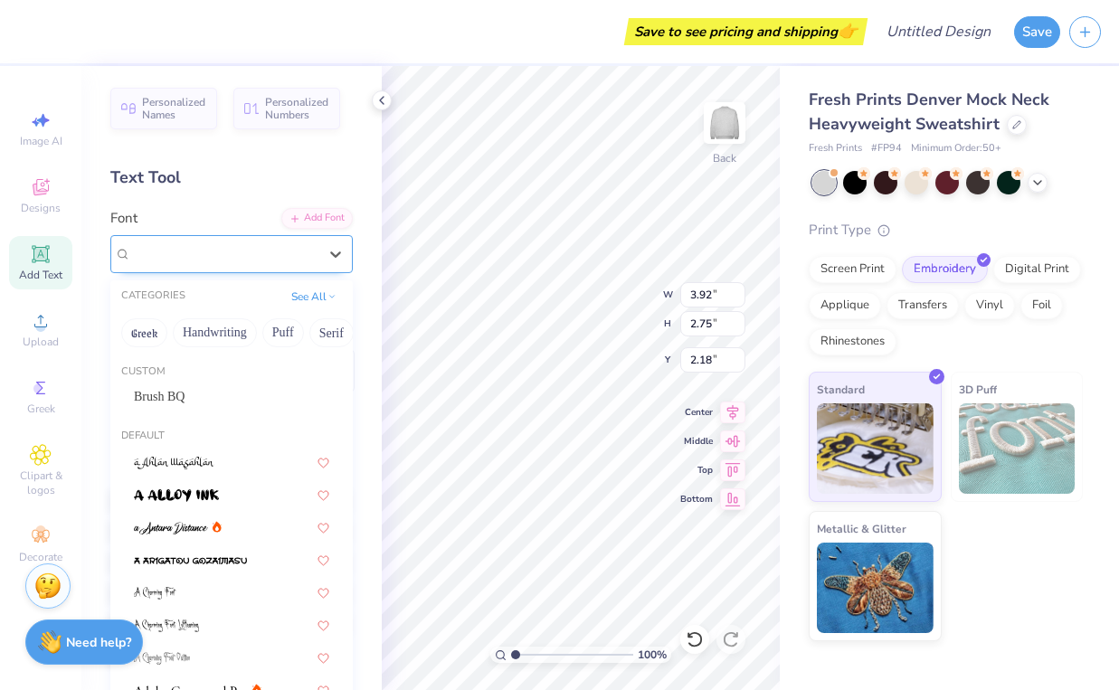
click at [275, 252] on div "Balhattan Greek" at bounding box center [224, 254] width 190 height 28
click at [154, 338] on button "Greek" at bounding box center [144, 332] width 46 height 29
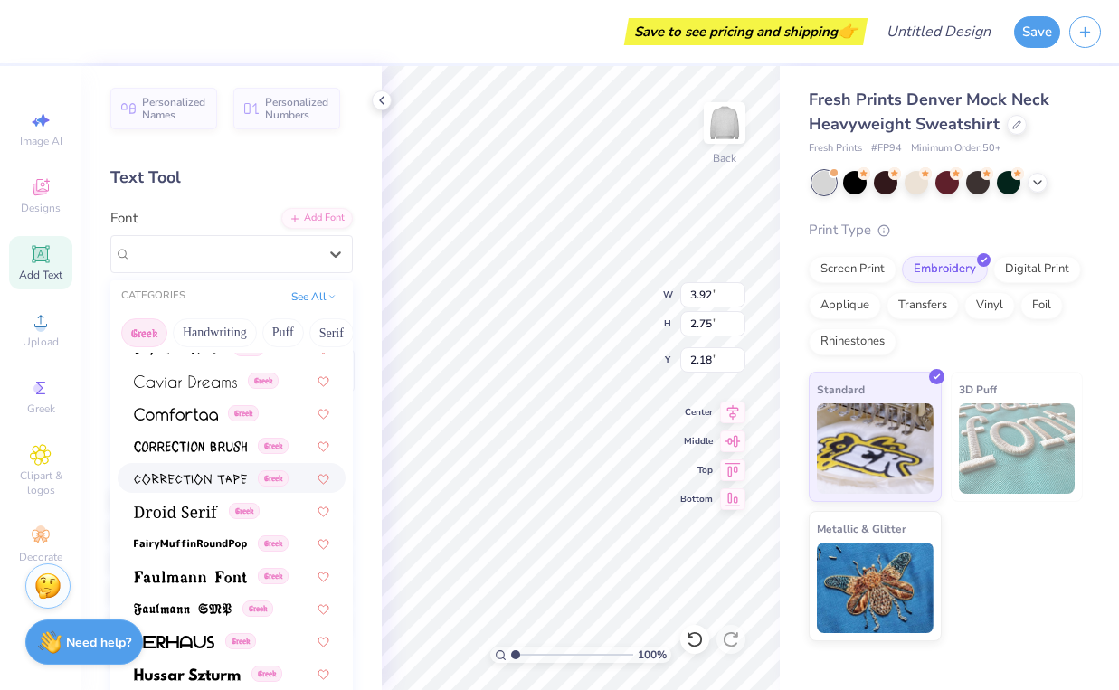
scroll to position [422, 0]
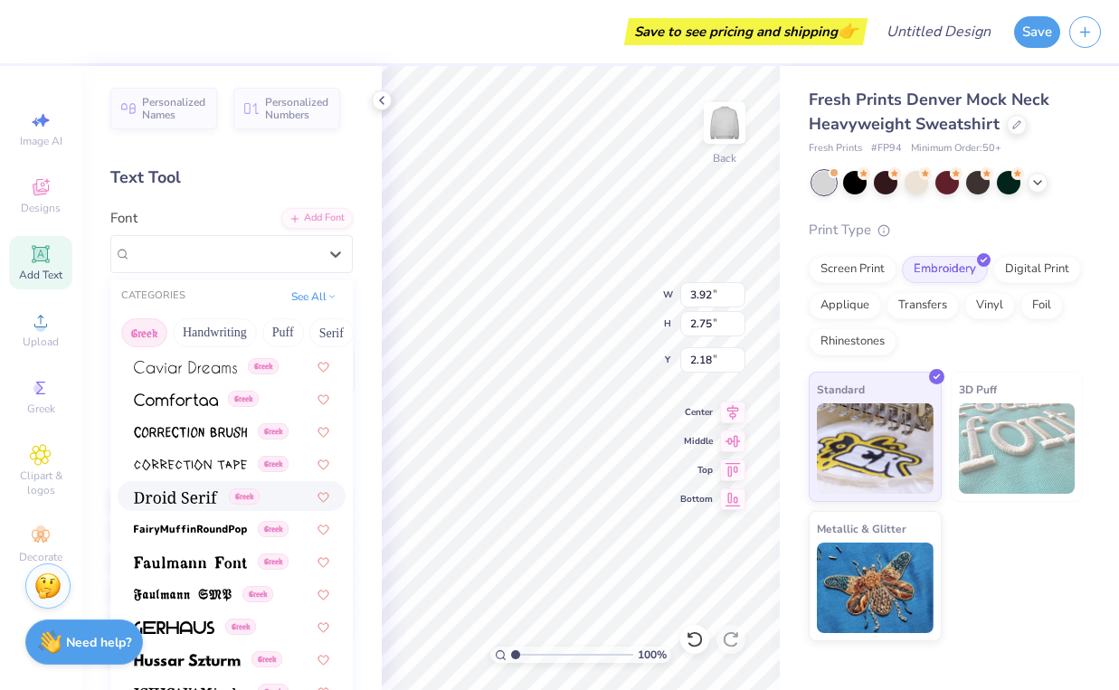
click at [202, 493] on img at bounding box center [176, 497] width 84 height 13
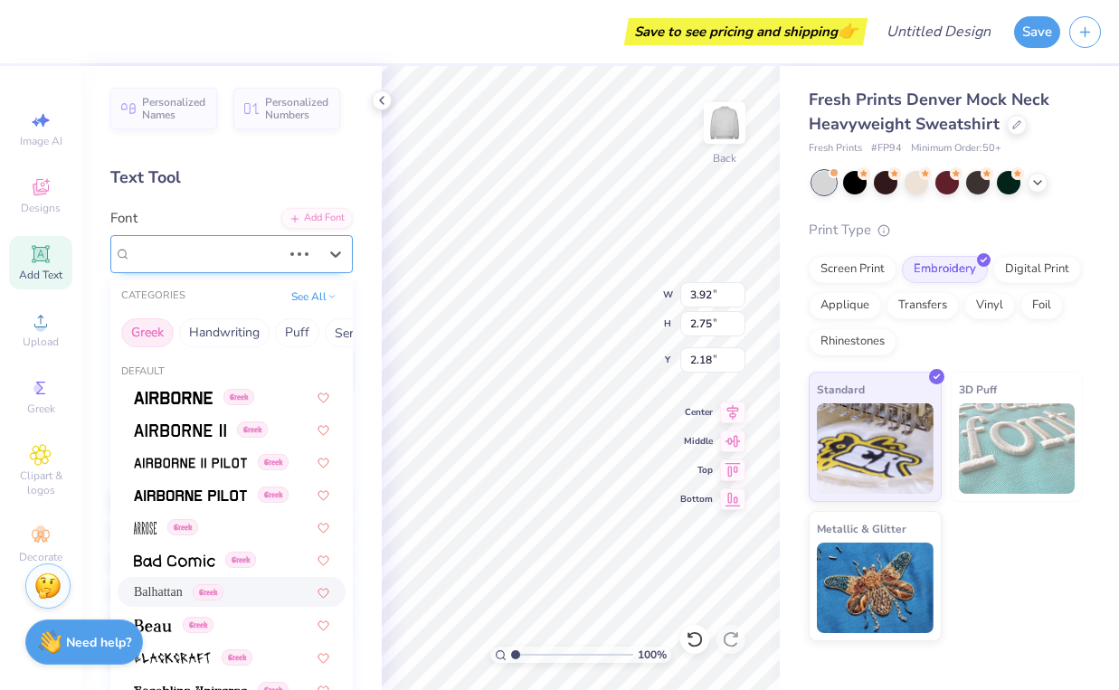
click at [174, 253] on span "Balhattan" at bounding box center [157, 253] width 52 height 21
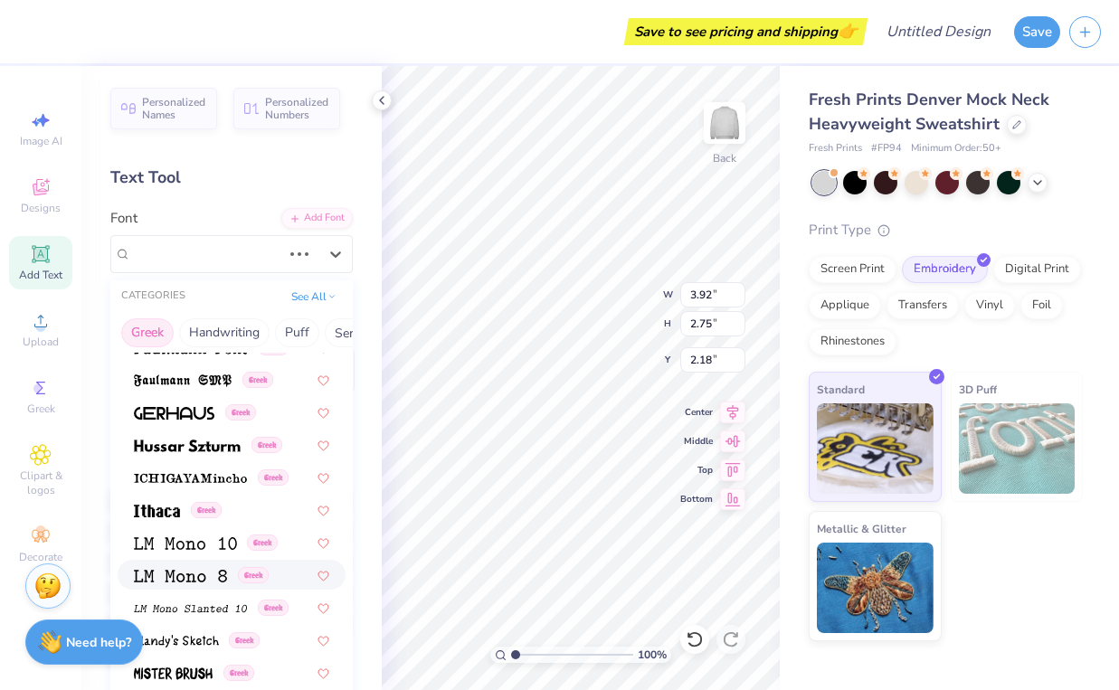
scroll to position [739, 0]
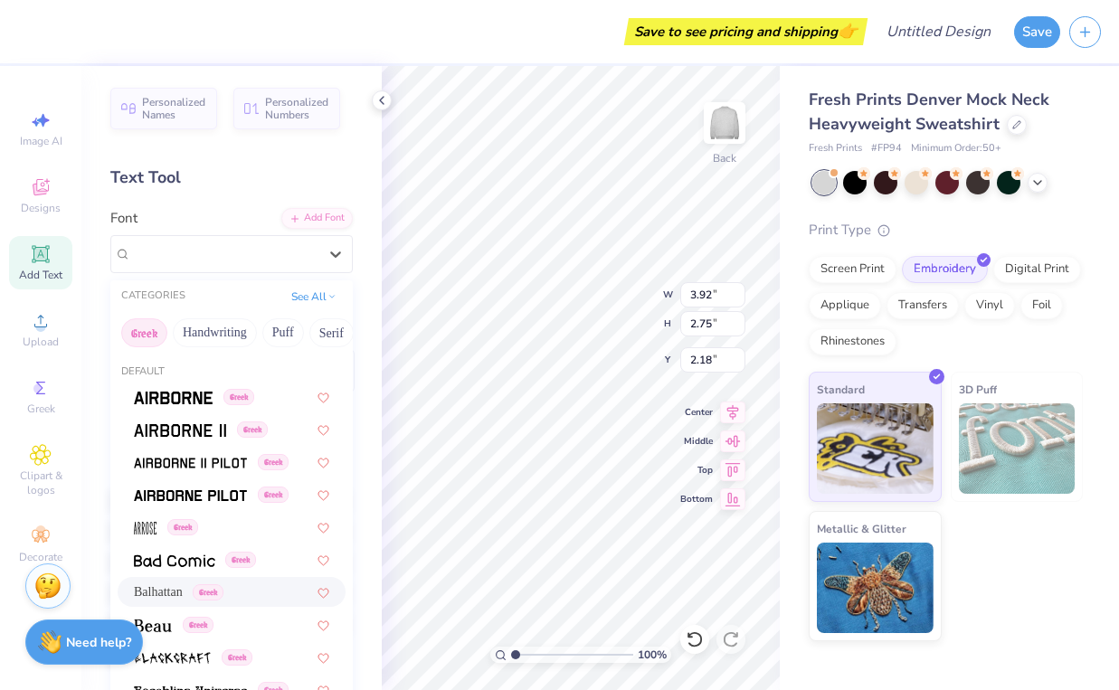
type input "6.48"
type input "3.06"
type input "2.02"
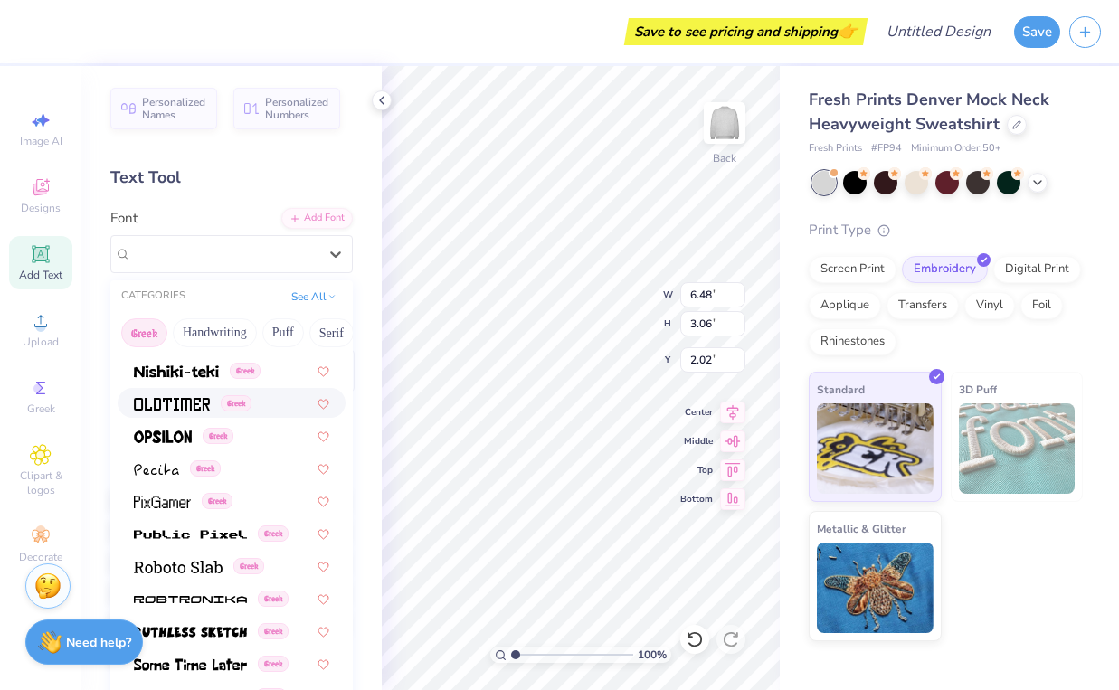
scroll to position [973, 0]
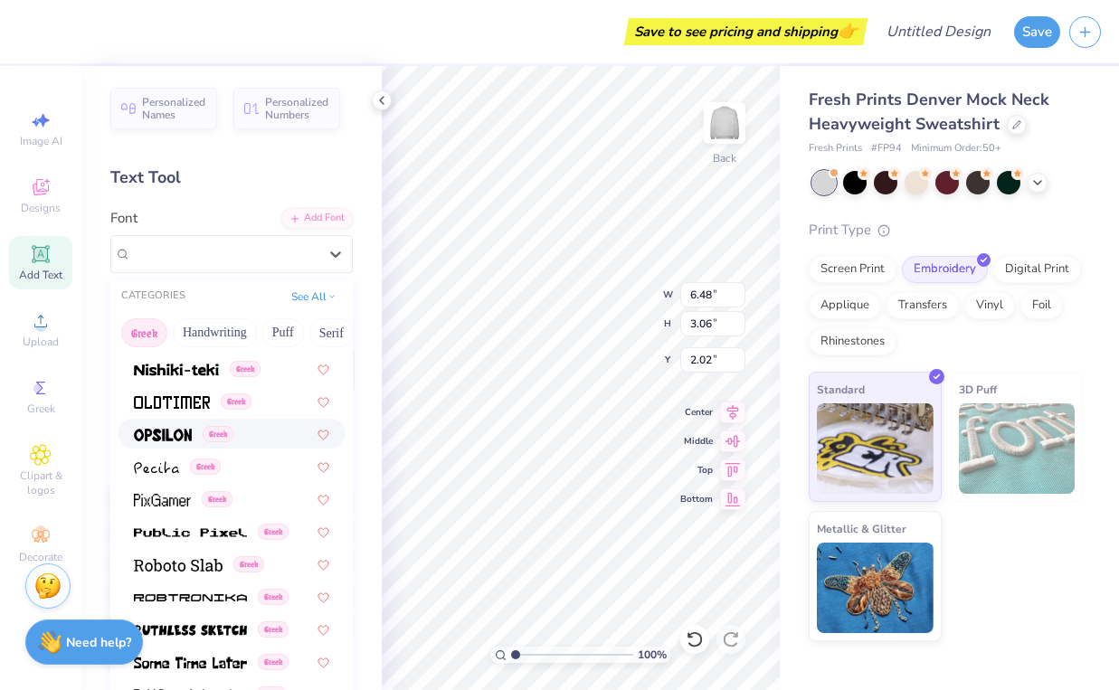
click at [270, 432] on div "Greek" at bounding box center [231, 433] width 195 height 19
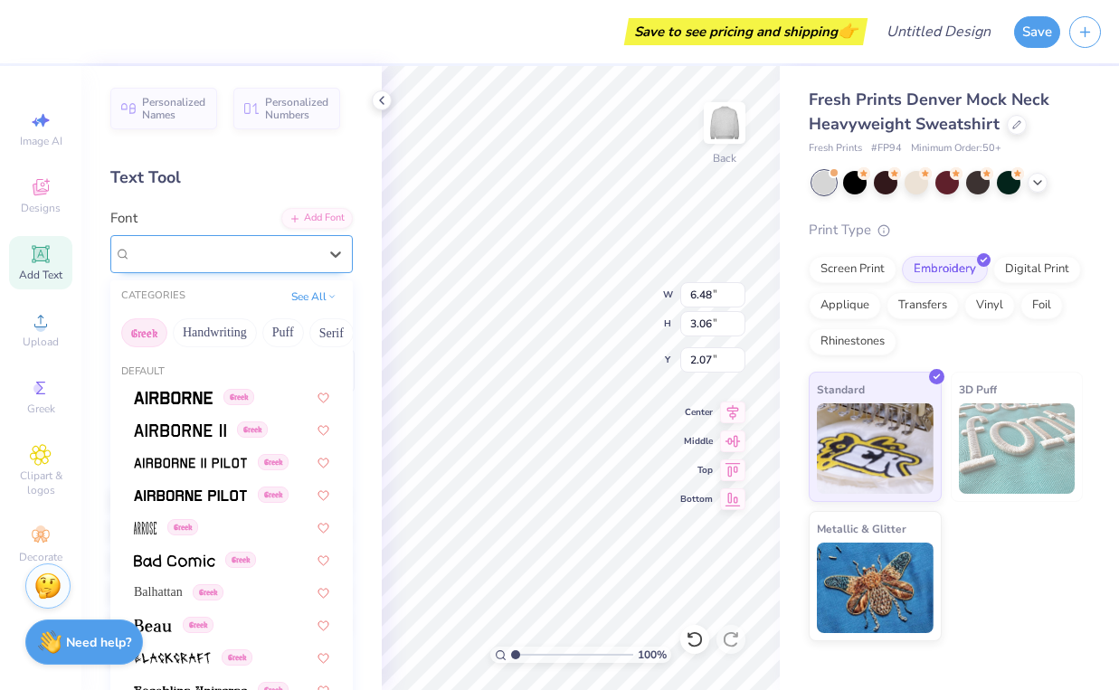
click at [215, 261] on span "Greek" at bounding box center [200, 254] width 31 height 16
click at [331, 254] on icon at bounding box center [336, 254] width 18 height 18
click at [279, 267] on div "Droid Serif Greek" at bounding box center [231, 254] width 242 height 38
click at [239, 320] on button "Handwriting" at bounding box center [215, 332] width 84 height 29
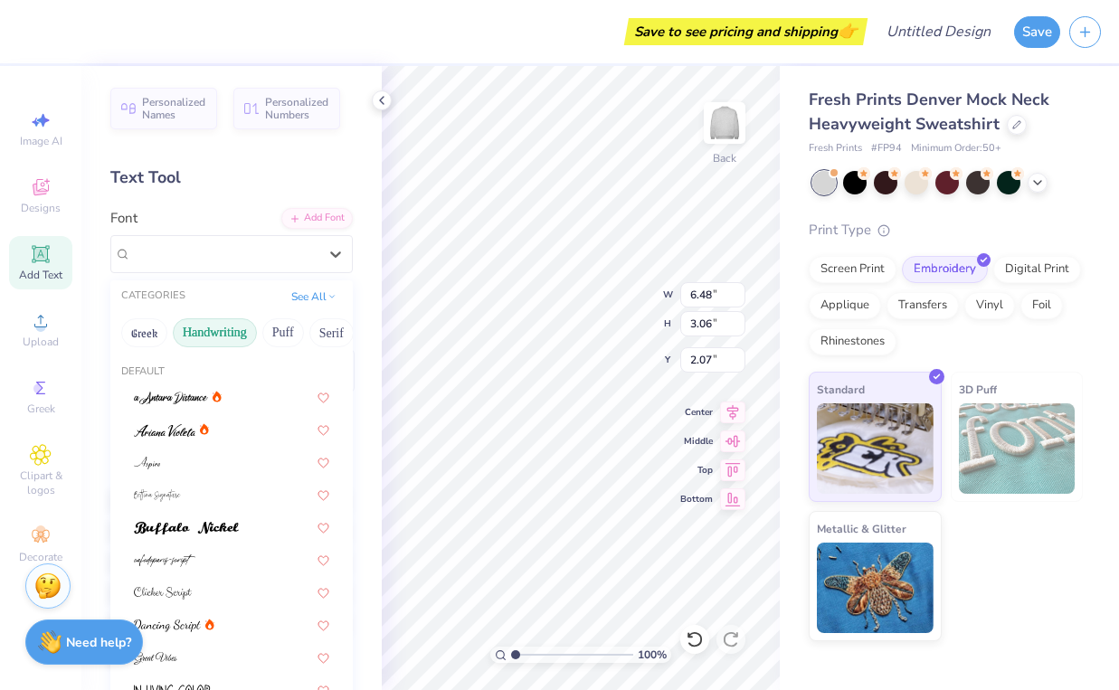
click at [240, 325] on button "Handwriting" at bounding box center [215, 332] width 84 height 29
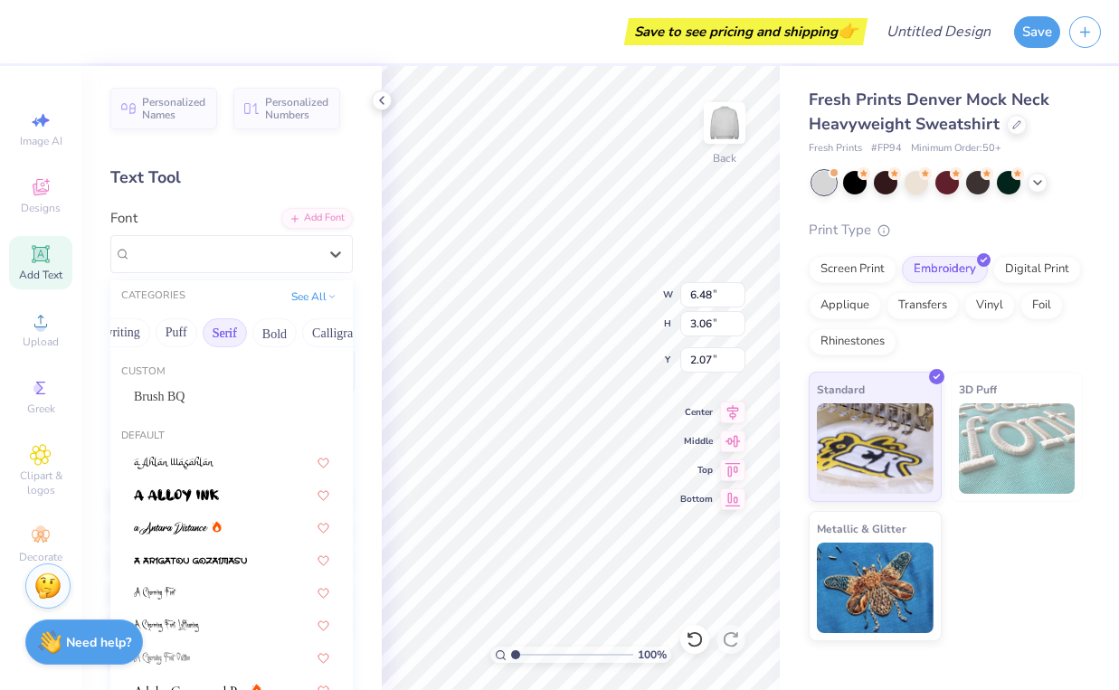
click at [235, 337] on button "Serif" at bounding box center [225, 332] width 44 height 29
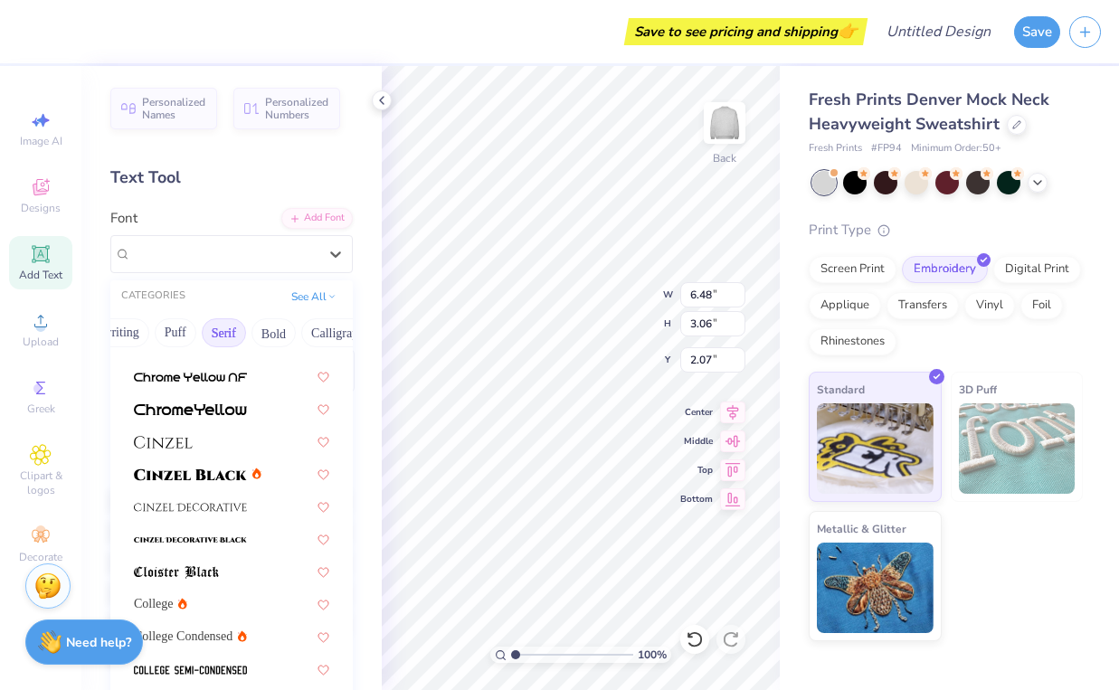
scroll to position [277, 0]
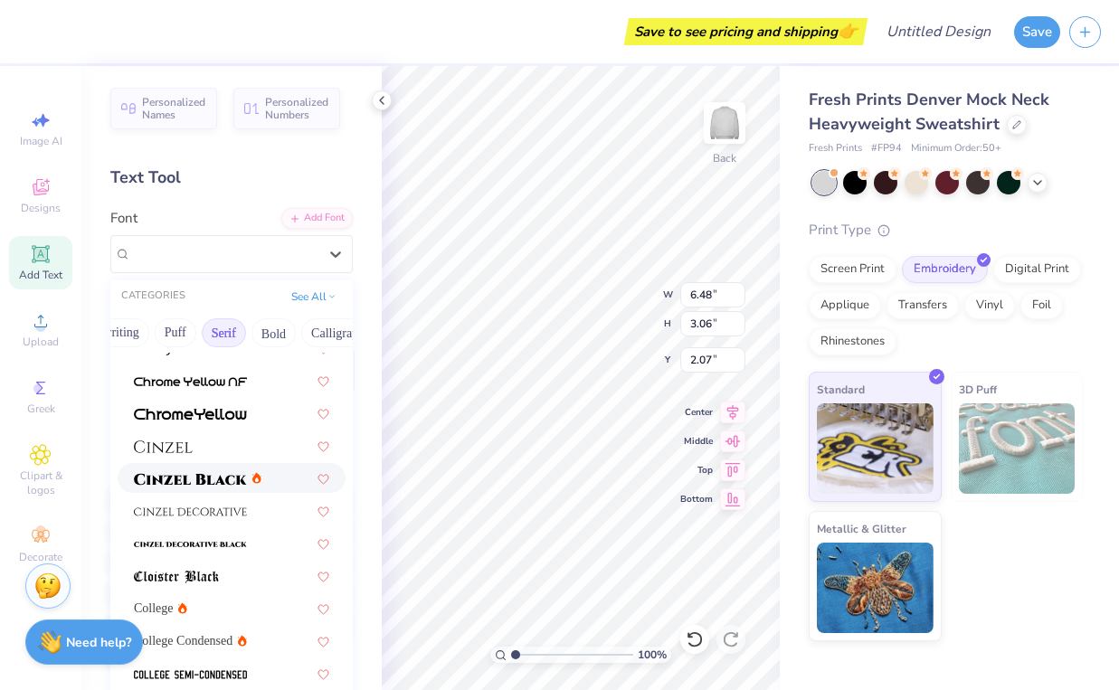
click at [223, 490] on div at bounding box center [232, 478] width 228 height 30
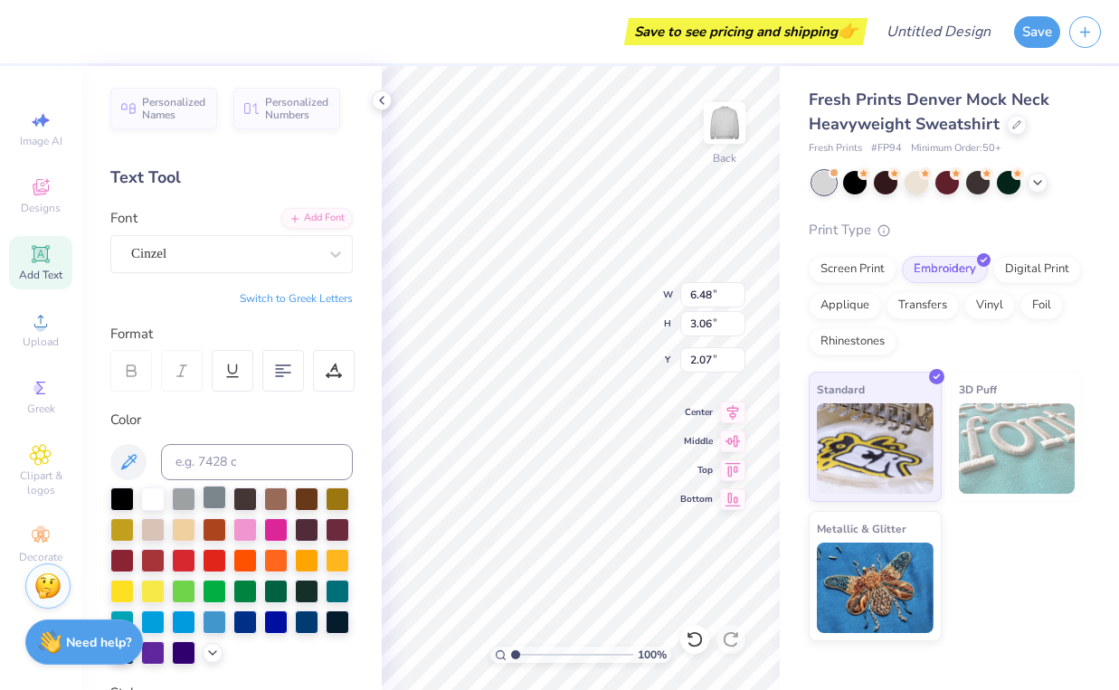
type input "7.33"
type input "3.22"
type input "1.99"
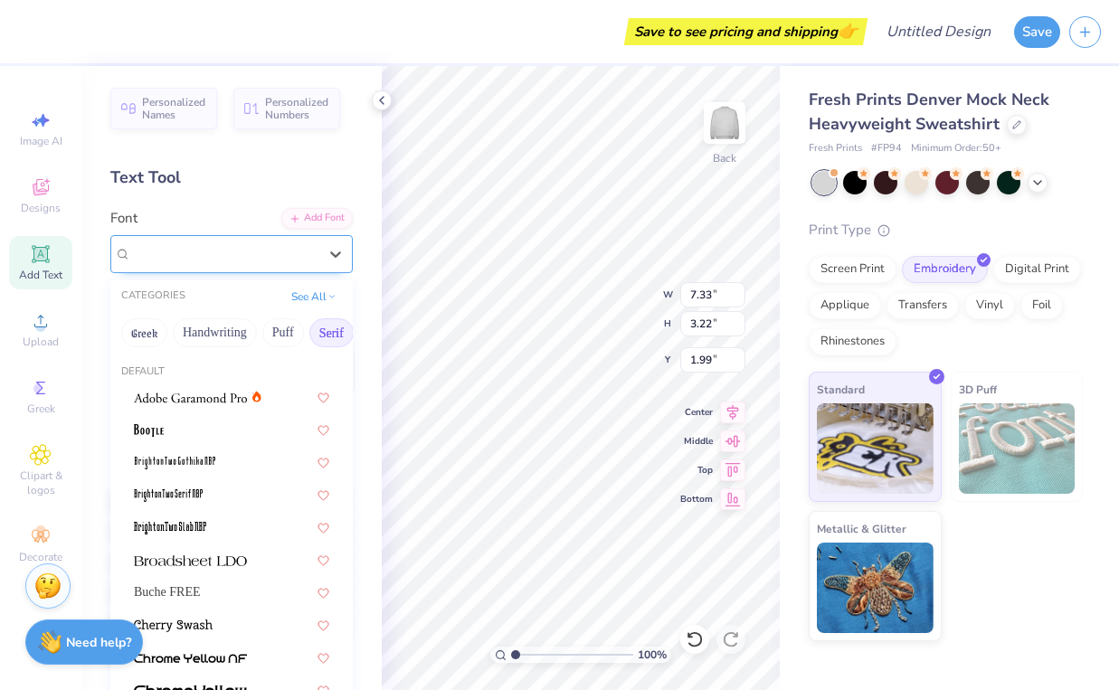
click at [285, 262] on div "Cinzel" at bounding box center [224, 254] width 190 height 28
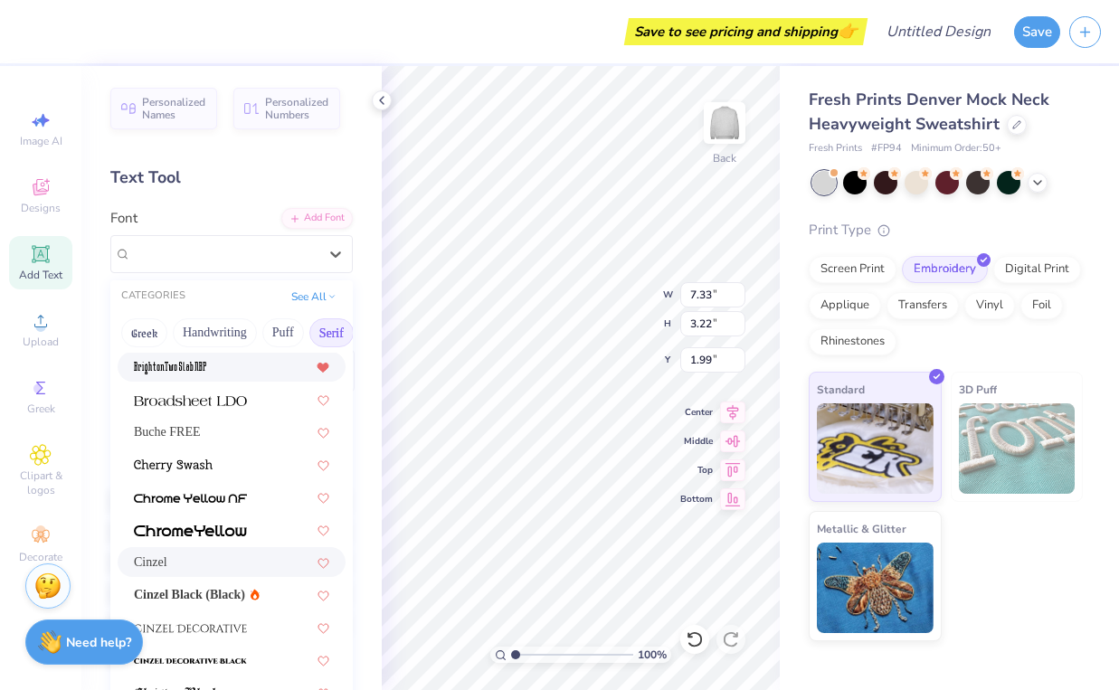
scroll to position [153, 0]
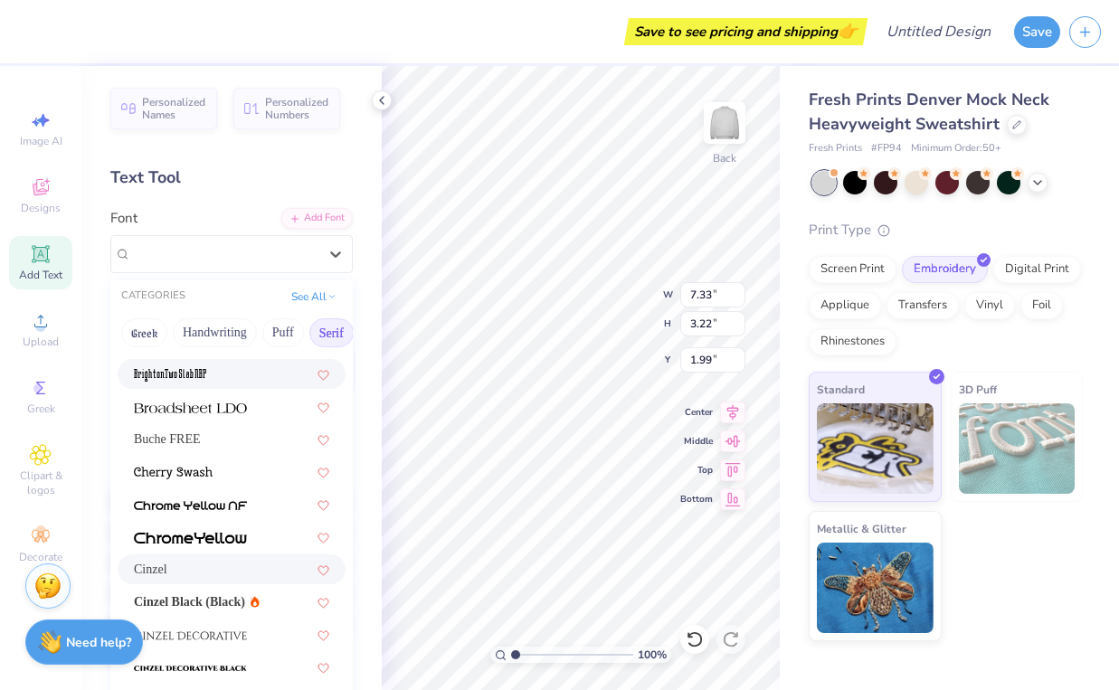
click at [342, 336] on button "Serif" at bounding box center [331, 332] width 44 height 29
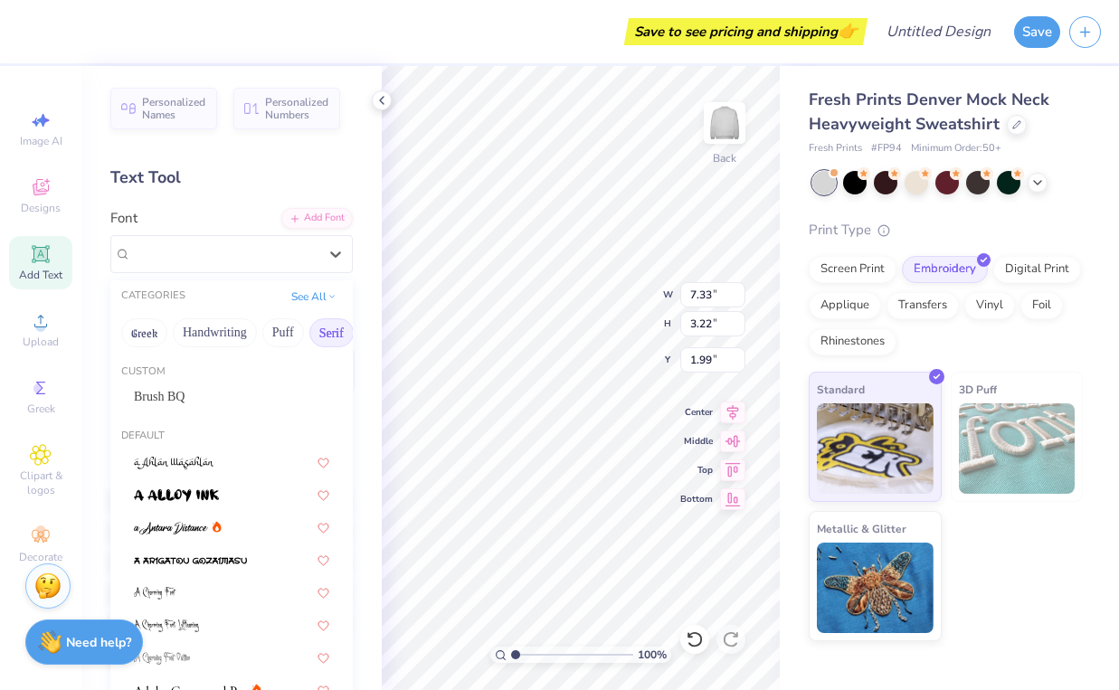
click at [342, 336] on button "Serif" at bounding box center [331, 332] width 44 height 29
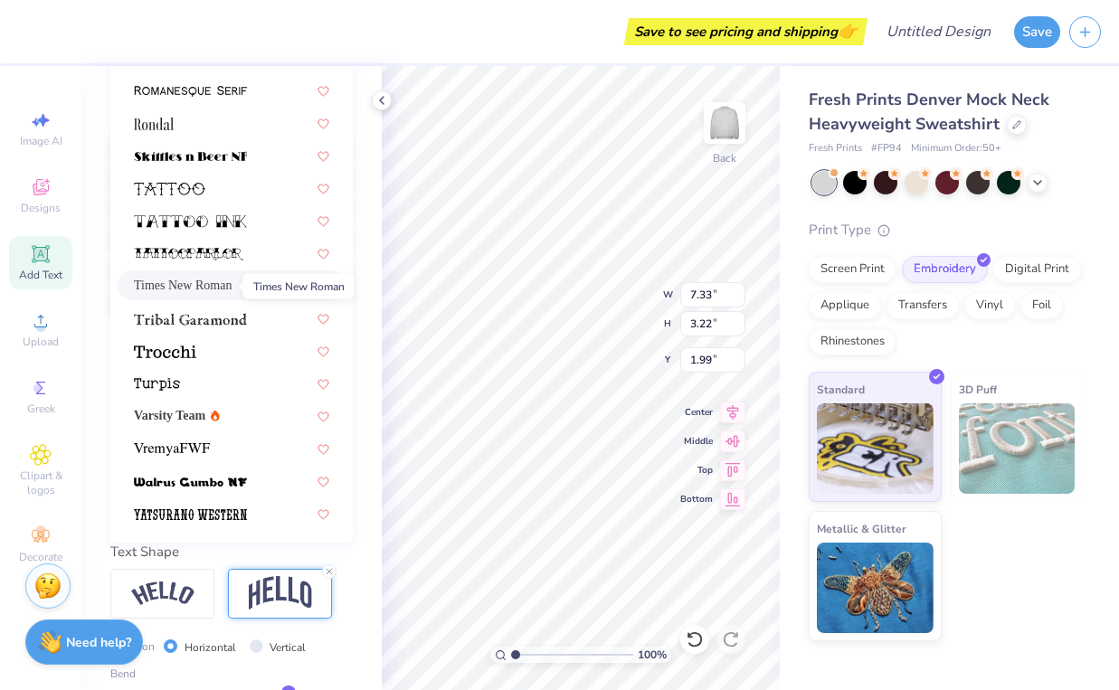
scroll to position [354, 0]
click at [220, 418] on icon at bounding box center [215, 414] width 9 height 11
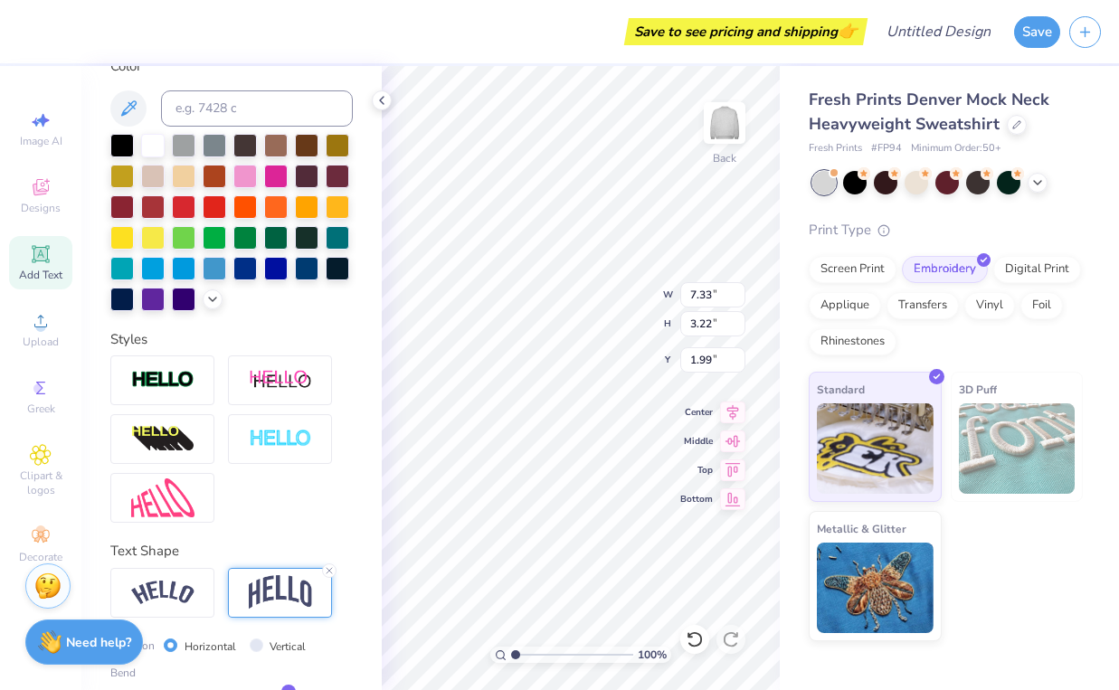
type input "5.28"
type input "2.78"
type input "2.21"
click at [739, 293] on input "5.29" at bounding box center [712, 294] width 65 height 25
click at [739, 293] on input "5.3" at bounding box center [712, 294] width 65 height 25
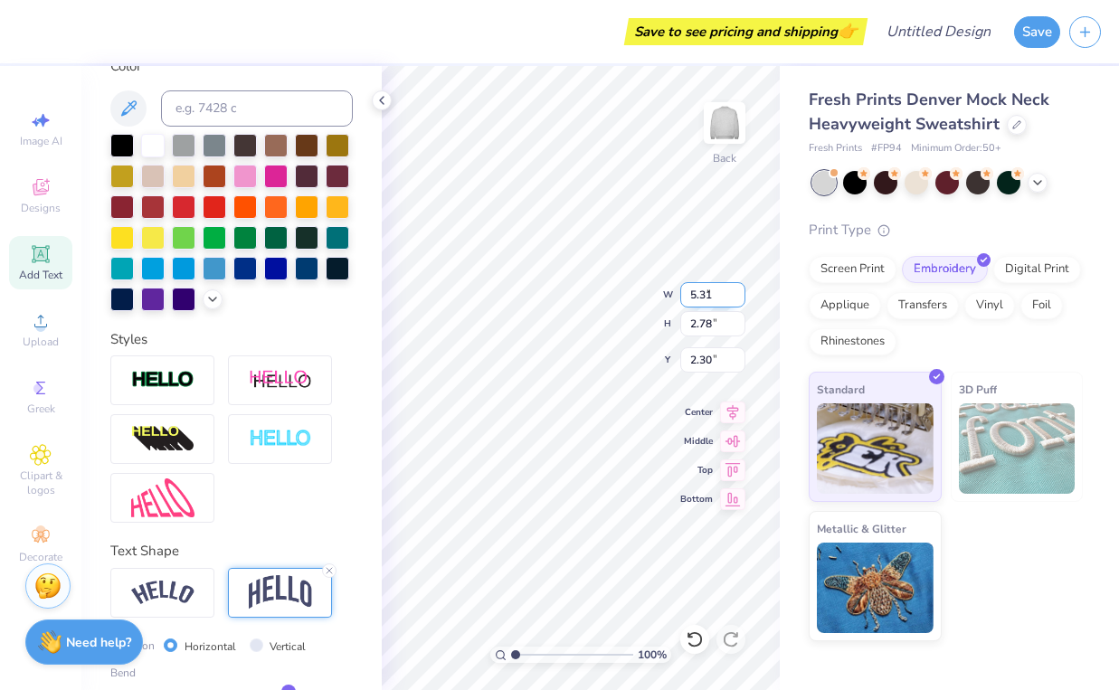
click at [739, 292] on input "5.31" at bounding box center [712, 294] width 65 height 25
click at [739, 292] on input "5.32" at bounding box center [712, 294] width 65 height 25
click at [739, 292] on input "5.33" at bounding box center [712, 294] width 65 height 25
click at [739, 292] on input "5.34" at bounding box center [712, 294] width 65 height 25
click at [739, 292] on input "5.35" at bounding box center [712, 294] width 65 height 25
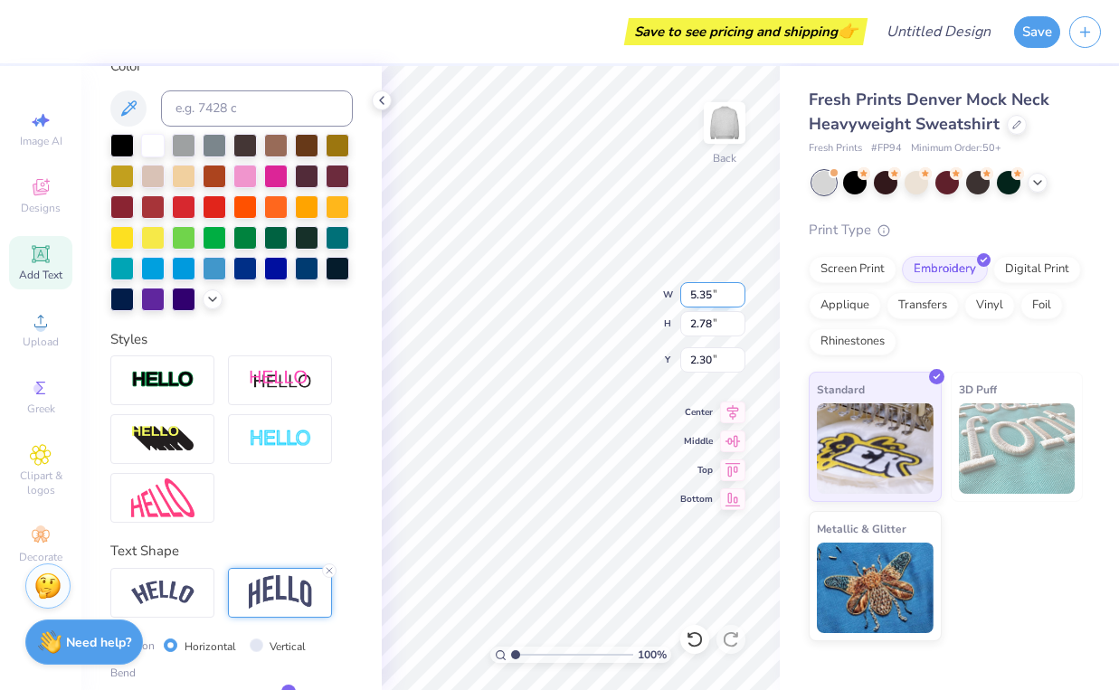
type input "5.36"
click at [739, 292] on input "5.36" at bounding box center [712, 294] width 65 height 25
click at [736, 318] on input "2.79" at bounding box center [712, 323] width 65 height 25
type input "2.8"
click at [736, 318] on input "2.8" at bounding box center [712, 323] width 65 height 25
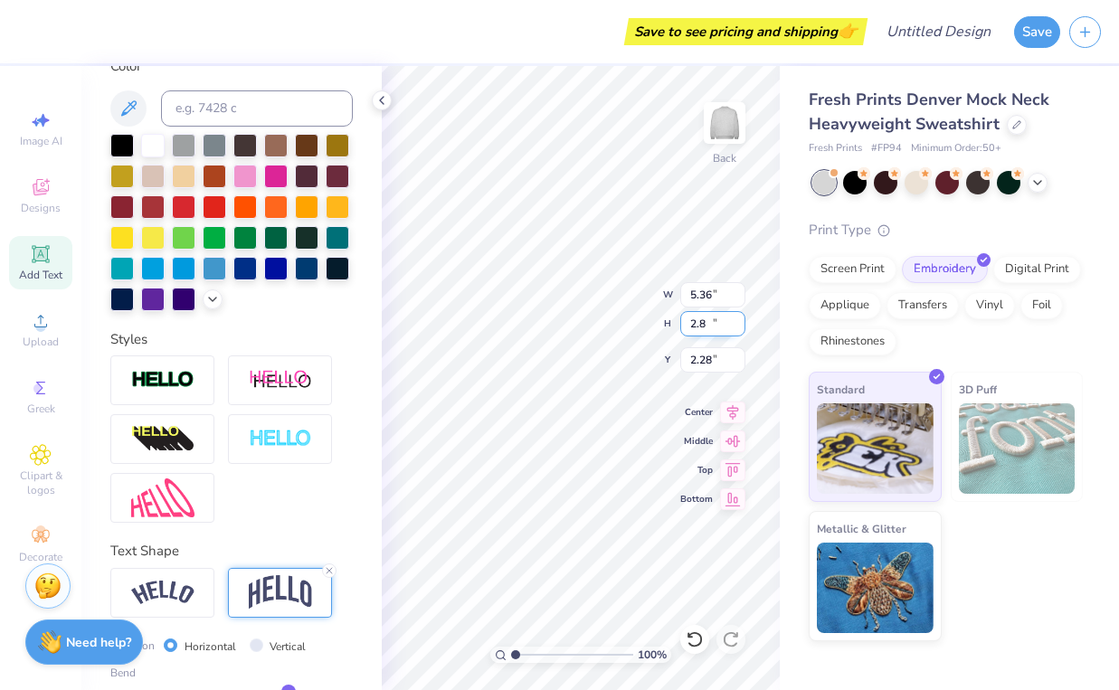
type input "2.28"
type input "2.81"
click at [736, 318] on input "2.81" at bounding box center [712, 323] width 65 height 25
type input "2.33"
type input "8.47"
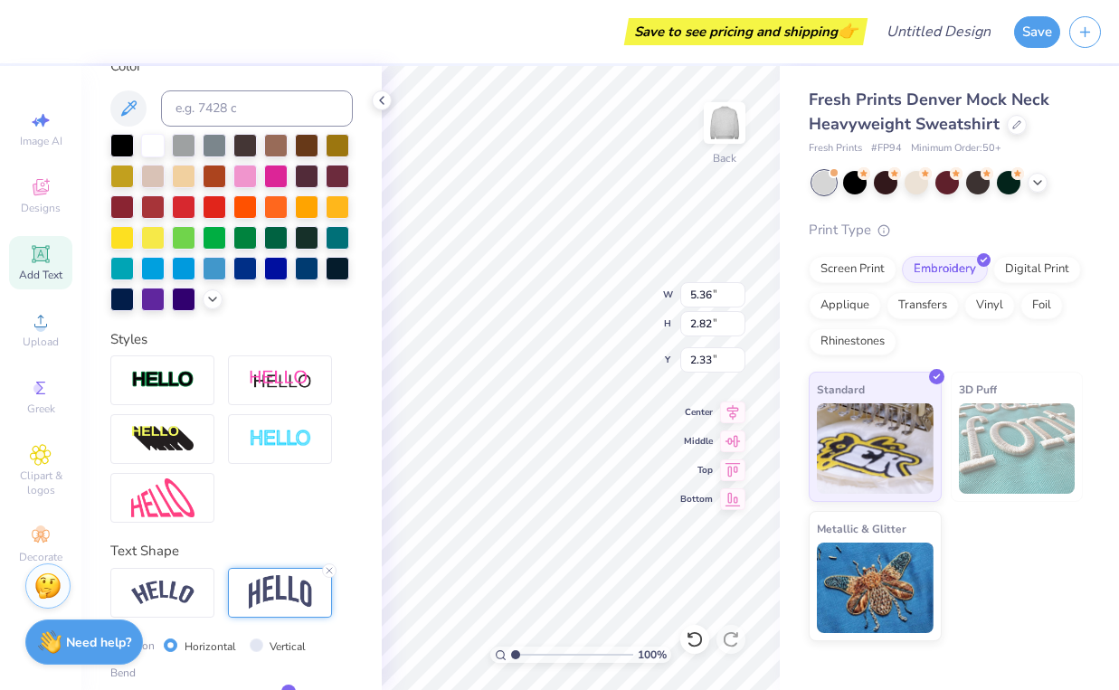
type input "4.45"
type input "1.87"
click at [52, 187] on div "Designs" at bounding box center [40, 195] width 63 height 53
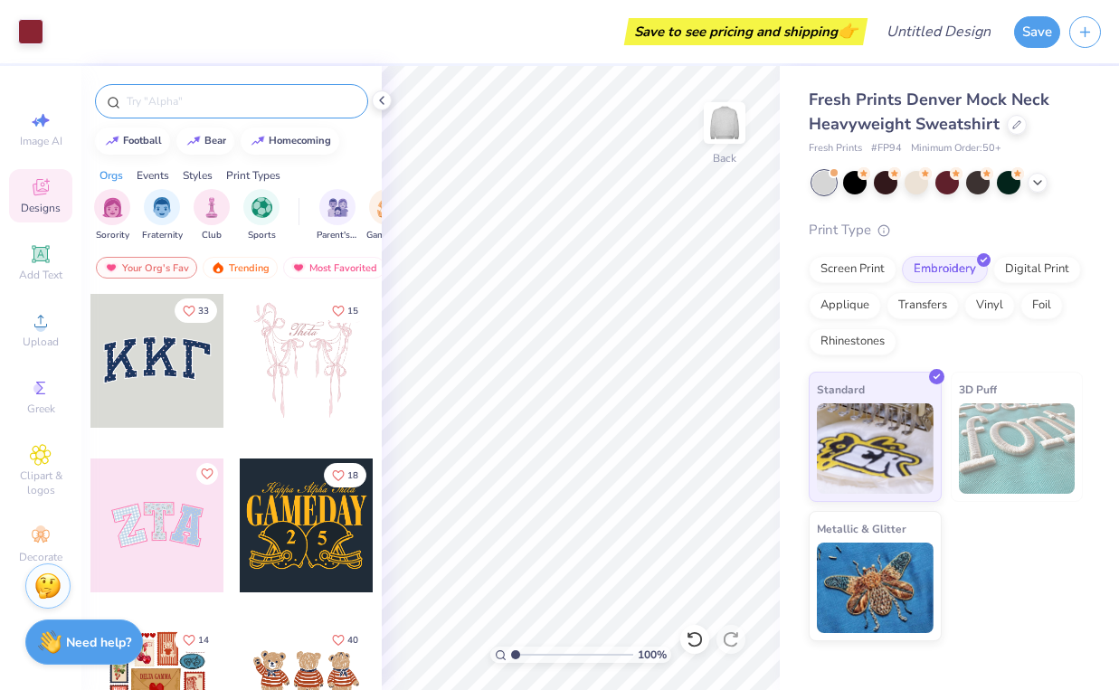
click at [233, 101] on input "text" at bounding box center [241, 101] width 232 height 18
type input "polka dot"
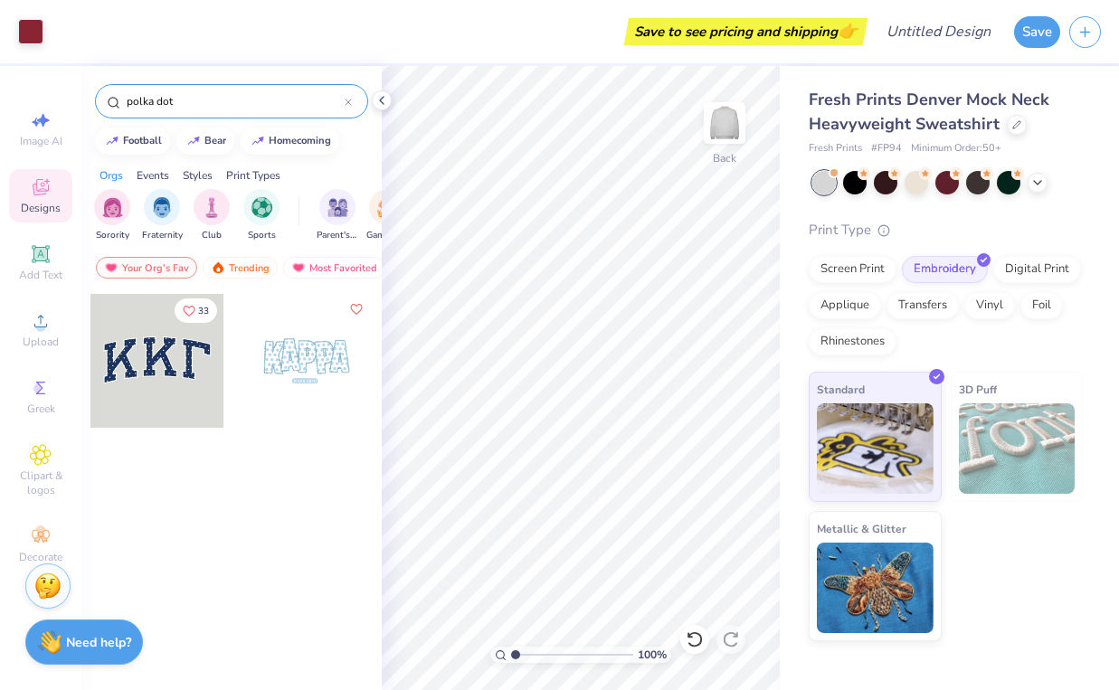
click at [171, 338] on div at bounding box center [157, 361] width 134 height 134
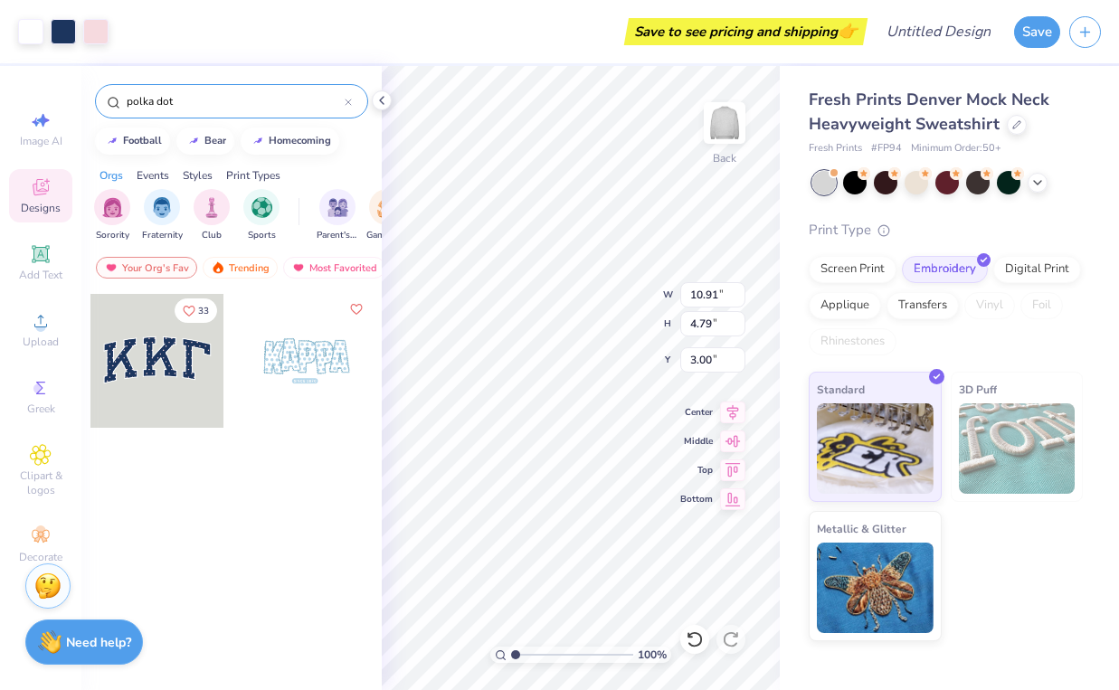
type input "6.32"
